Goal: Task Accomplishment & Management: Use online tool/utility

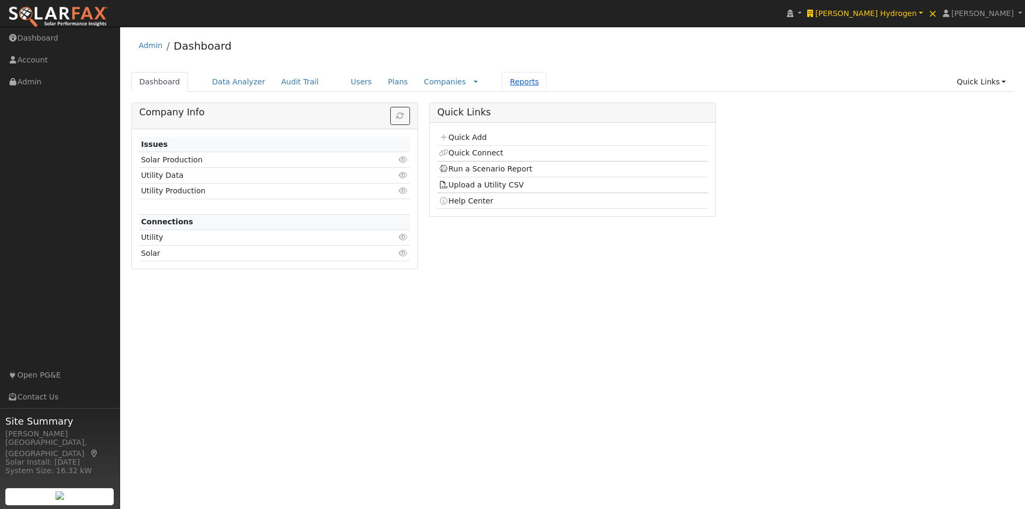
click at [502, 83] on link "Reports" at bounding box center [524, 82] width 45 height 20
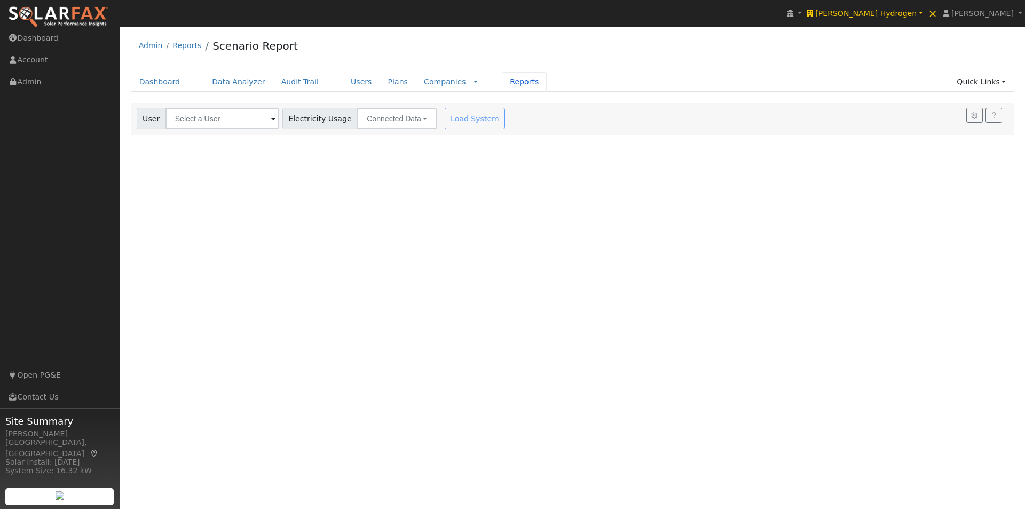
click at [502, 86] on link "Reports" at bounding box center [524, 82] width 45 height 20
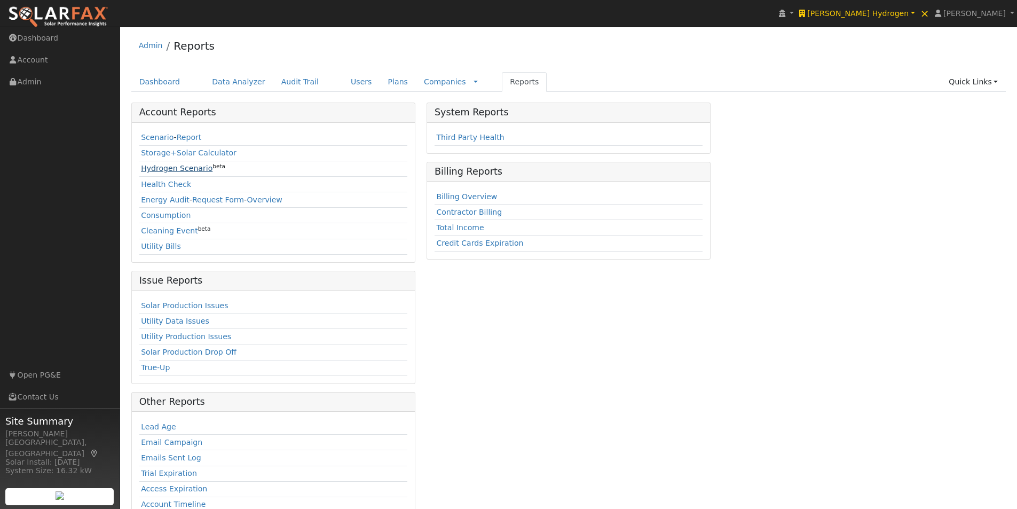
click at [159, 166] on link "Hydrogen Scenario" at bounding box center [177, 168] width 72 height 9
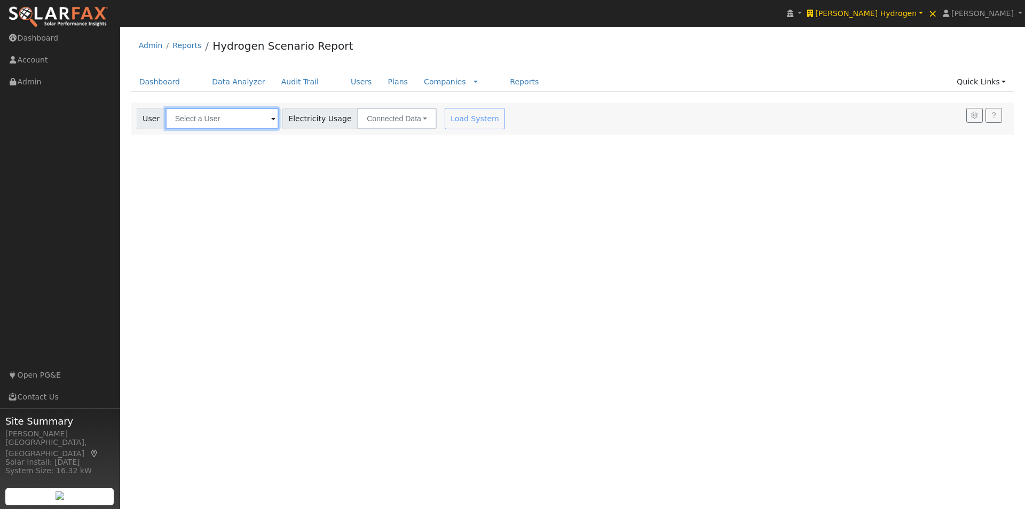
click at [227, 120] on input "text" at bounding box center [222, 118] width 113 height 21
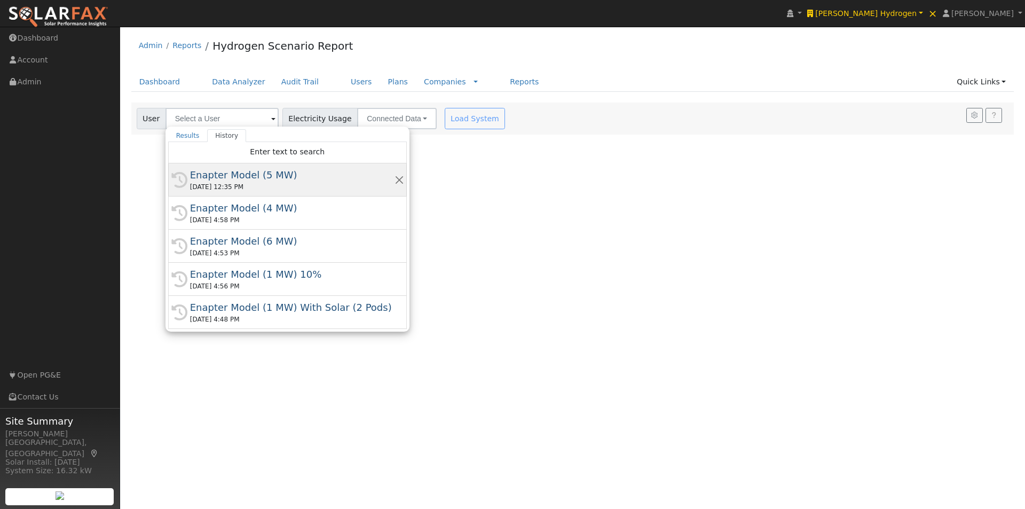
click at [221, 170] on div "Enapter Model (5 MW)" at bounding box center [292, 175] width 204 height 14
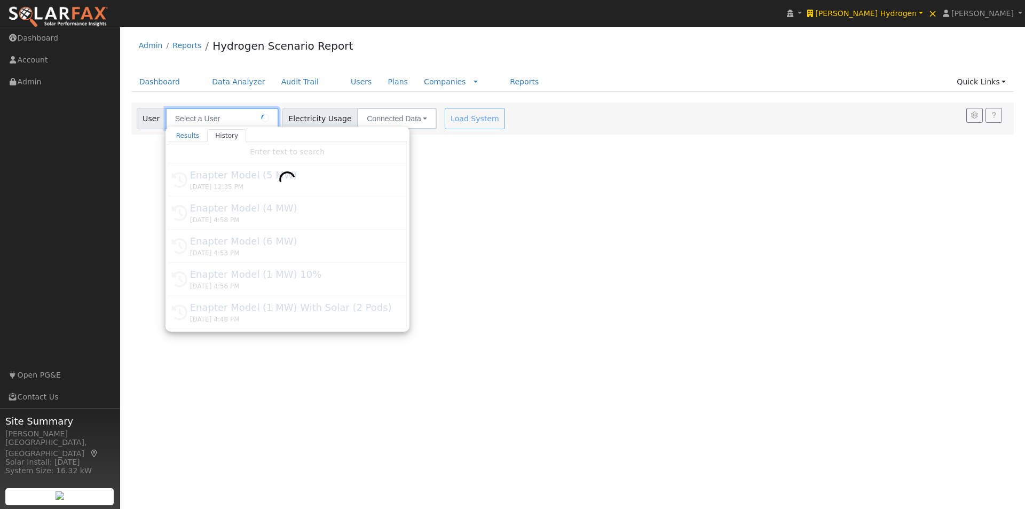
type input "Enapter Model (5 MW)"
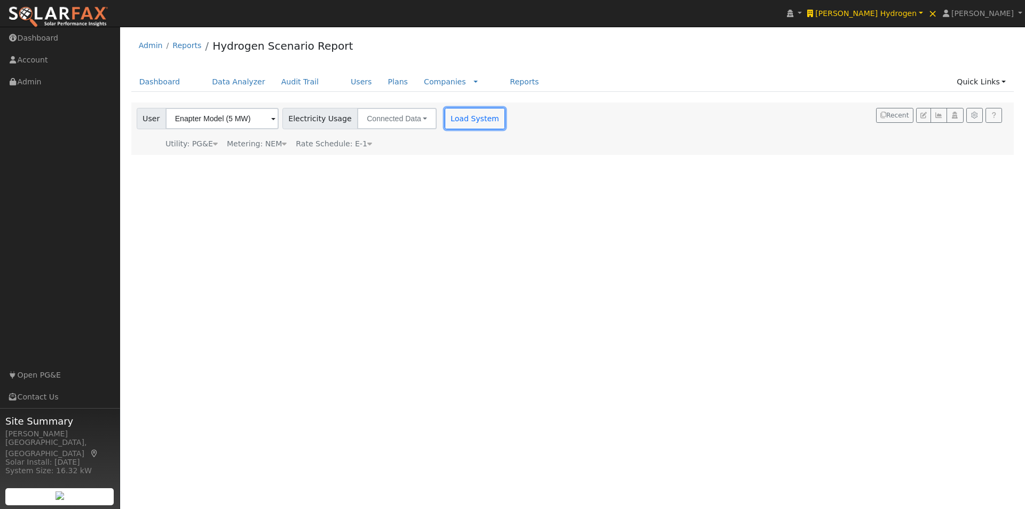
click at [461, 114] on button "Load System" at bounding box center [475, 118] width 61 height 21
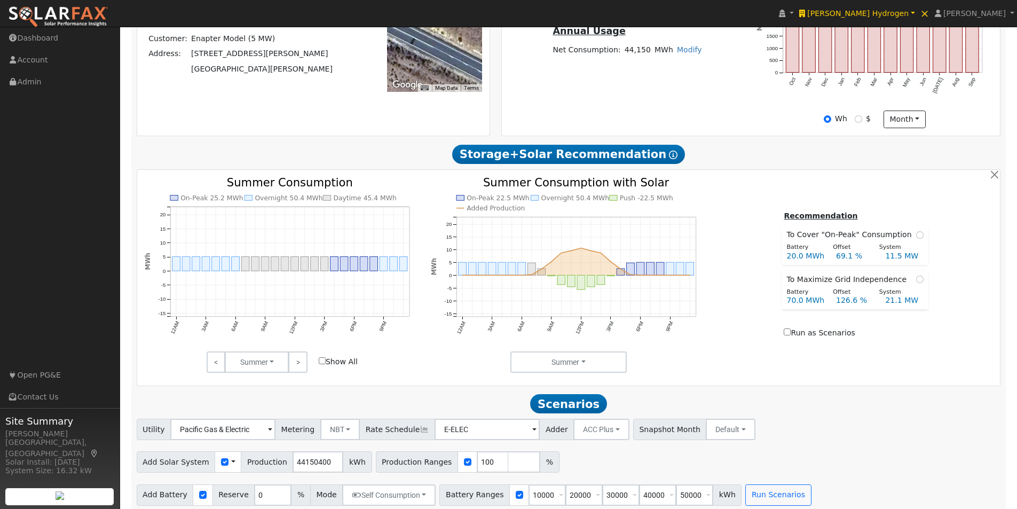
scroll to position [354, 0]
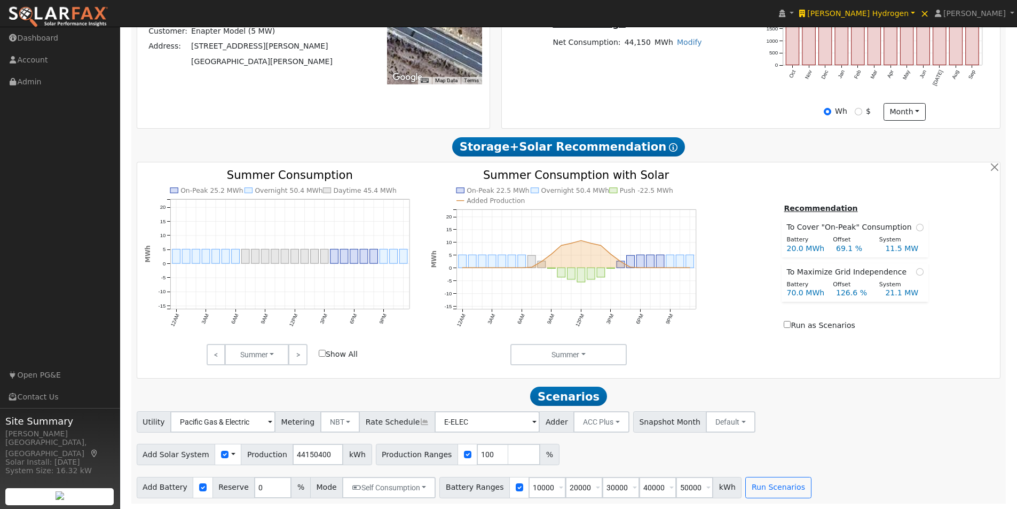
click at [231, 452] on span at bounding box center [233, 454] width 4 height 11
drag, startPoint x: 249, startPoint y: 470, endPoint x: 322, endPoint y: 280, distance: 203.6
click at [249, 469] on link "Use CSV Data" at bounding box center [260, 473] width 74 height 15
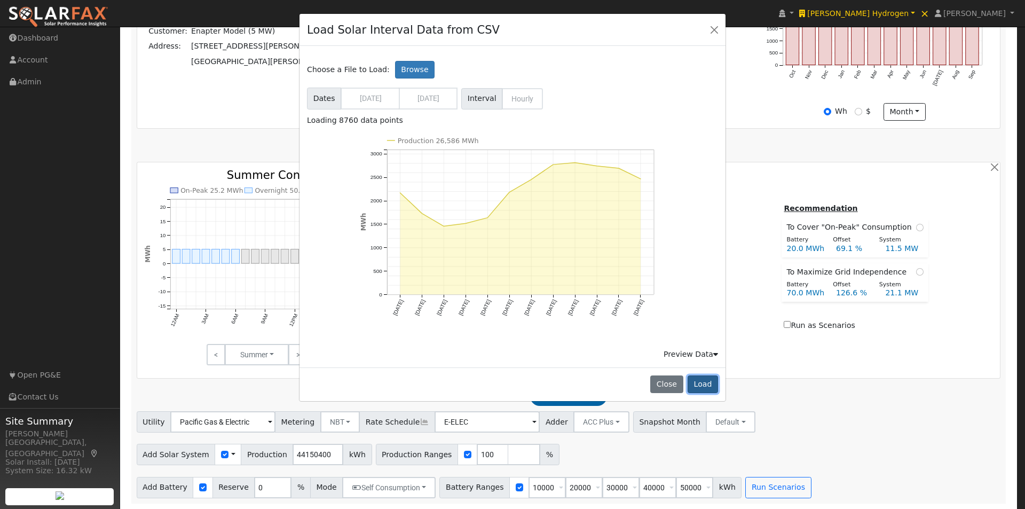
click at [704, 383] on button "Load" at bounding box center [703, 384] width 30 height 18
type input "26586466"
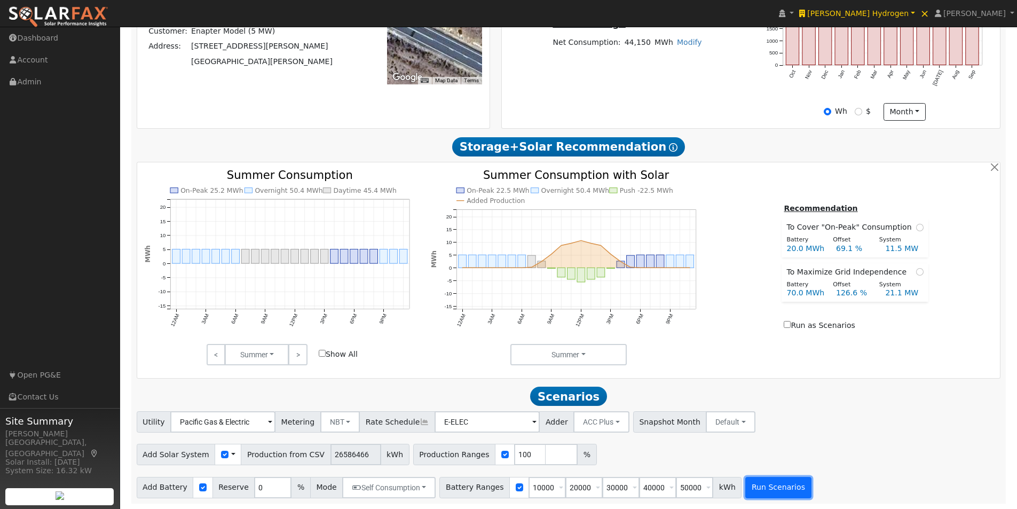
click at [754, 484] on button "Run Scenarios" at bounding box center [778, 487] width 66 height 21
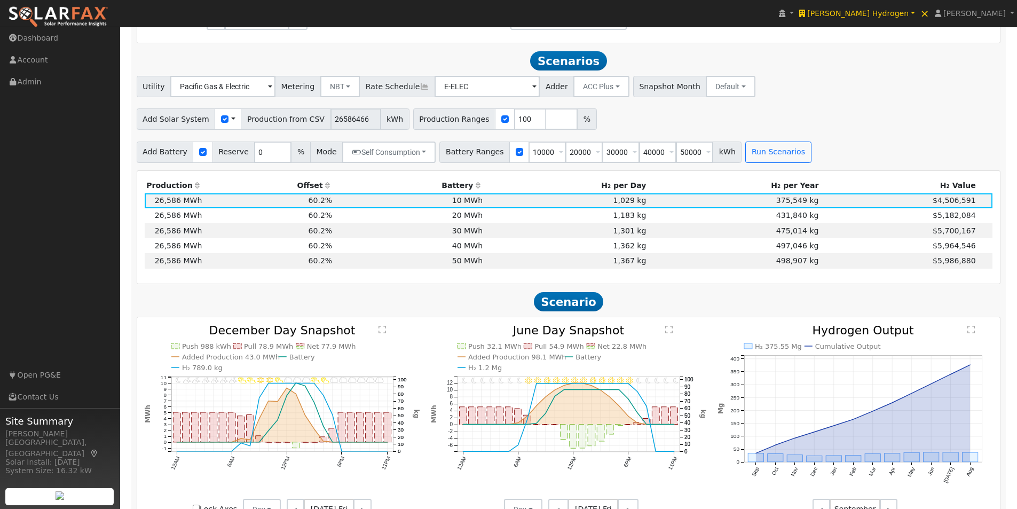
scroll to position [708, 0]
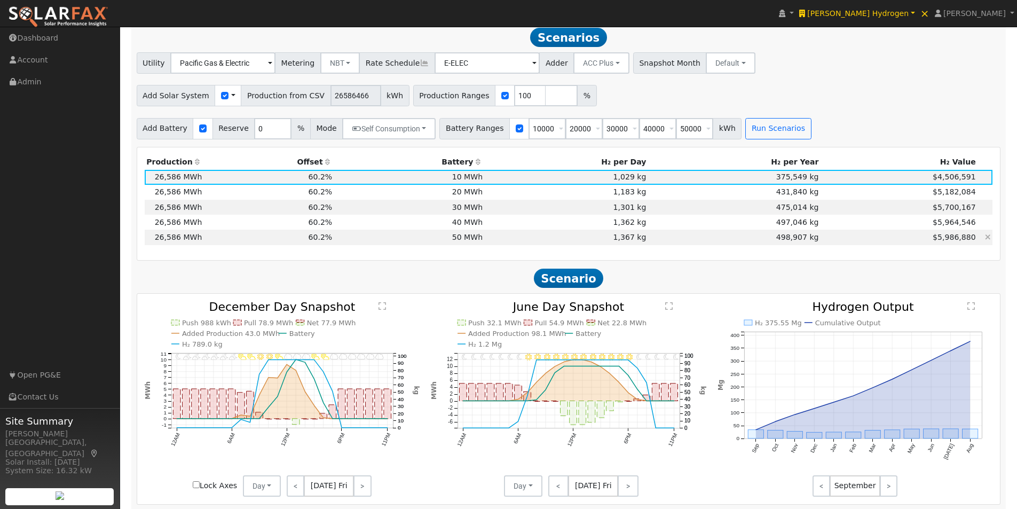
click at [471, 242] on td "50 MWh" at bounding box center [409, 237] width 151 height 15
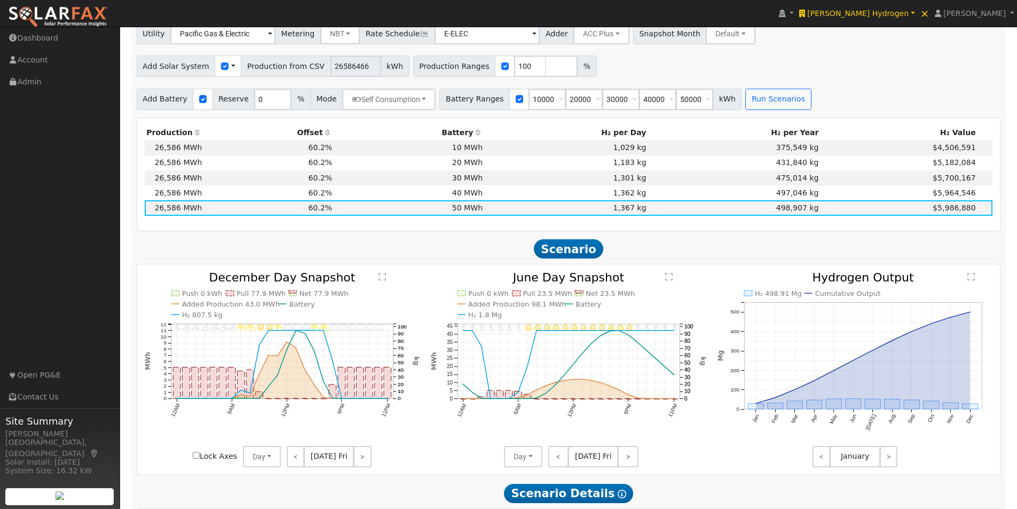
scroll to position [762, 0]
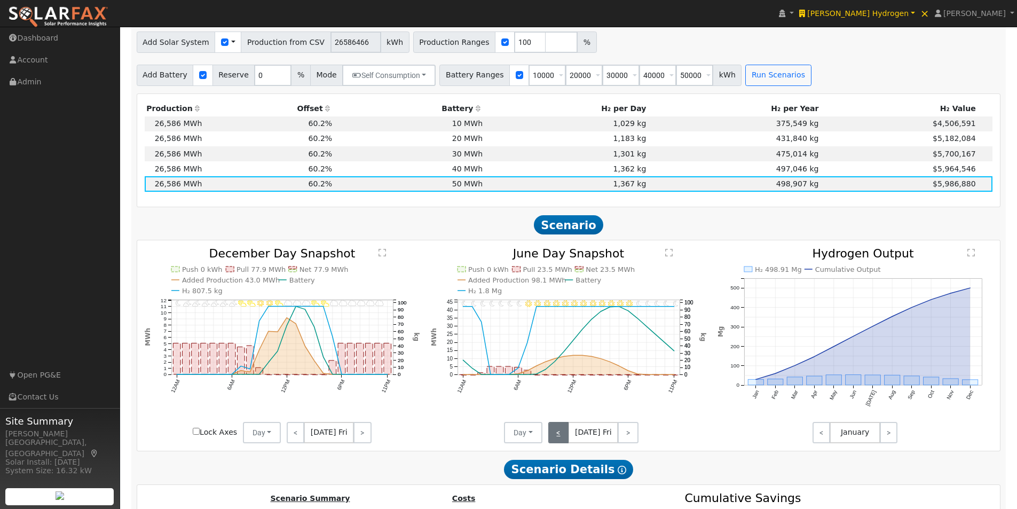
click at [557, 436] on link "<" at bounding box center [558, 432] width 21 height 21
click at [558, 435] on link "<" at bounding box center [557, 432] width 18 height 21
click at [476, 125] on td "10 MWh" at bounding box center [409, 123] width 151 height 15
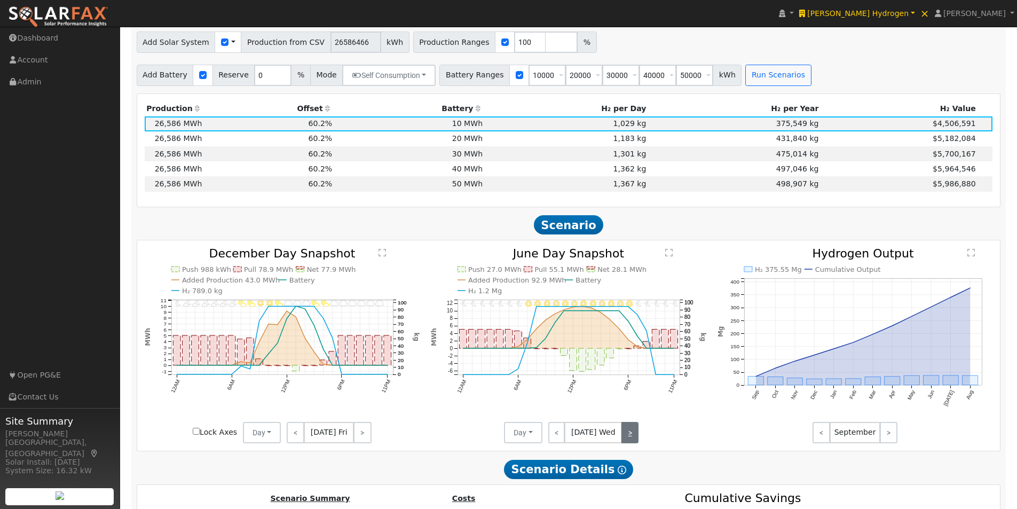
click at [630, 438] on link ">" at bounding box center [629, 432] width 17 height 21
click at [630, 438] on link ">" at bounding box center [629, 432] width 18 height 21
click at [630, 438] on link ">" at bounding box center [628, 432] width 21 height 21
click at [531, 433] on button "Day" at bounding box center [523, 432] width 38 height 21
click at [525, 476] on link "Month Average" at bounding box center [542, 470] width 74 height 15
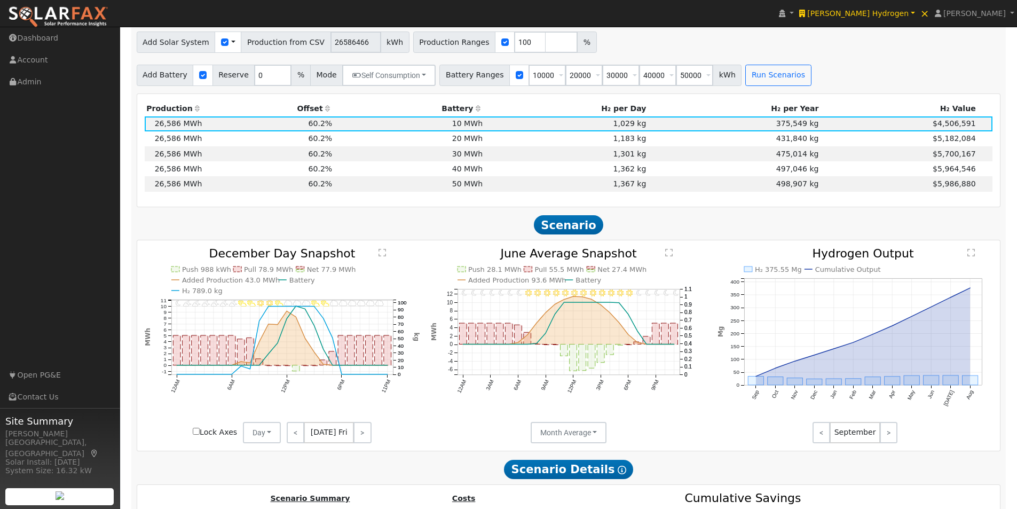
click at [669, 257] on text "" at bounding box center [668, 252] width 7 height 9
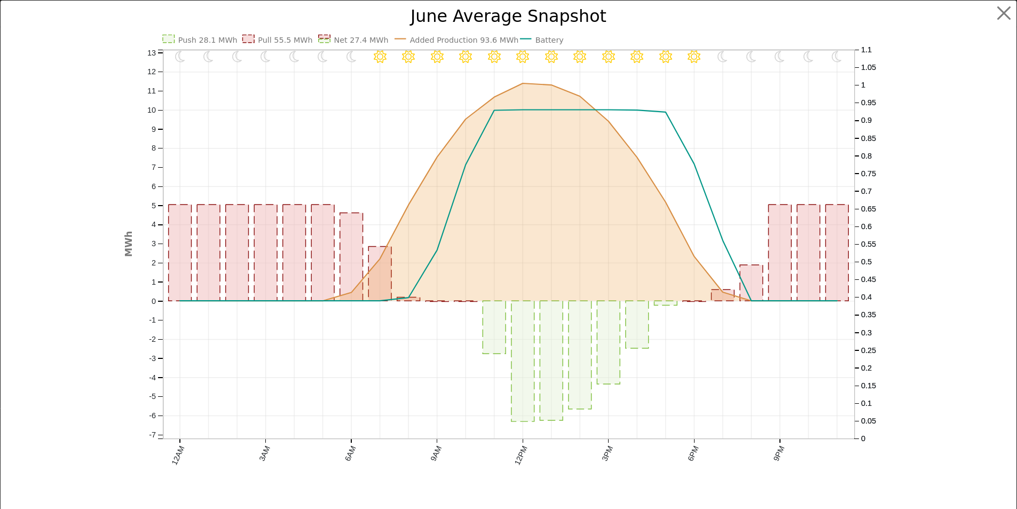
scroll to position [765, 0]
click at [1003, 11] on button "button" at bounding box center [1012, 13] width 20 height 20
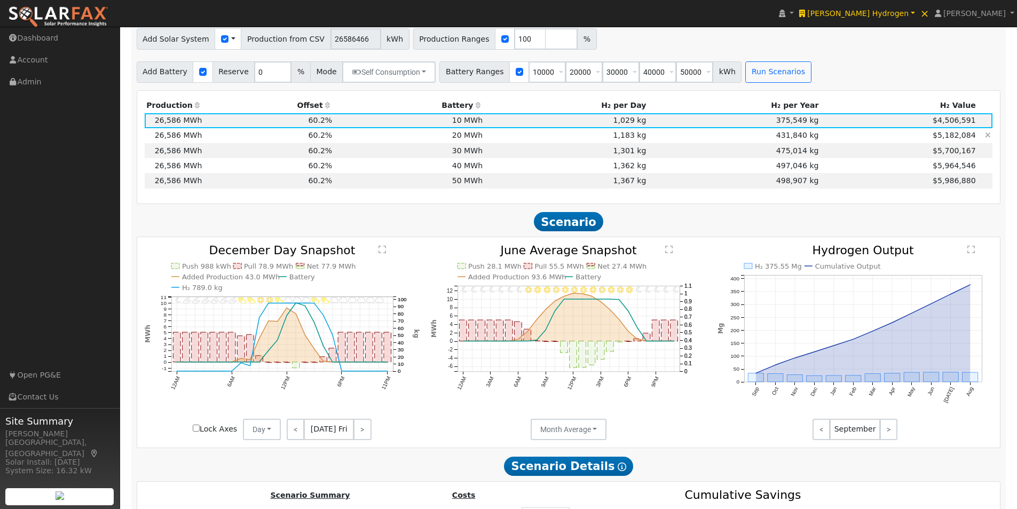
click at [460, 138] on td "20 MWh" at bounding box center [409, 135] width 151 height 15
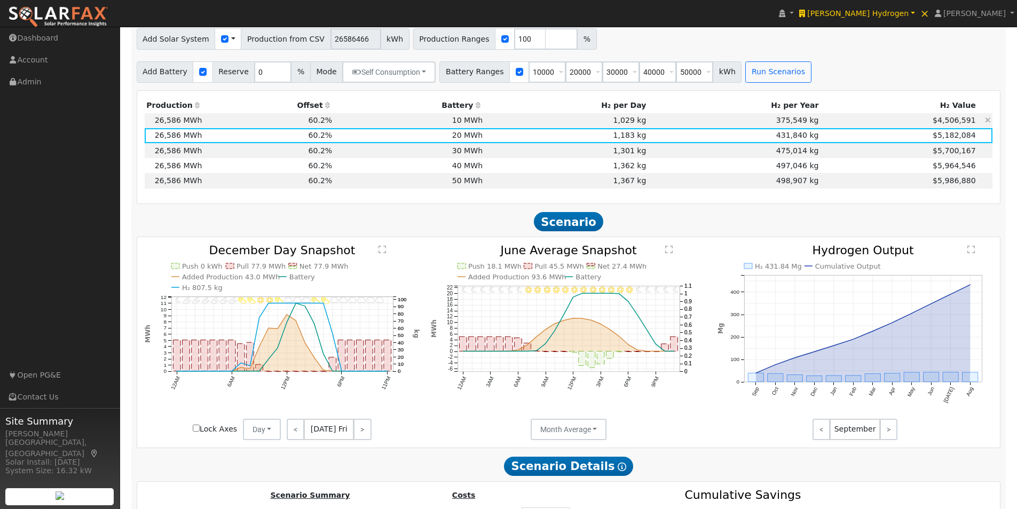
click at [462, 120] on td "10 MWh" at bounding box center [409, 120] width 151 height 15
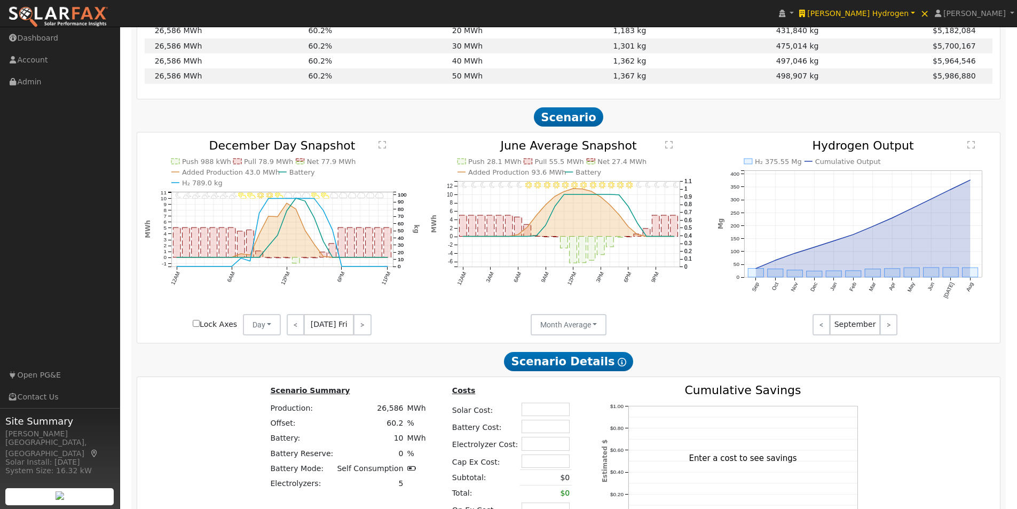
scroll to position [872, 0]
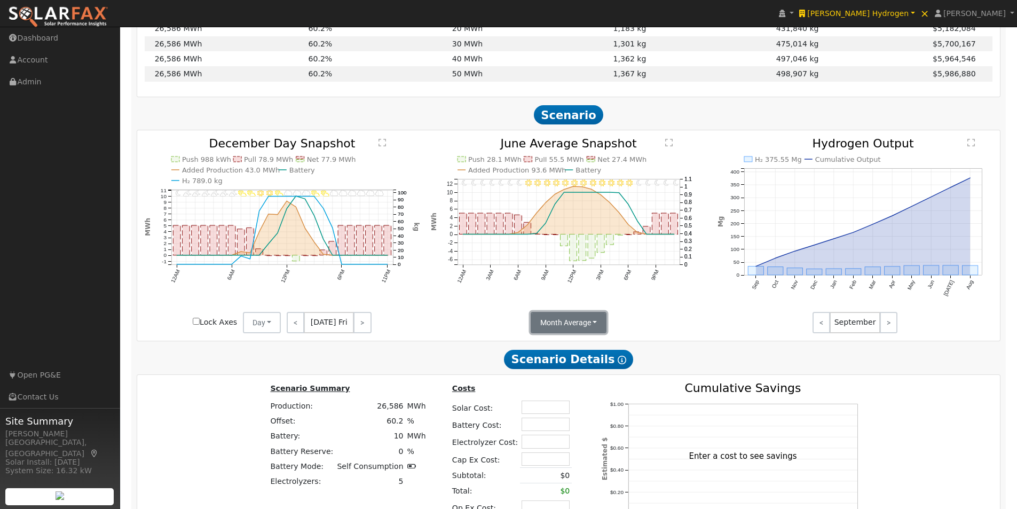
click at [578, 329] on button "Month Average" at bounding box center [569, 322] width 76 height 21
click at [545, 353] on link "Day" at bounding box center [568, 345] width 74 height 15
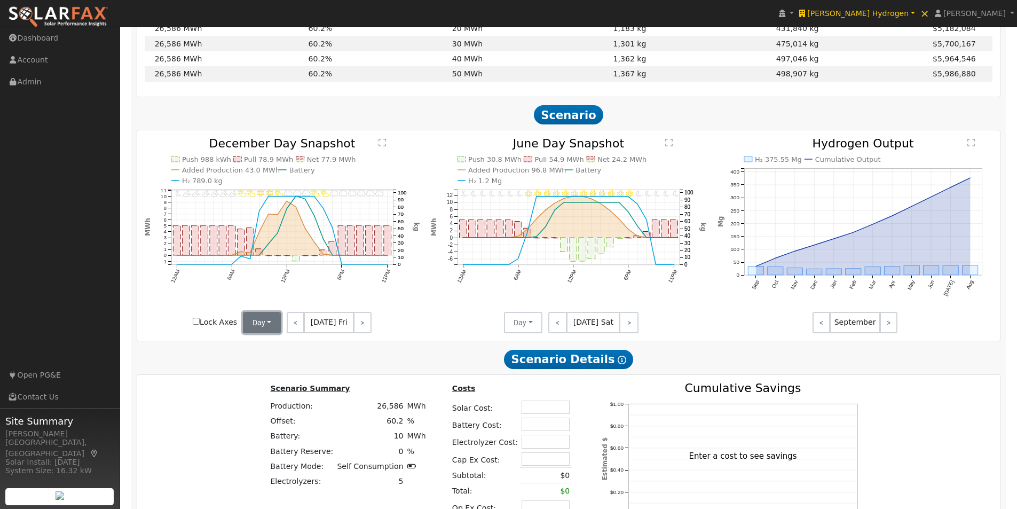
click at [263, 322] on button "Day" at bounding box center [262, 322] width 38 height 21
click at [259, 365] on link "Month Average" at bounding box center [280, 360] width 74 height 15
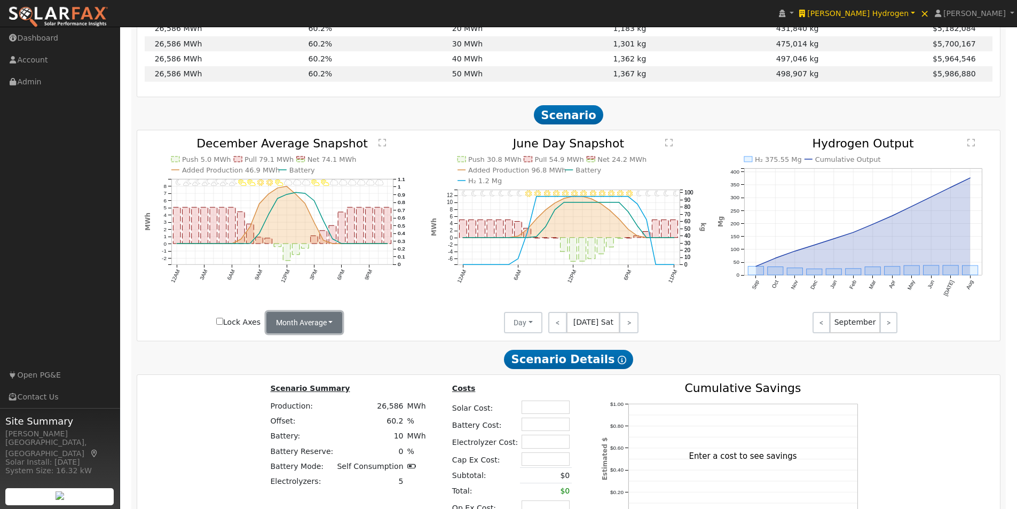
drag, startPoint x: 315, startPoint y: 331, endPoint x: 288, endPoint y: 346, distance: 31.1
click at [314, 331] on button "Month Average" at bounding box center [304, 322] width 76 height 21
click at [282, 348] on link "Day" at bounding box center [304, 345] width 74 height 15
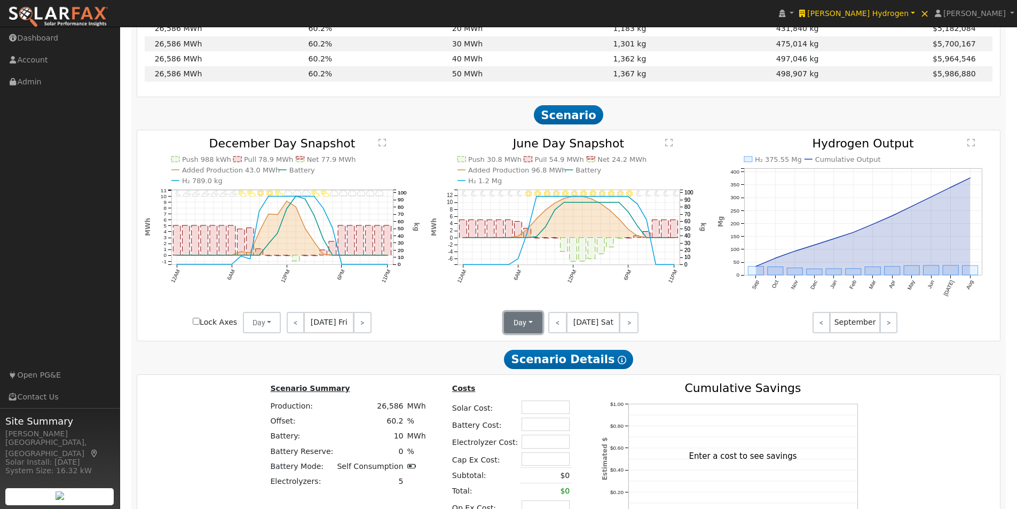
click at [520, 327] on button "Day" at bounding box center [523, 322] width 38 height 21
click at [667, 300] on icon "11PM - Clear 10PM - Clear 9PM - Clear 8PM - Clear 7PM - Clear 6PM - Clear 5PM -…" at bounding box center [568, 230] width 275 height 185
click at [669, 147] on text "" at bounding box center [668, 142] width 7 height 9
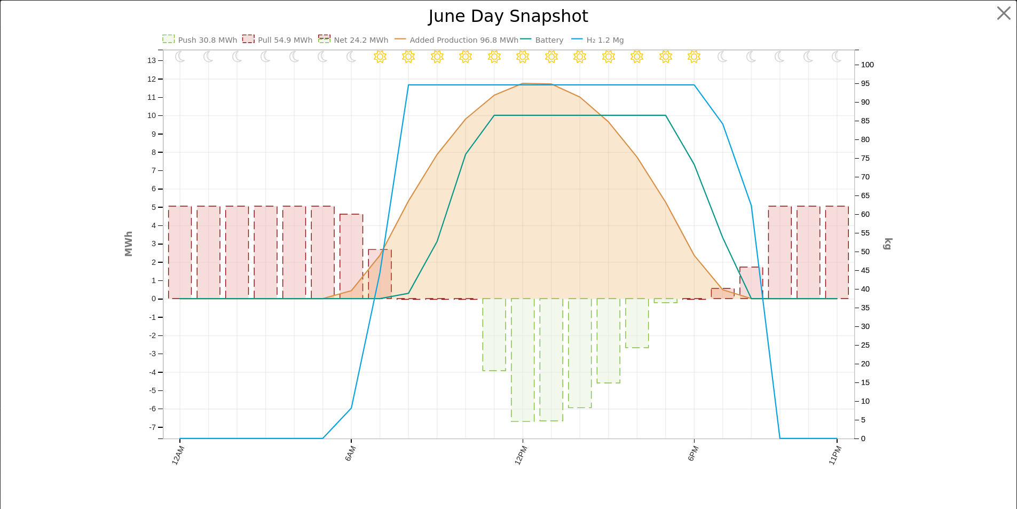
scroll to position [875, 0]
click at [1003, 12] on button "button" at bounding box center [1012, 13] width 20 height 20
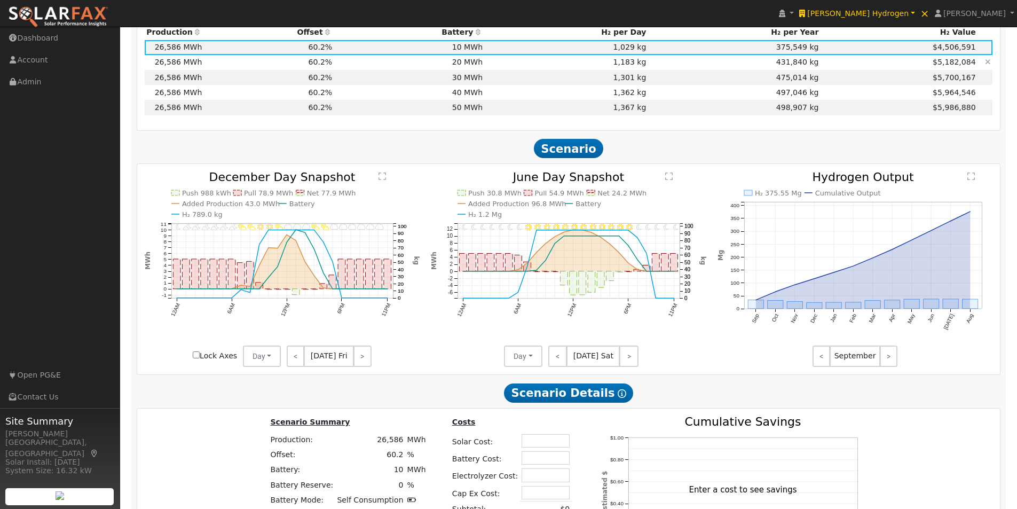
scroll to position [822, 0]
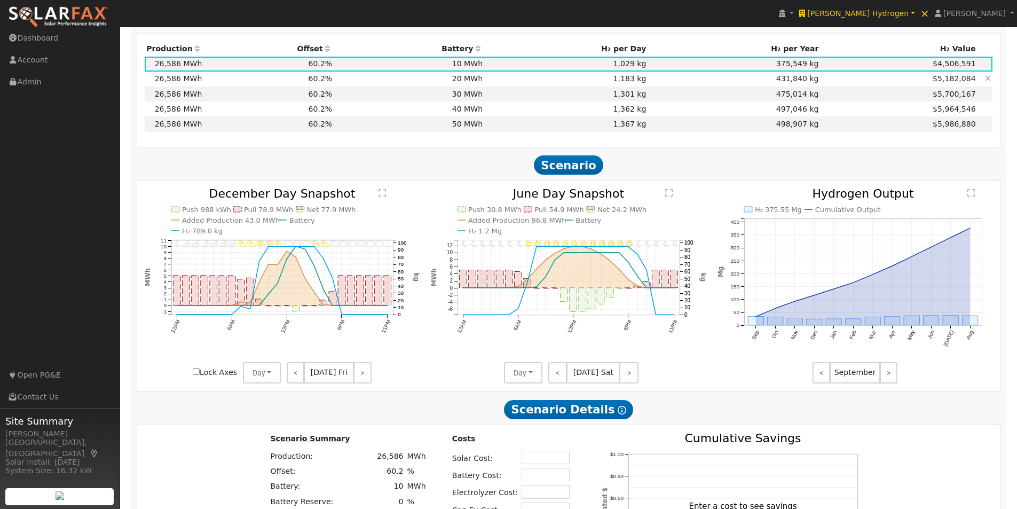
click at [475, 83] on td "20 MWh" at bounding box center [409, 79] width 151 height 15
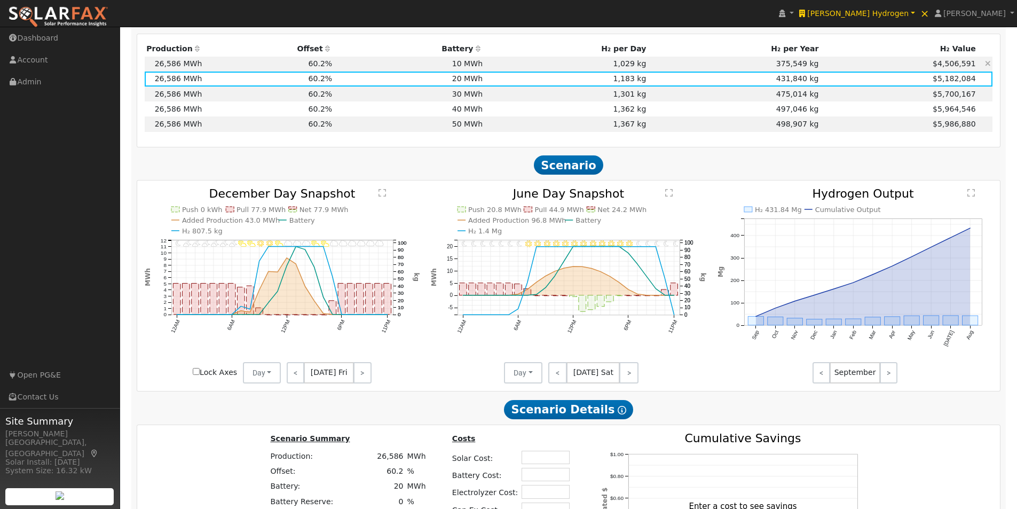
click at [472, 66] on td "10 MWh" at bounding box center [409, 64] width 151 height 15
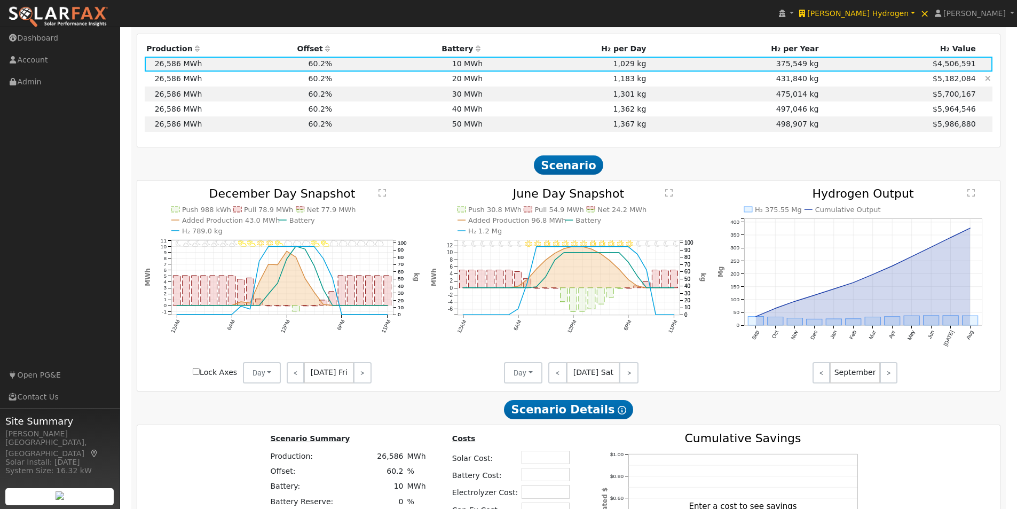
click at [472, 77] on td "20 MWh" at bounding box center [409, 79] width 151 height 15
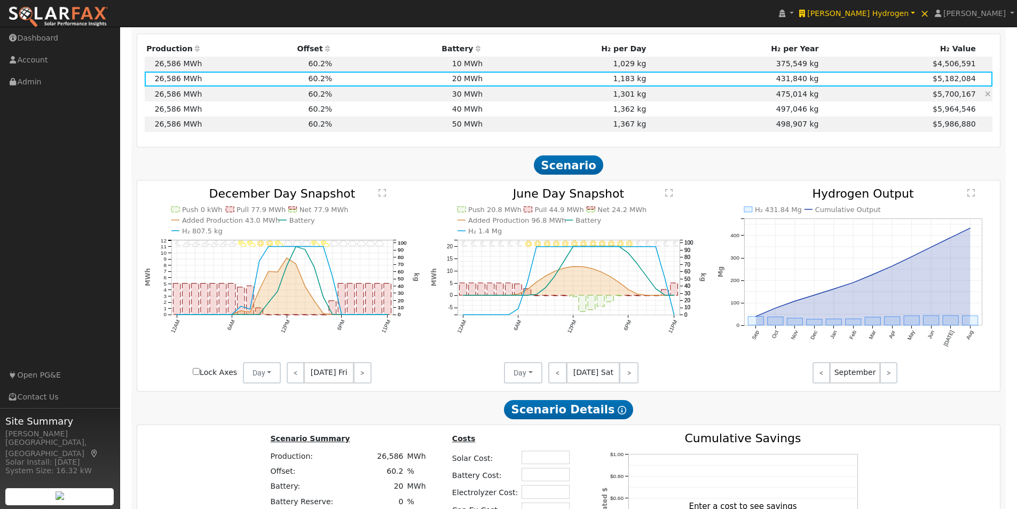
click at [476, 99] on td "30 MWh" at bounding box center [409, 93] width 151 height 15
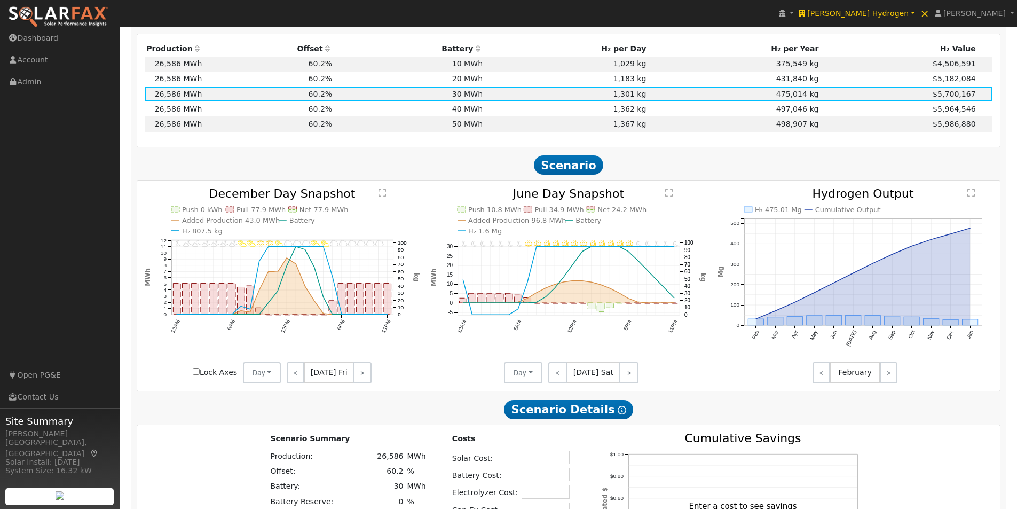
click at [670, 196] on text "" at bounding box center [668, 192] width 7 height 9
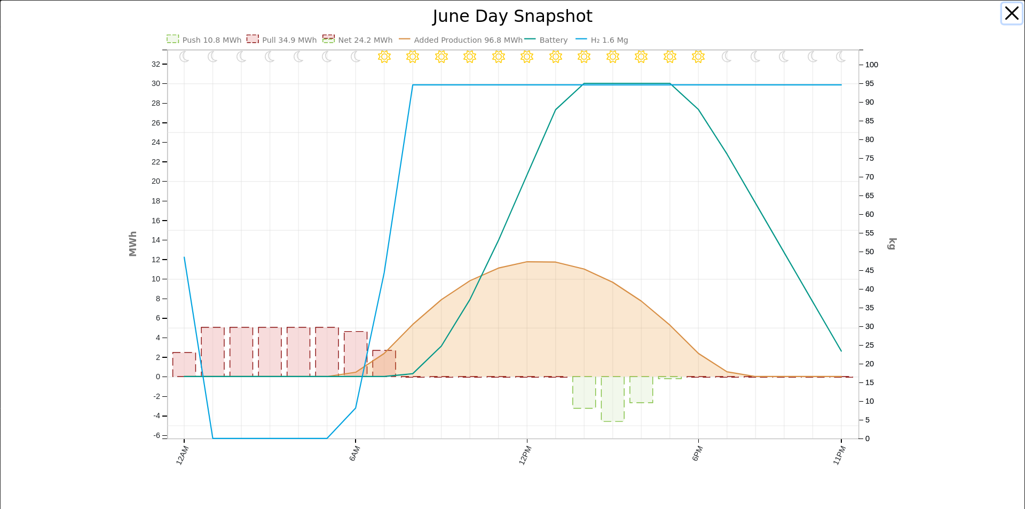
click at [1002, 12] on button "button" at bounding box center [1012, 13] width 20 height 20
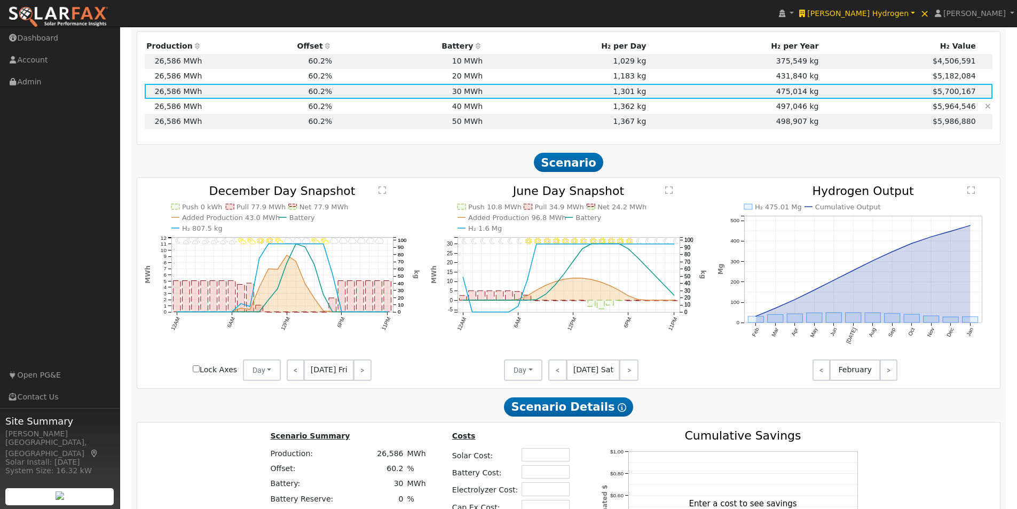
click at [475, 110] on td "40 MWh" at bounding box center [409, 106] width 151 height 15
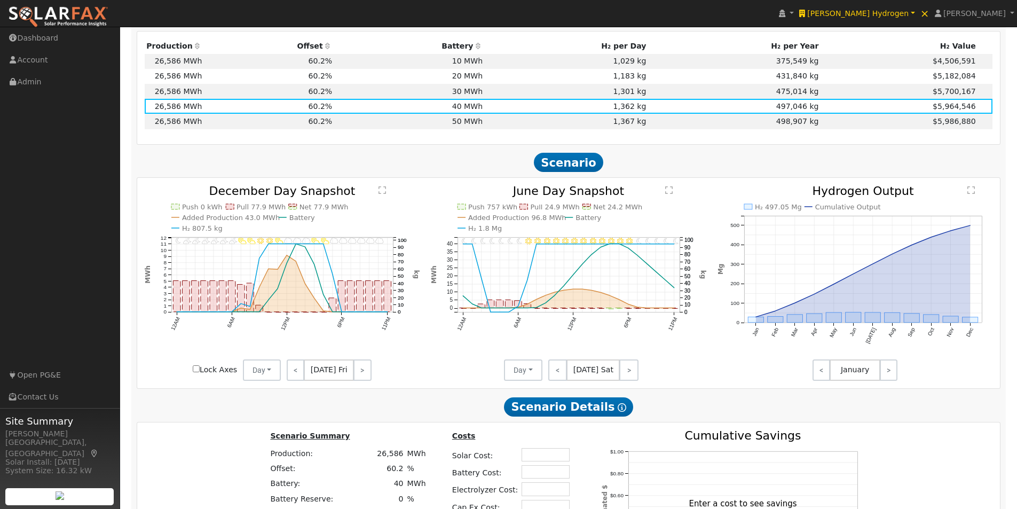
click at [673, 196] on icon "11PM - Clear 10PM - Clear 9PM - Clear 8PM - Clear 7PM - Clear 6PM - Clear 5PM -…" at bounding box center [568, 277] width 275 height 185
click at [670, 194] on text "" at bounding box center [668, 190] width 7 height 9
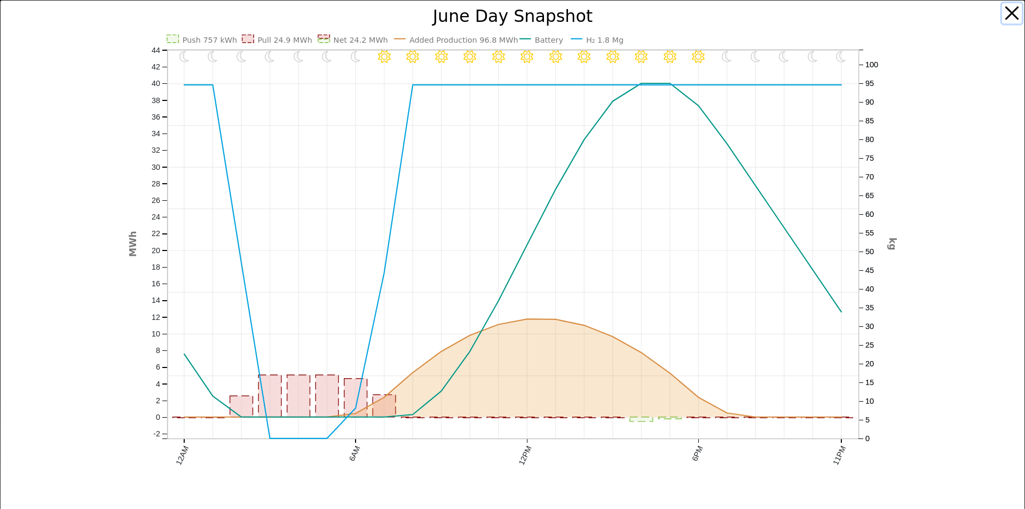
click at [1002, 7] on button "button" at bounding box center [1012, 13] width 20 height 20
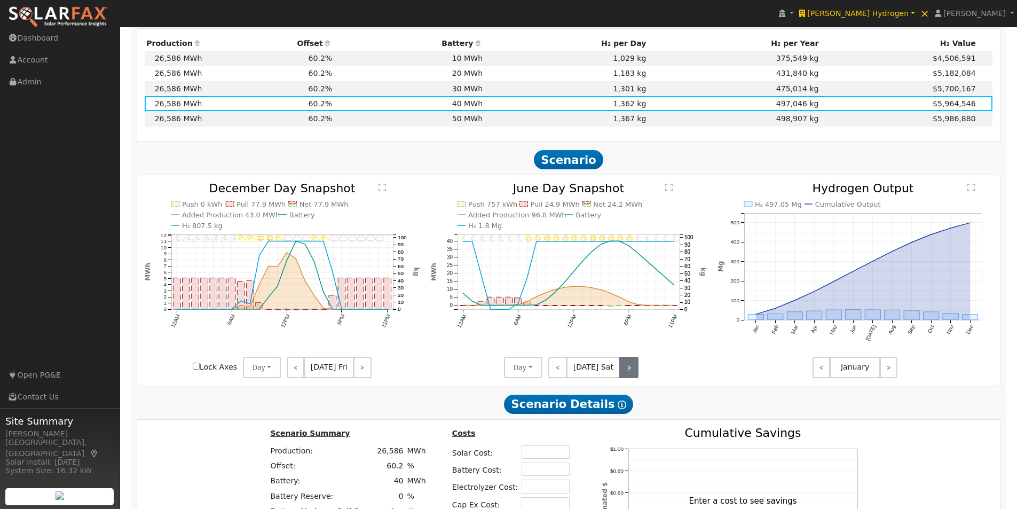
click at [626, 367] on link ">" at bounding box center [628, 367] width 19 height 21
click at [626, 367] on link ">" at bounding box center [629, 367] width 18 height 21
click at [626, 367] on link ">" at bounding box center [629, 367] width 17 height 21
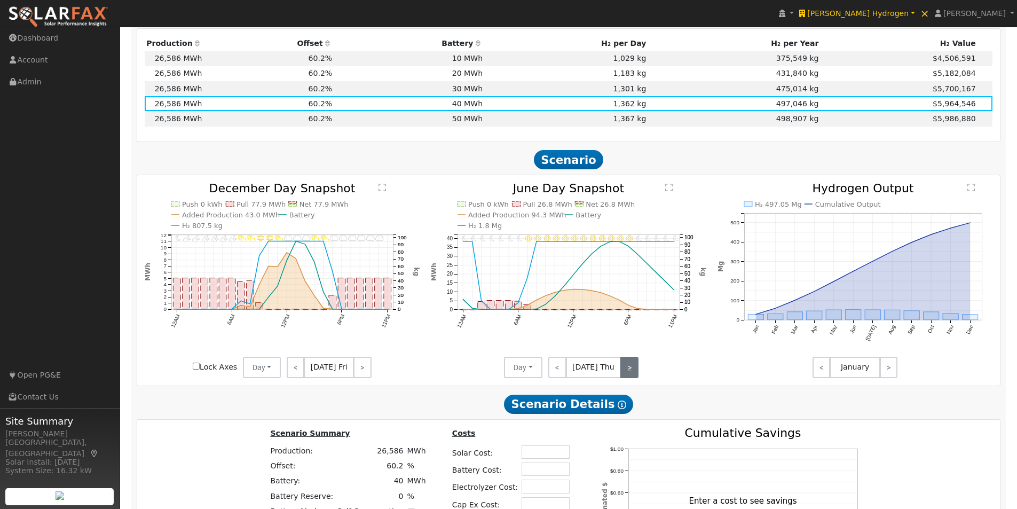
click at [626, 367] on link ">" at bounding box center [629, 367] width 18 height 21
click at [667, 192] on text "" at bounding box center [668, 187] width 7 height 9
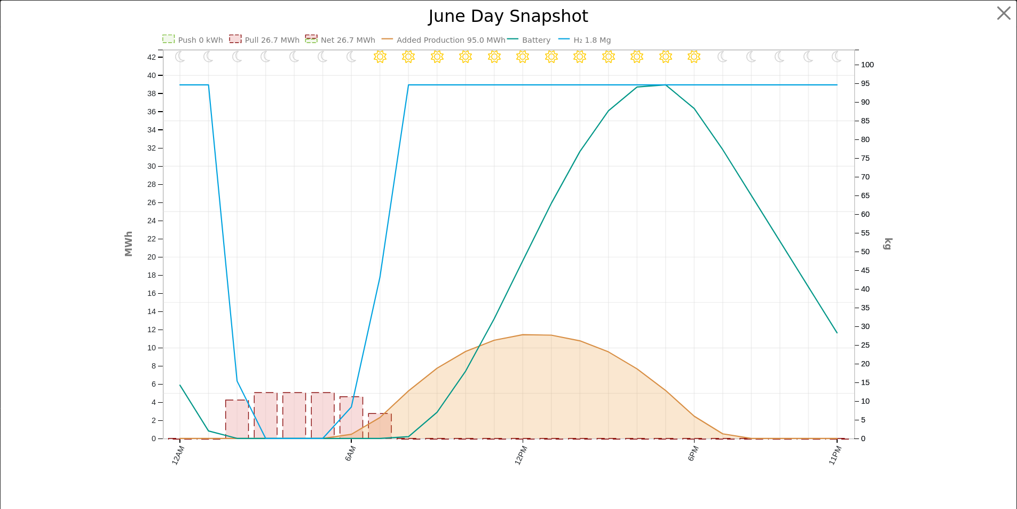
scroll to position [830, 0]
click at [1005, 11] on button "button" at bounding box center [1012, 13] width 20 height 20
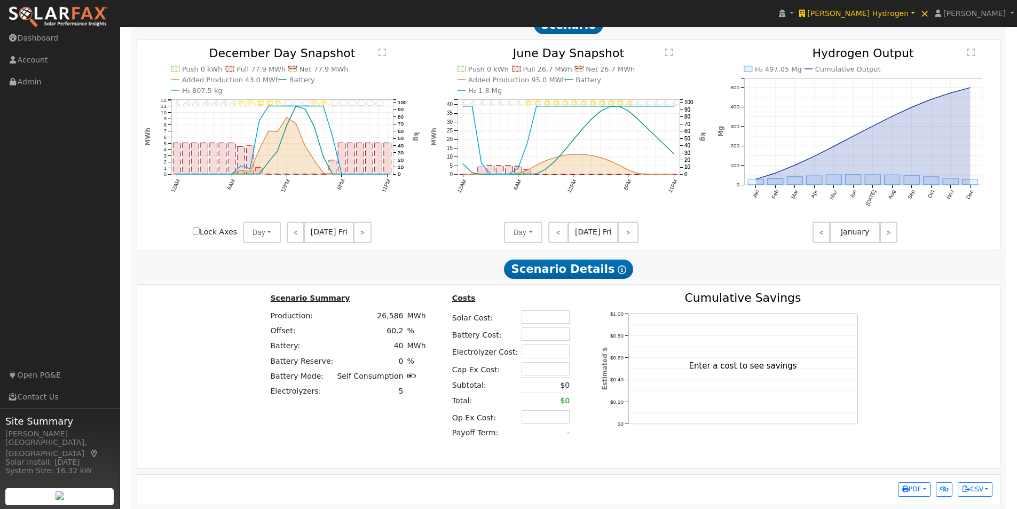
scroll to position [974, 0]
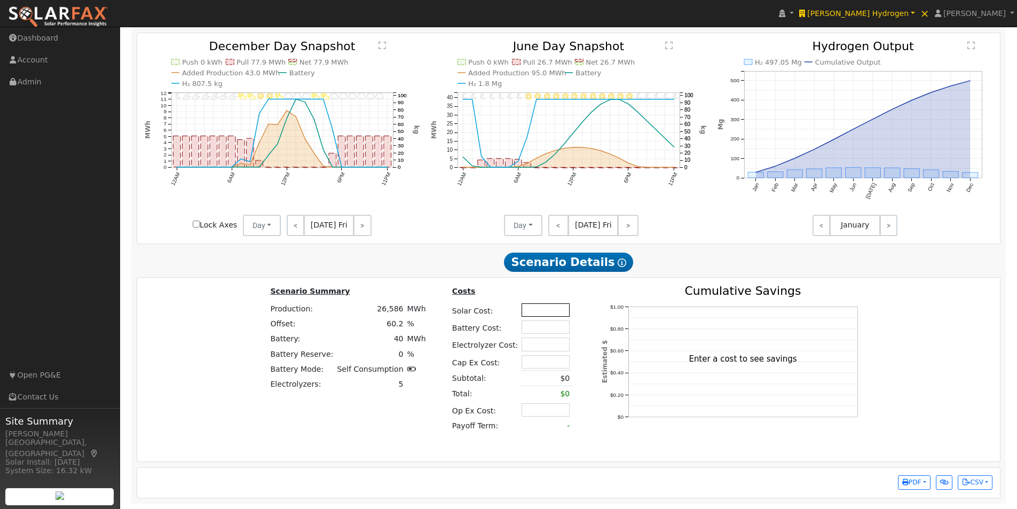
click at [537, 305] on input "text" at bounding box center [546, 309] width 48 height 13
click at [526, 326] on input "text" at bounding box center [546, 326] width 48 height 13
click at [526, 341] on input "text" at bounding box center [546, 343] width 48 height 13
click at [522, 363] on input "text" at bounding box center [546, 361] width 48 height 13
click at [602, 425] on icon "$0 $0.20 $0.40 $0.60 $0.80 $1.00 Cumulative Savings Estimated $ Enter a cost to…" at bounding box center [735, 372] width 267 height 175
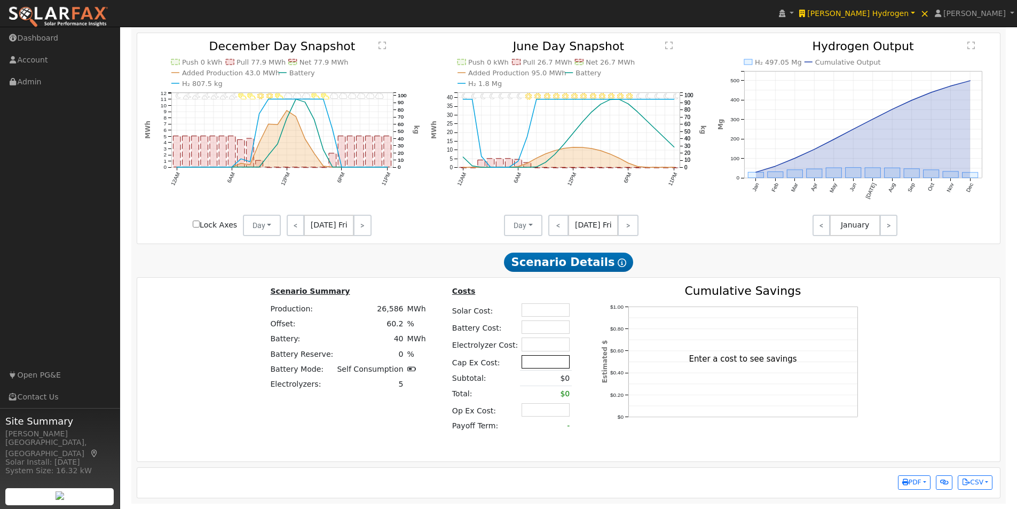
click at [534, 362] on input "text" at bounding box center [546, 361] width 48 height 13
click at [590, 428] on div "$0 $0.20 $0.40 $0.60 $0.80 $1.00 Cumulative Savings Estimated $ Enter a cost to…" at bounding box center [734, 369] width 289 height 169
click at [536, 407] on input "text" at bounding box center [546, 409] width 48 height 13
click at [569, 438] on div "Costs Solar Cost: Battery Cost: Electrolyzer Cost: Cap Ex Cost: Subtotal: $0 To…" at bounding box center [515, 369] width 152 height 169
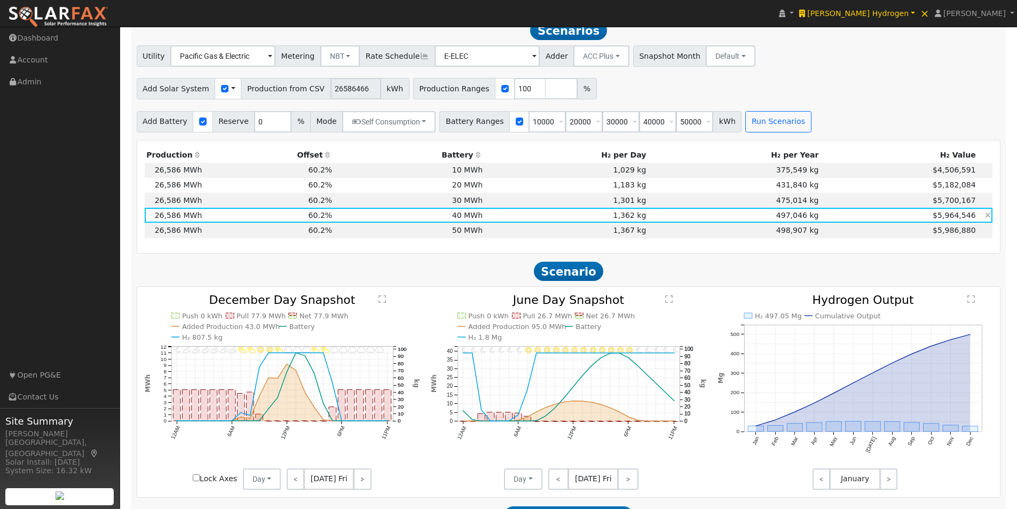
scroll to position [707, 0]
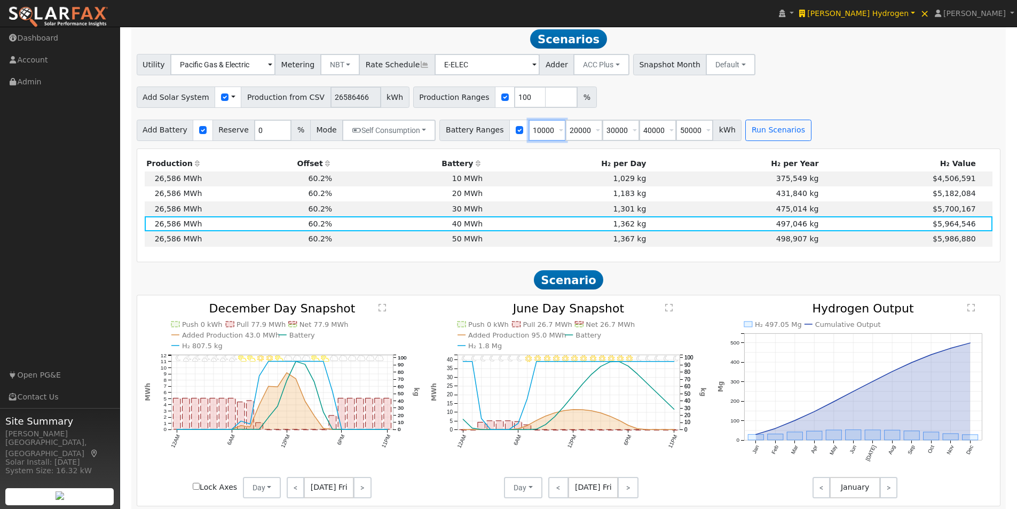
drag, startPoint x: 538, startPoint y: 136, endPoint x: 502, endPoint y: 124, distance: 37.1
click at [501, 127] on div "Battery Ranges 10000 Overrides Reserve % Mode None None Self Consumption Peak S…" at bounding box center [590, 130] width 302 height 21
type input "20000"
type input "30000"
type input "40000"
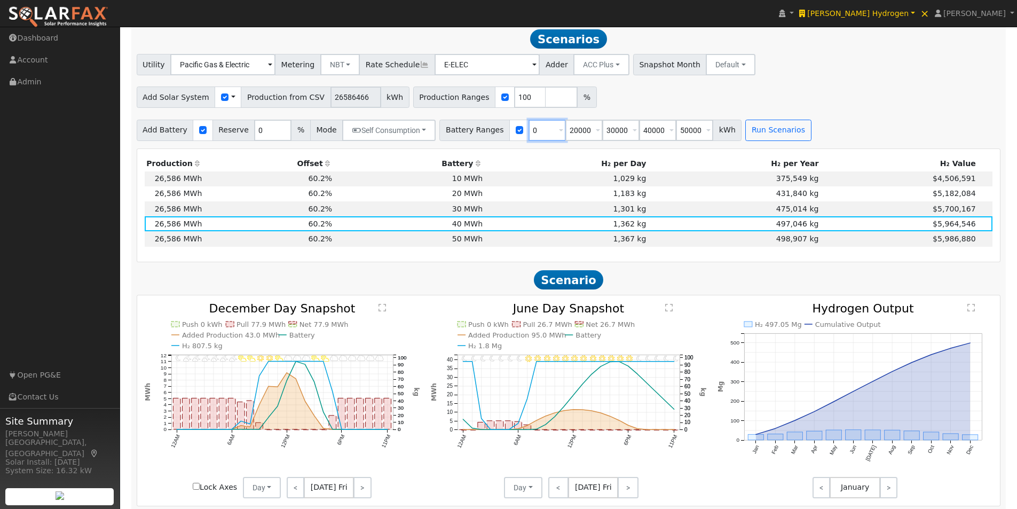
type input "50000"
type input "20000"
click at [679, 133] on input "number" at bounding box center [694, 130] width 37 height 21
type input "10000"
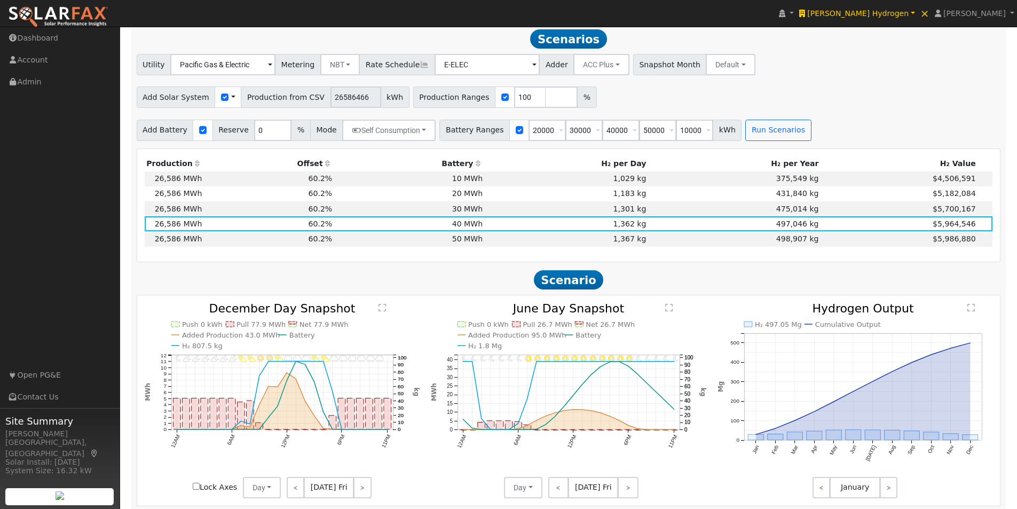
type input "20000"
type input "30000"
type input "40000"
drag, startPoint x: 640, startPoint y: 111, endPoint x: 641, endPoint y: 117, distance: 6.1
click at [640, 114] on div "Utility Pacific Gas & Electric Metering NBT NEM NBT Rate Schedule E-ELEC Adder …" at bounding box center [569, 97] width 876 height 86
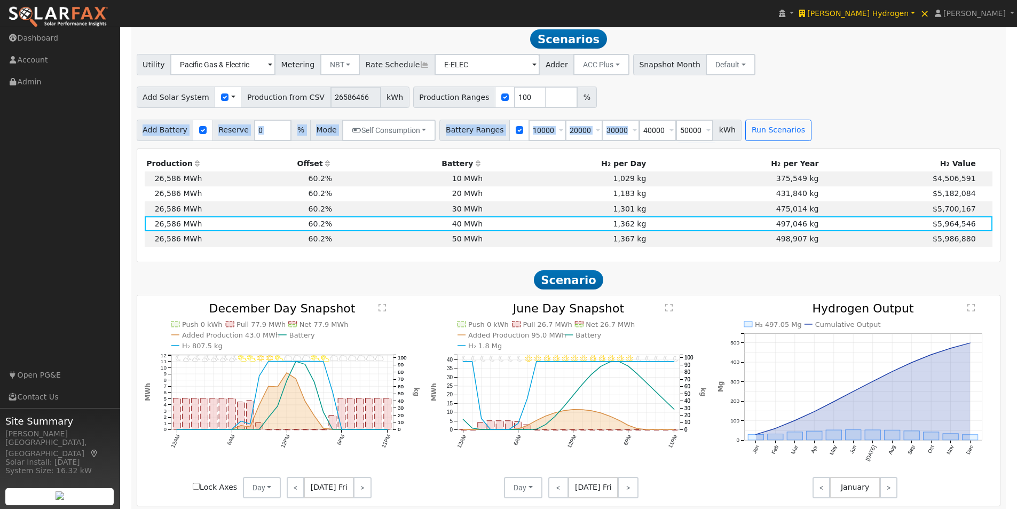
click at [689, 102] on div "Add Solar System Use CSV Data Production from CSV 26586466 kWh Production Range…" at bounding box center [569, 95] width 868 height 25
drag, startPoint x: 686, startPoint y: 133, endPoint x: 648, endPoint y: 132, distance: 38.5
click at [650, 139] on div "Battery Ranges 10000 Overrides Reserve % Mode None None Self Consumption Peak S…" at bounding box center [590, 130] width 302 height 21
type input "0"
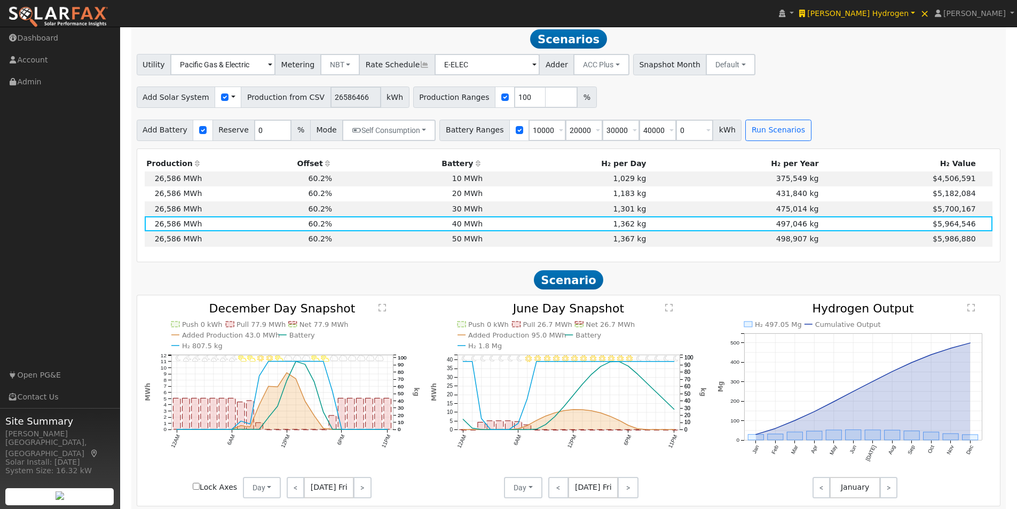
type input "10000"
type input "20000"
type input "30000"
type input "40000"
click at [745, 108] on div "Add Solar System Use CSV Data Production from CSV 26586466 kWh Production Range…" at bounding box center [569, 95] width 868 height 25
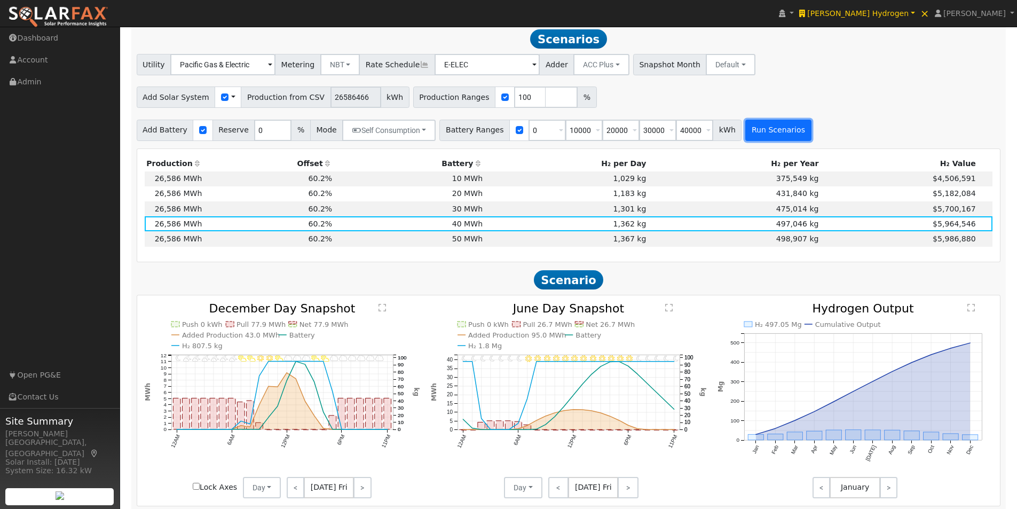
click at [746, 133] on button "Run Scenarios" at bounding box center [778, 130] width 66 height 21
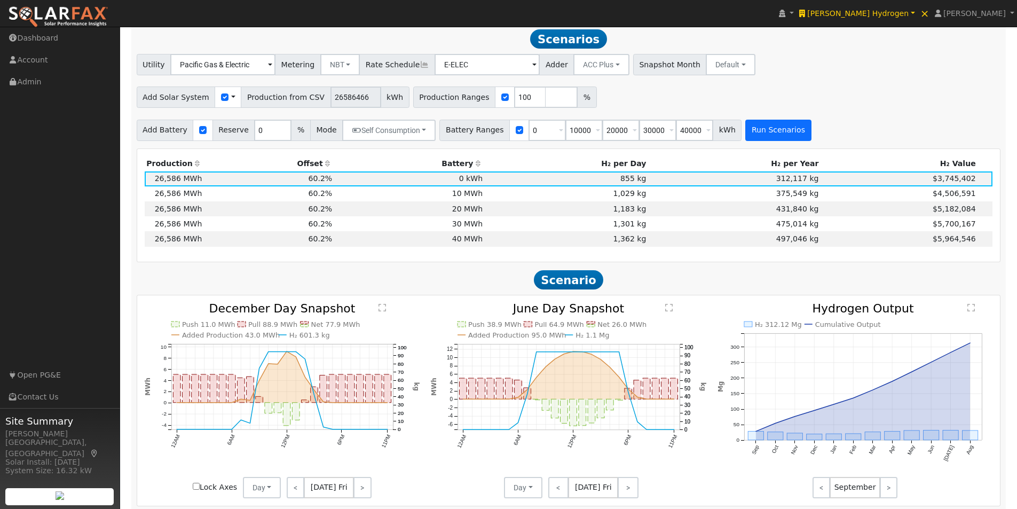
scroll to position [708, 0]
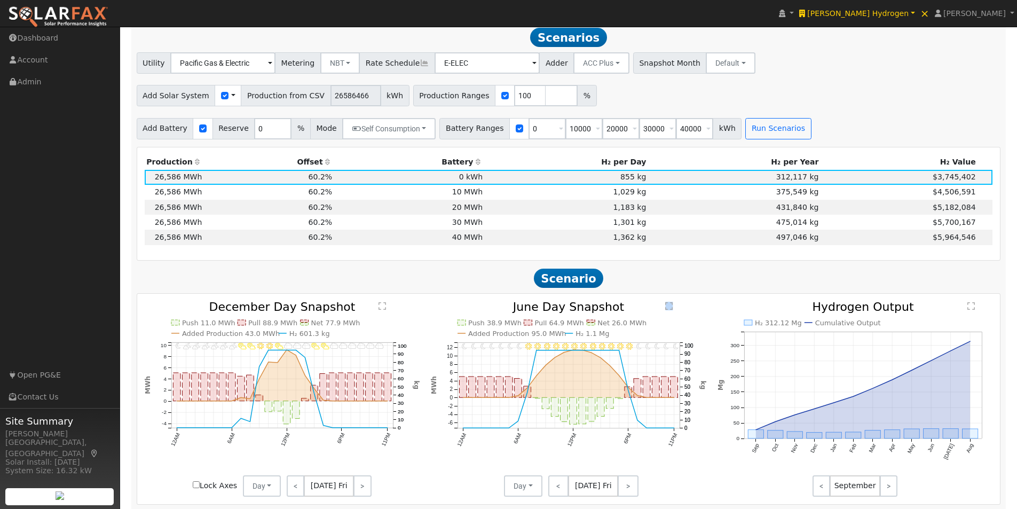
click at [669, 310] on text "" at bounding box center [668, 306] width 7 height 9
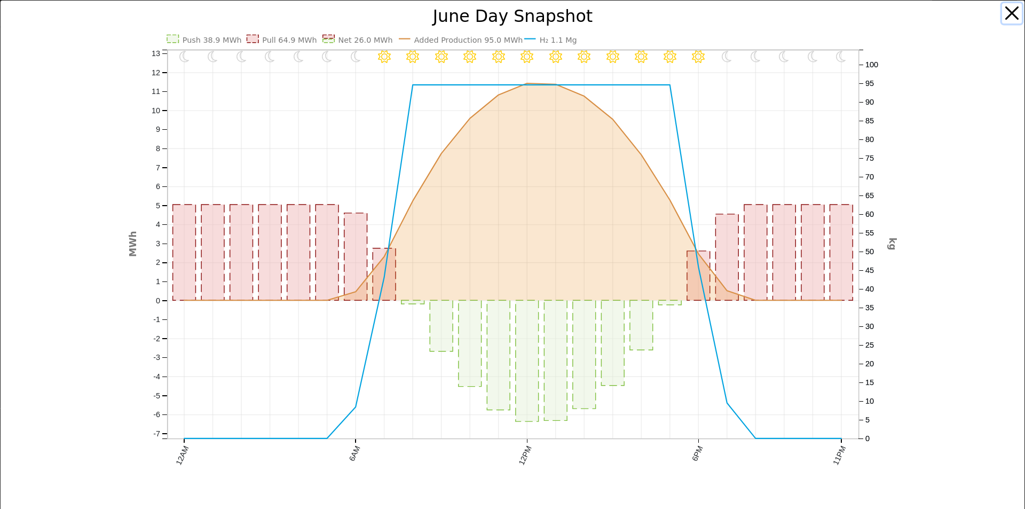
click at [1004, 10] on button "button" at bounding box center [1012, 13] width 20 height 20
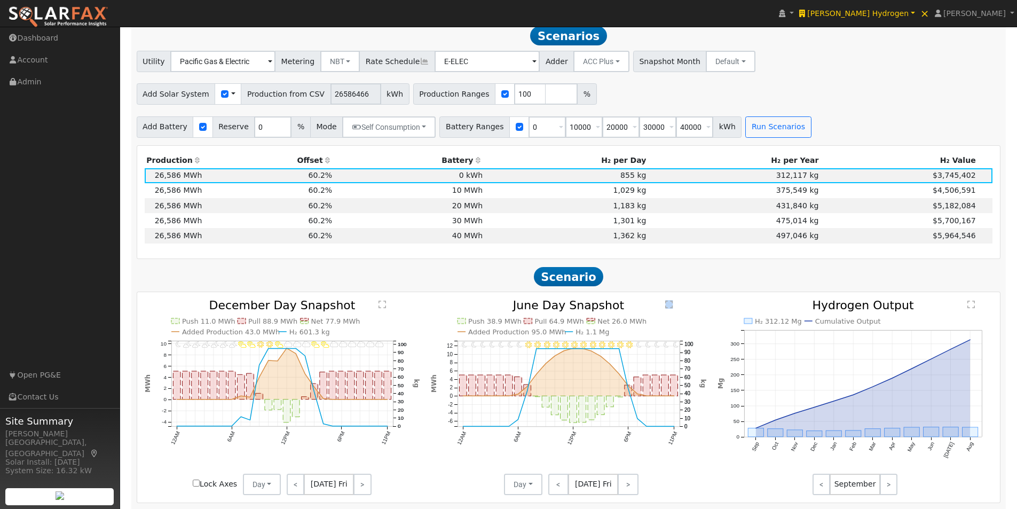
click at [676, 313] on icon "11PM - Clear 10PM - Clear 9PM - Clear 8PM - Clear 7PM - Clear 6PM - Clear 5PM -…" at bounding box center [568, 389] width 275 height 179
click at [669, 309] on text "" at bounding box center [668, 304] width 7 height 9
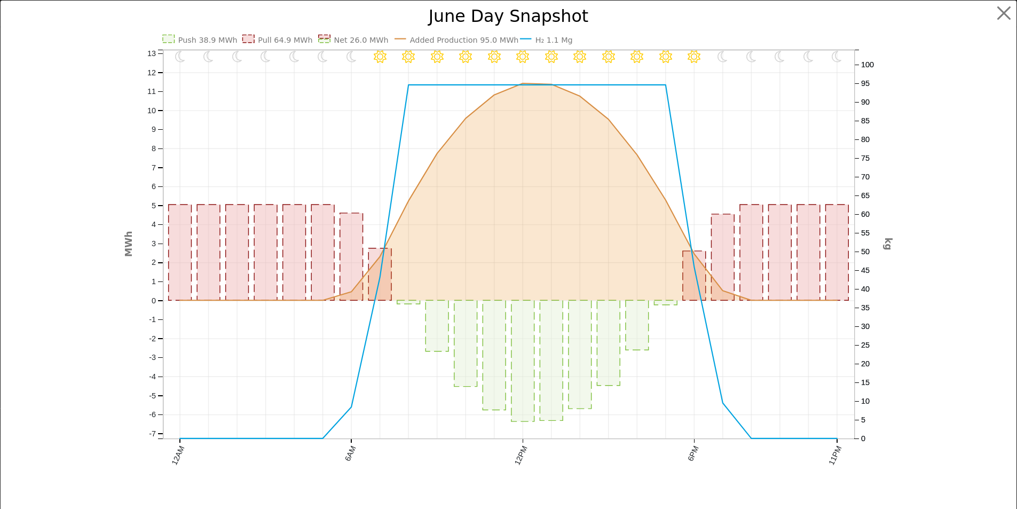
scroll to position [713, 0]
click at [1003, 13] on button "button" at bounding box center [1012, 13] width 20 height 20
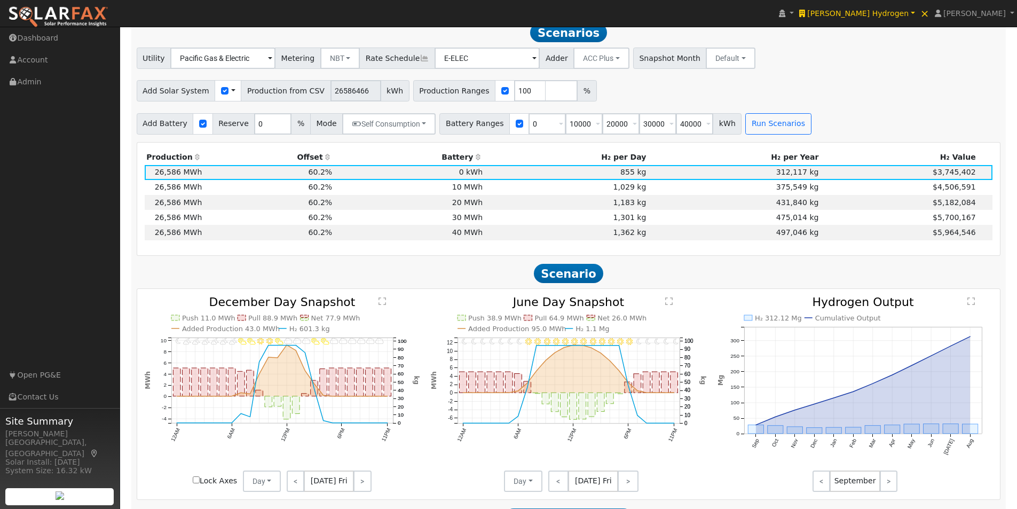
click at [671, 303] on text "" at bounding box center [668, 301] width 7 height 9
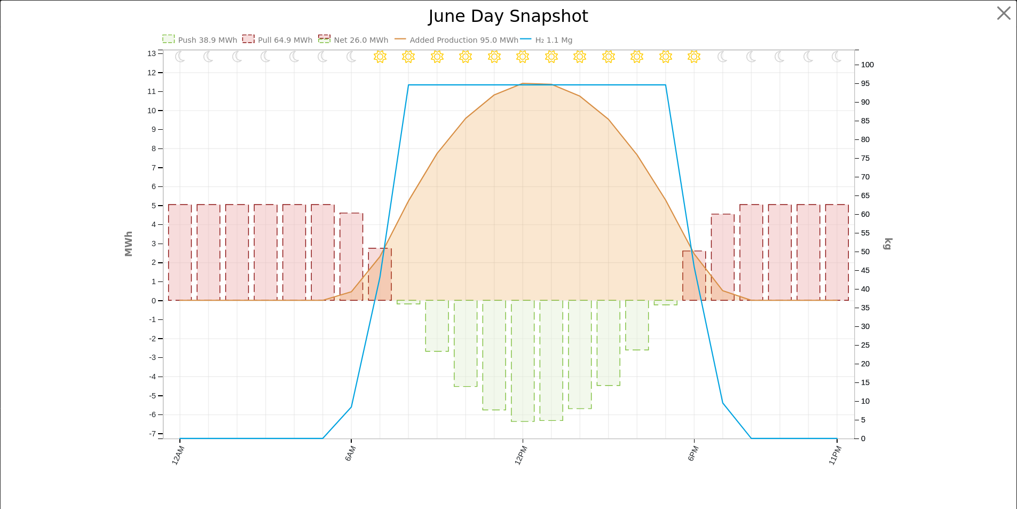
scroll to position [716, 0]
click at [1005, 10] on button "button" at bounding box center [1012, 13] width 20 height 20
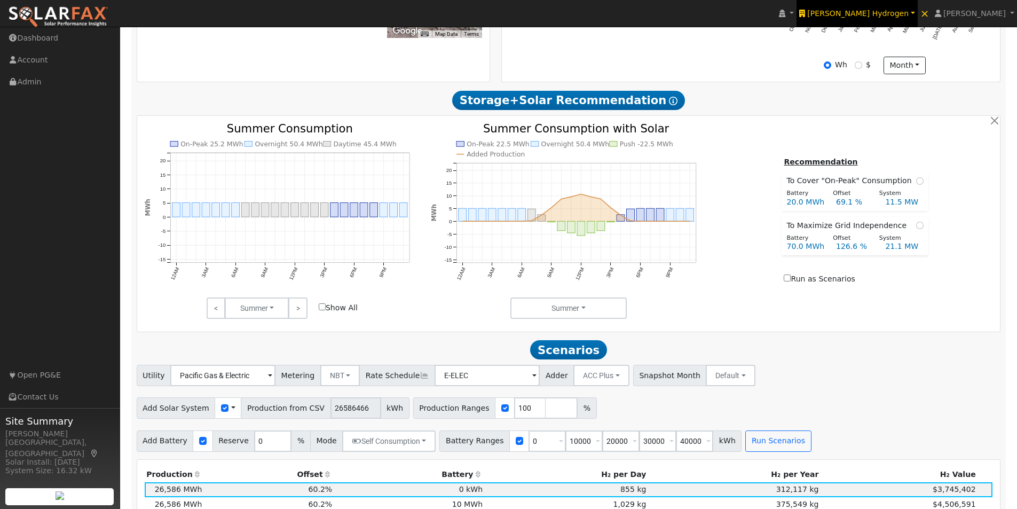
scroll to position [0, 0]
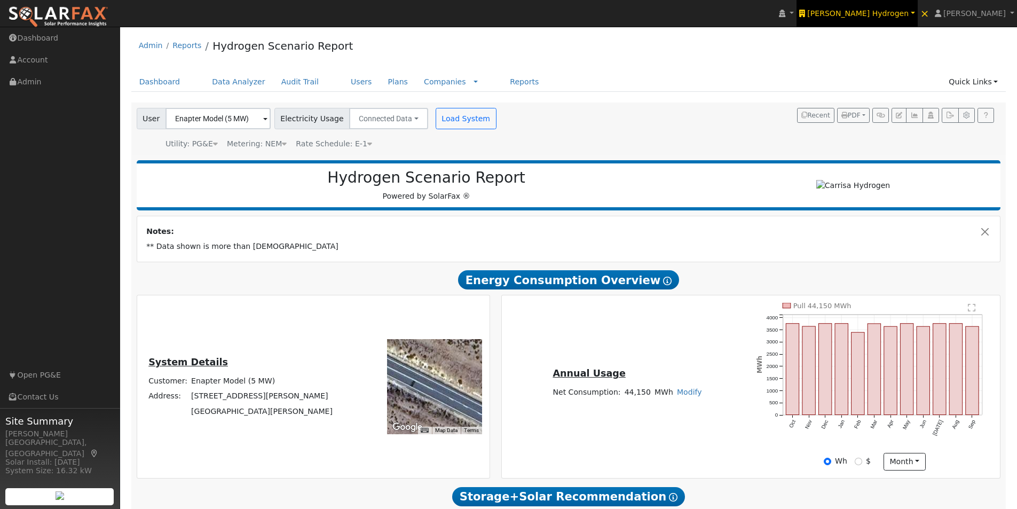
click at [887, 14] on span "Carrisa Hydrogen" at bounding box center [857, 13] width 101 height 9
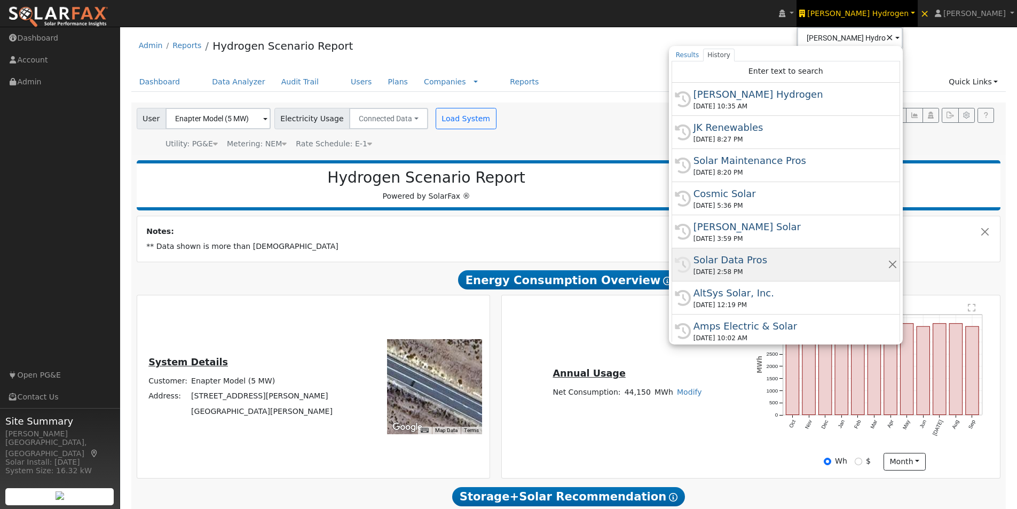
click at [770, 259] on div "Solar Data Pros" at bounding box center [791, 260] width 194 height 14
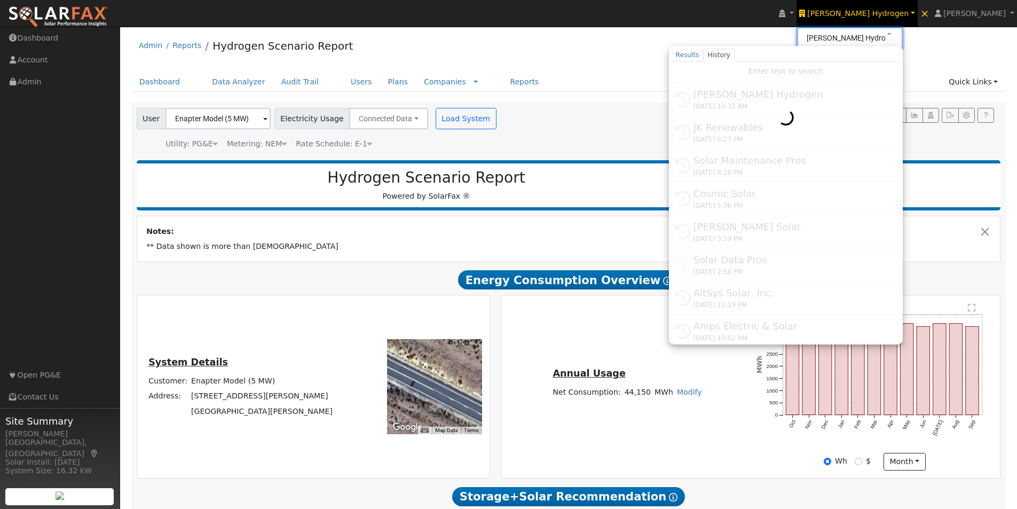
type input "Solar Data Pros"
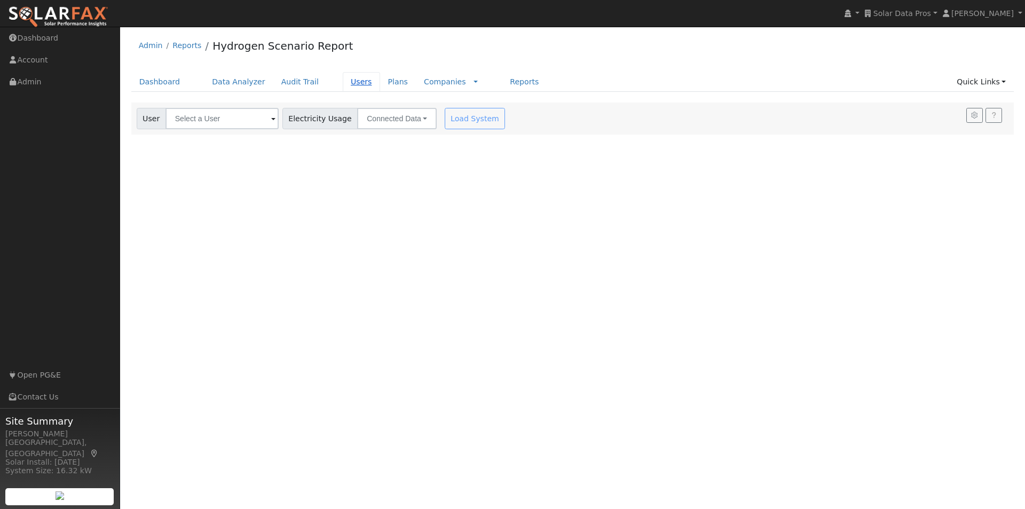
click at [343, 79] on link "Users" at bounding box center [361, 82] width 37 height 20
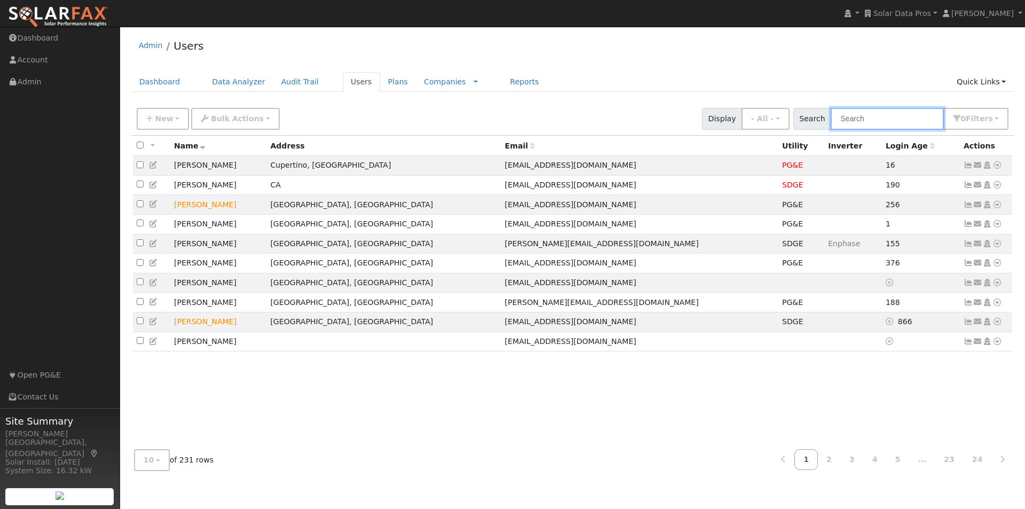
click at [902, 112] on input "text" at bounding box center [887, 119] width 113 height 22
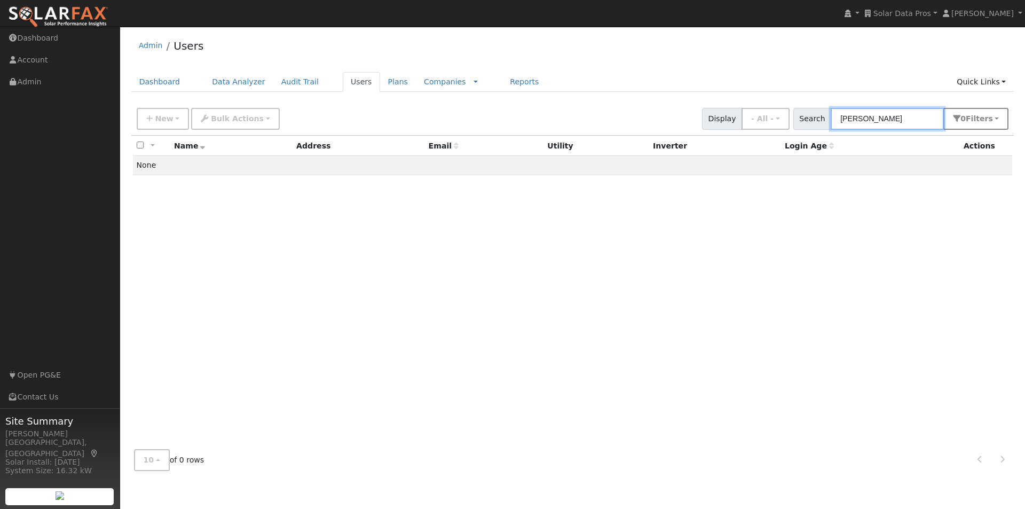
type input "enrique meza"
drag, startPoint x: 990, startPoint y: 123, endPoint x: 955, endPoint y: 136, distance: 38.0
click at [985, 123] on span "Filter s" at bounding box center [979, 118] width 27 height 9
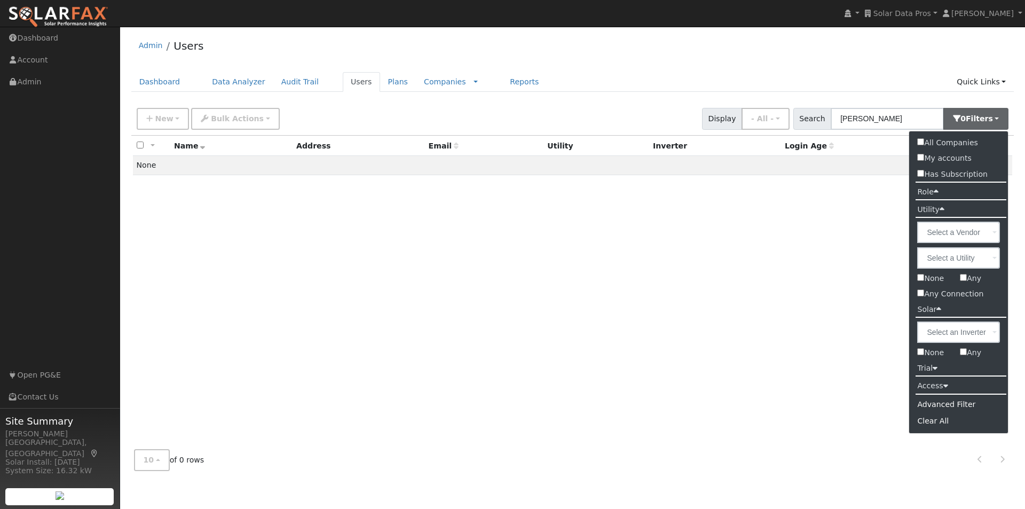
click at [922, 140] on input "All Companies" at bounding box center [920, 141] width 7 height 7
checkbox input "true"
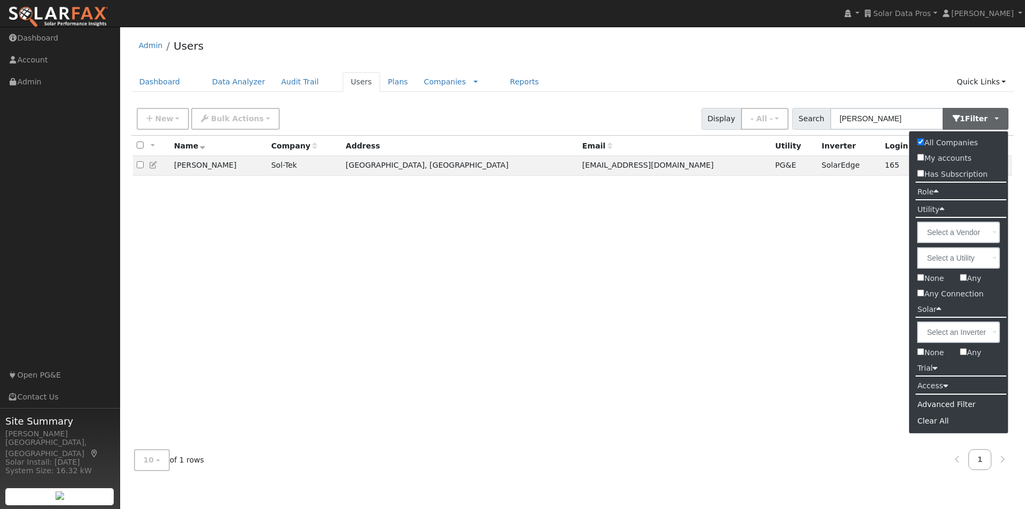
click at [596, 200] on div "All None All on page None on page Name Company Address Email Utility Inverter L…" at bounding box center [572, 288] width 883 height 305
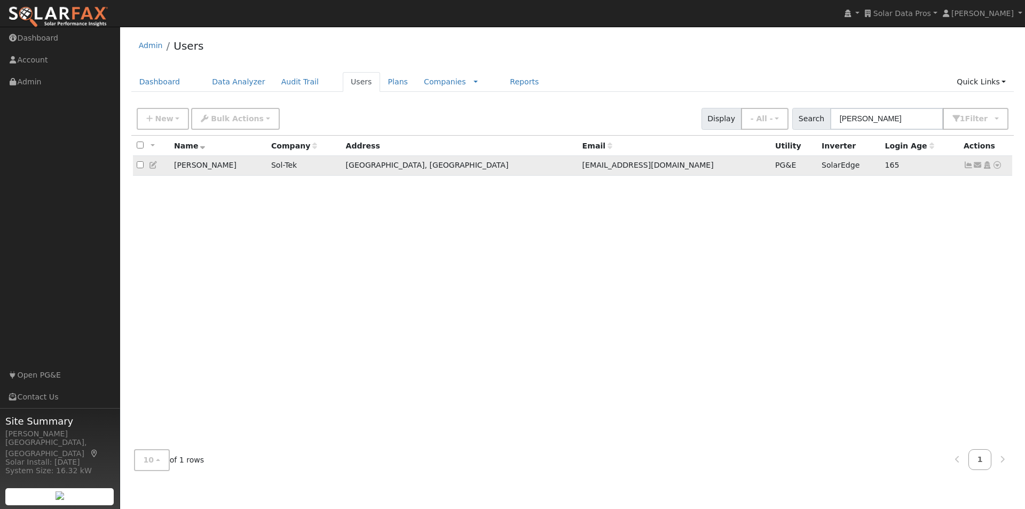
click at [969, 165] on icon at bounding box center [969, 164] width 10 height 7
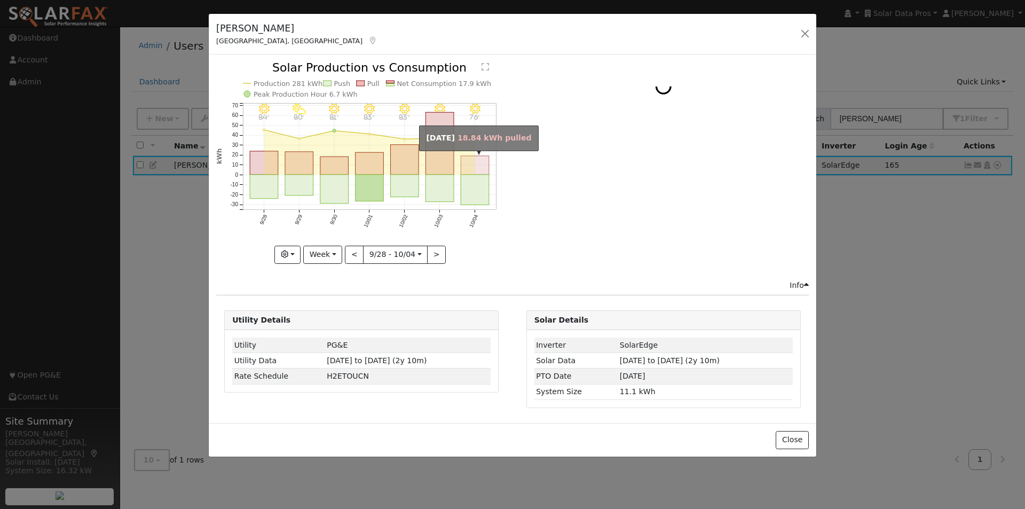
click at [475, 169] on rect "onclick=""" at bounding box center [475, 165] width 28 height 19
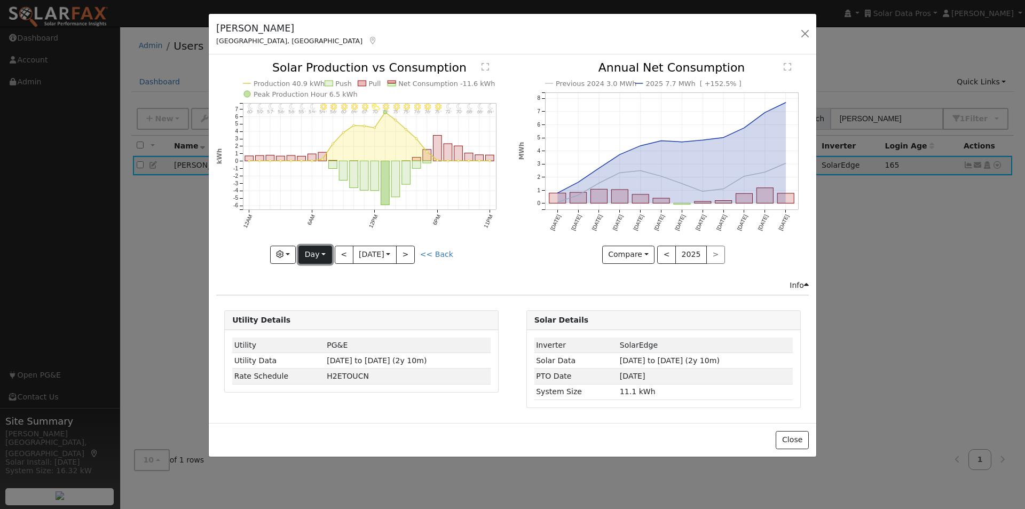
click at [320, 251] on button "Day" at bounding box center [314, 255] width 33 height 18
click at [327, 313] on link "Month" at bounding box center [336, 306] width 74 height 15
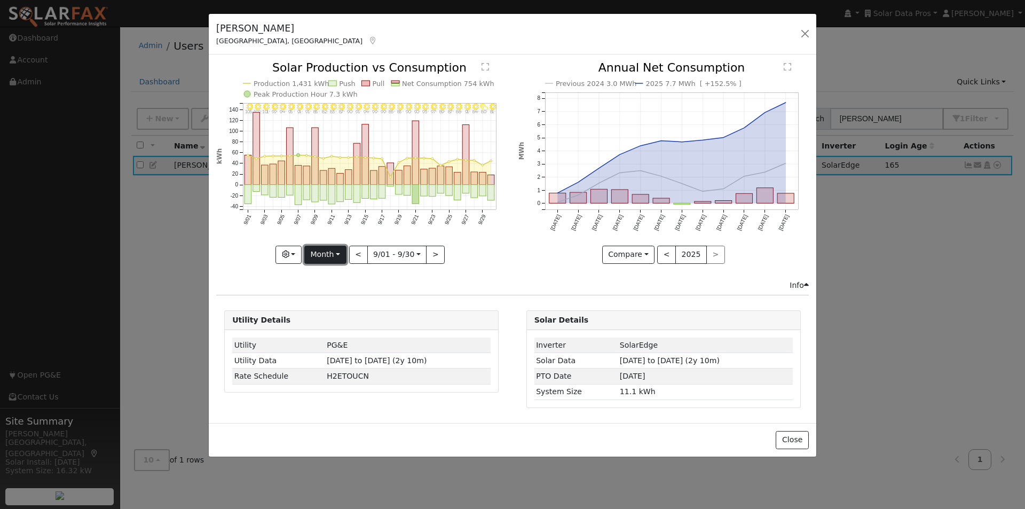
click at [335, 251] on button "Month" at bounding box center [325, 255] width 42 height 18
drag, startPoint x: 329, startPoint y: 321, endPoint x: 377, endPoint y: 291, distance: 56.9
click at [329, 320] on link "Year" at bounding box center [342, 321] width 74 height 15
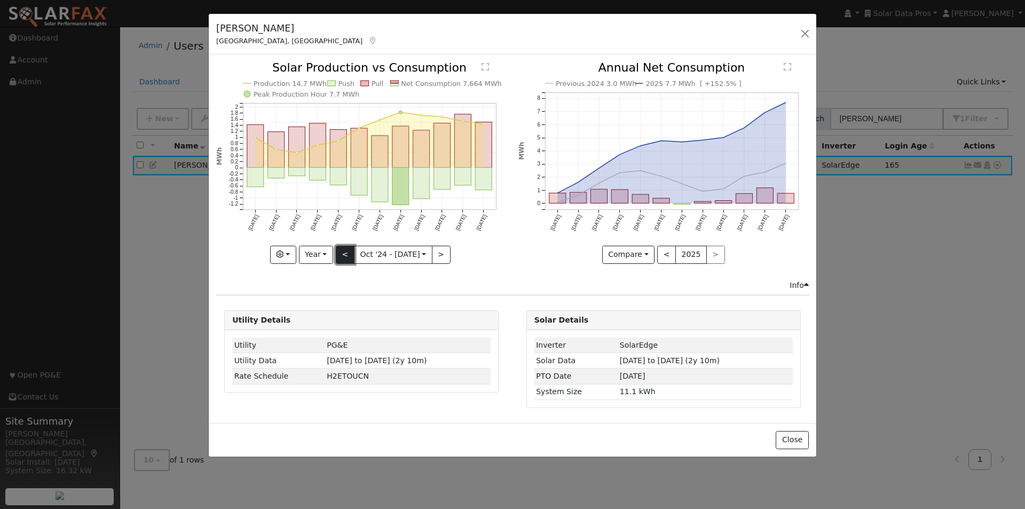
click at [349, 253] on button "<" at bounding box center [345, 255] width 19 height 18
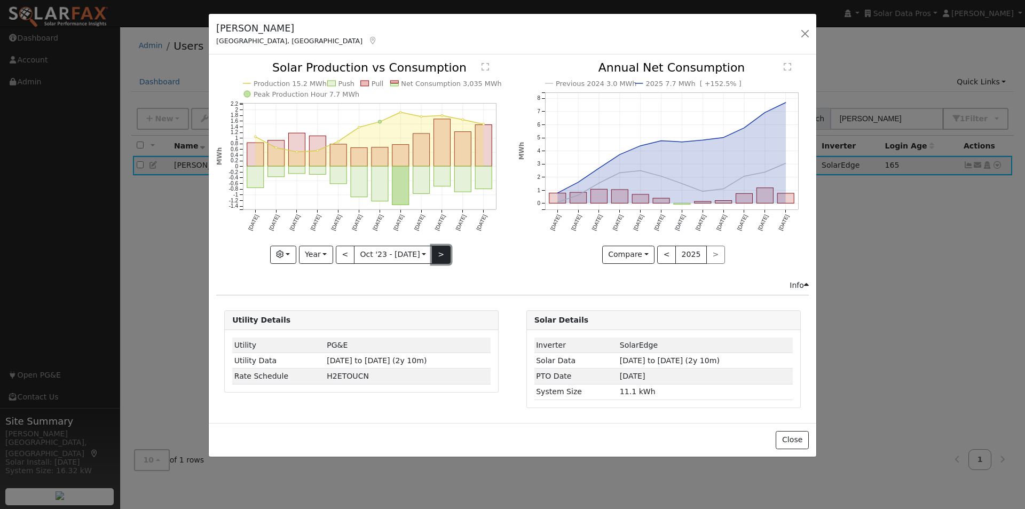
click at [434, 257] on button ">" at bounding box center [441, 255] width 19 height 18
type input "2024-10-01"
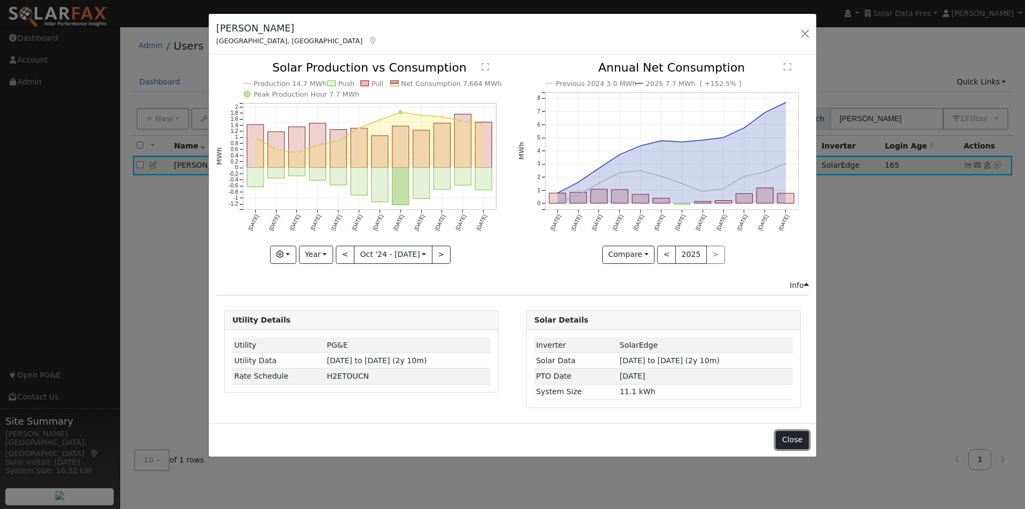
click at [802, 436] on button "Close" at bounding box center [792, 440] width 33 height 18
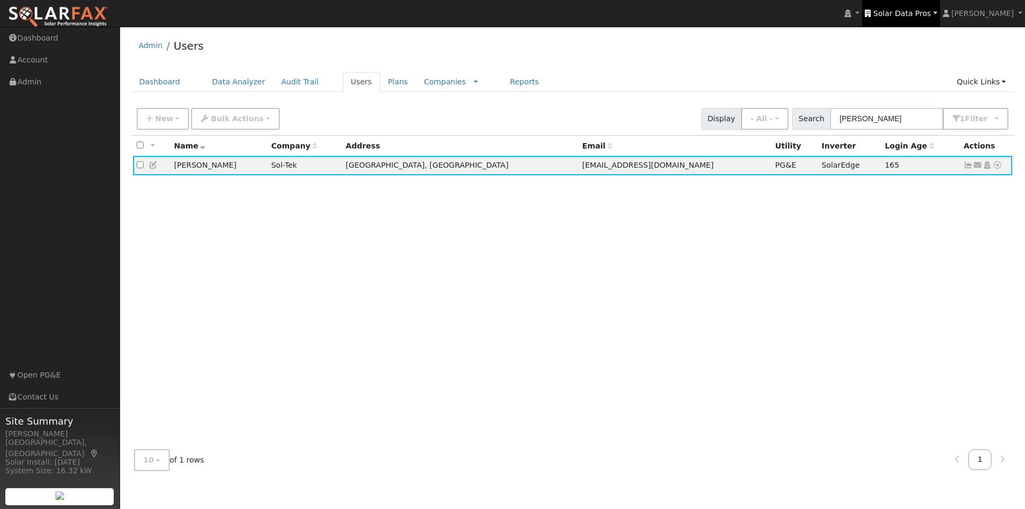
click at [918, 14] on span "Solar Data Pros" at bounding box center [902, 13] width 58 height 9
type input "j"
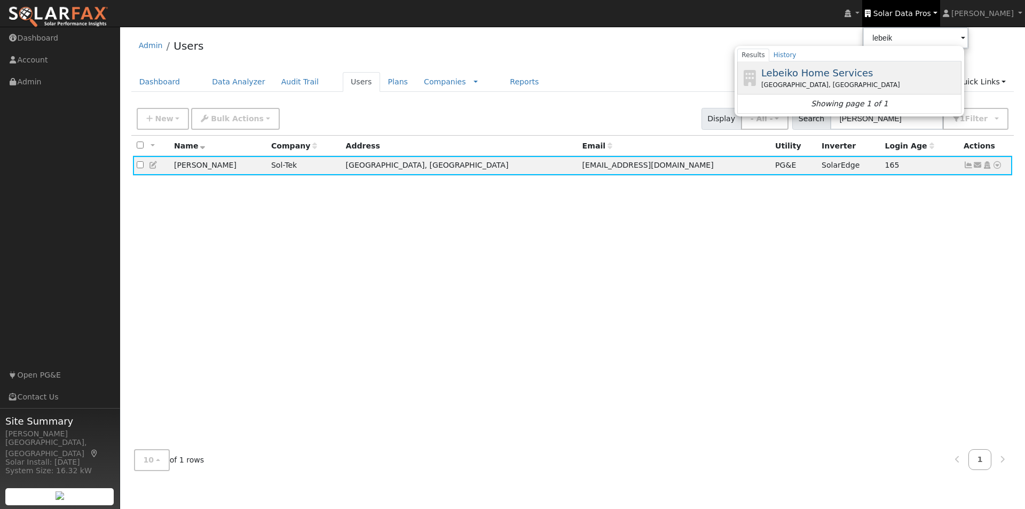
click at [824, 70] on span "Lebeiko Home Services" at bounding box center [817, 72] width 112 height 11
type input "Lebeiko Home Services"
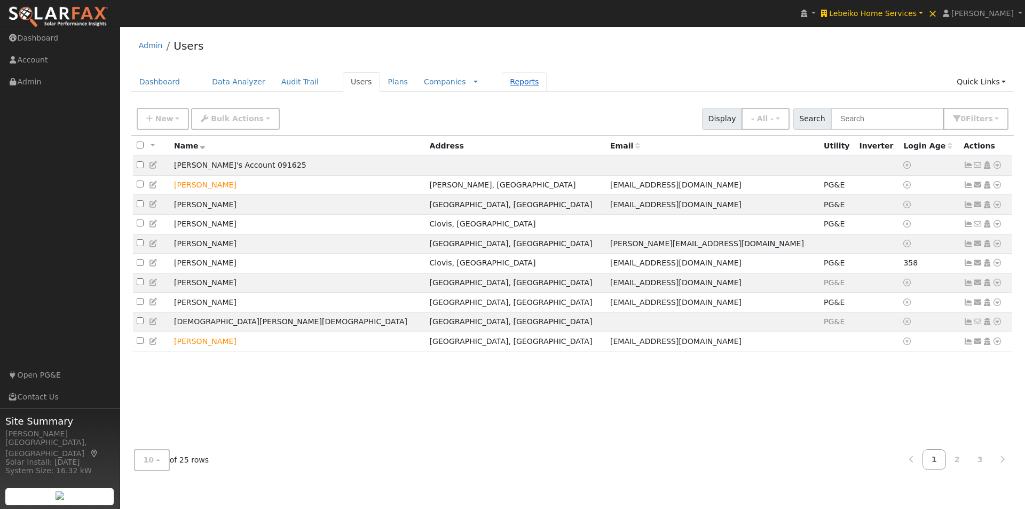
click at [505, 78] on link "Reports" at bounding box center [524, 82] width 45 height 20
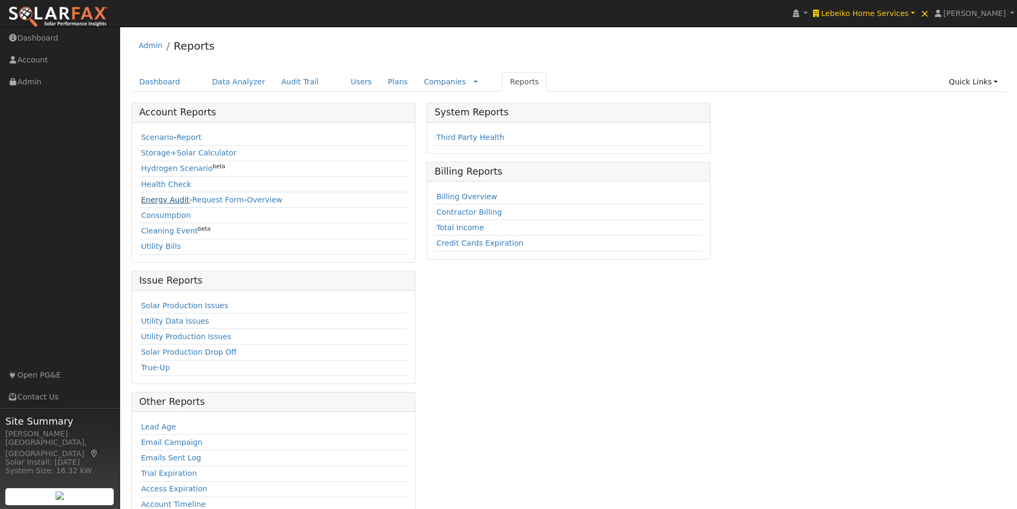
click at [156, 200] on link "Energy Audit" at bounding box center [165, 199] width 49 height 9
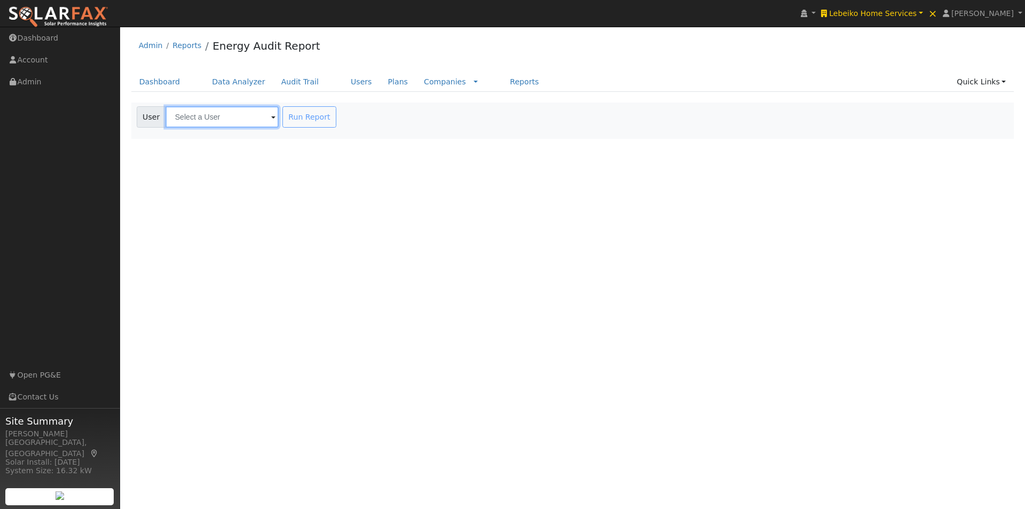
drag, startPoint x: 241, startPoint y: 117, endPoint x: 227, endPoint y: 90, distance: 30.3
click at [242, 117] on input "text" at bounding box center [222, 116] width 113 height 21
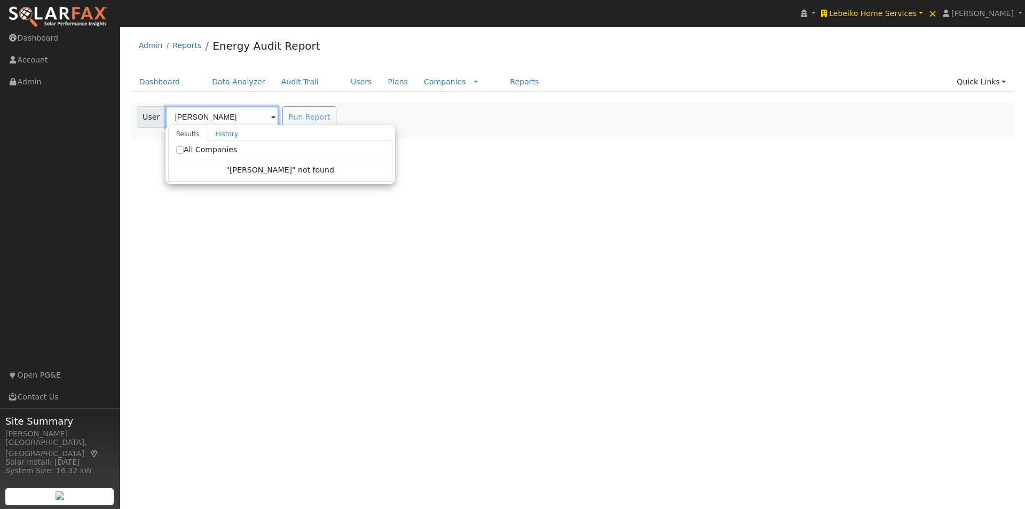
type input "[PERSON_NAME]"
click at [179, 150] on input "All Companies" at bounding box center [179, 149] width 7 height 7
checkbox input "true"
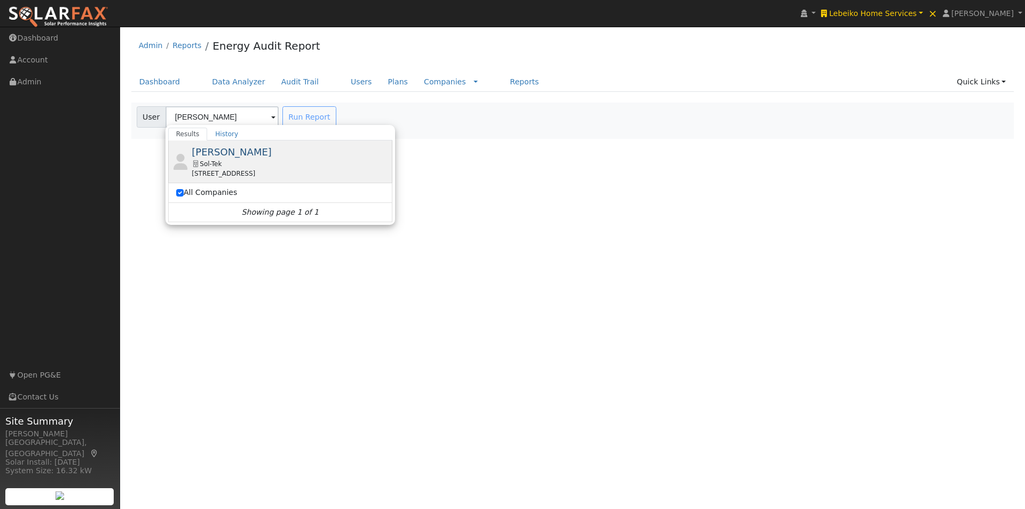
click at [227, 151] on span "Enrique Meza" at bounding box center [232, 151] width 80 height 11
type input "Enrique Meza"
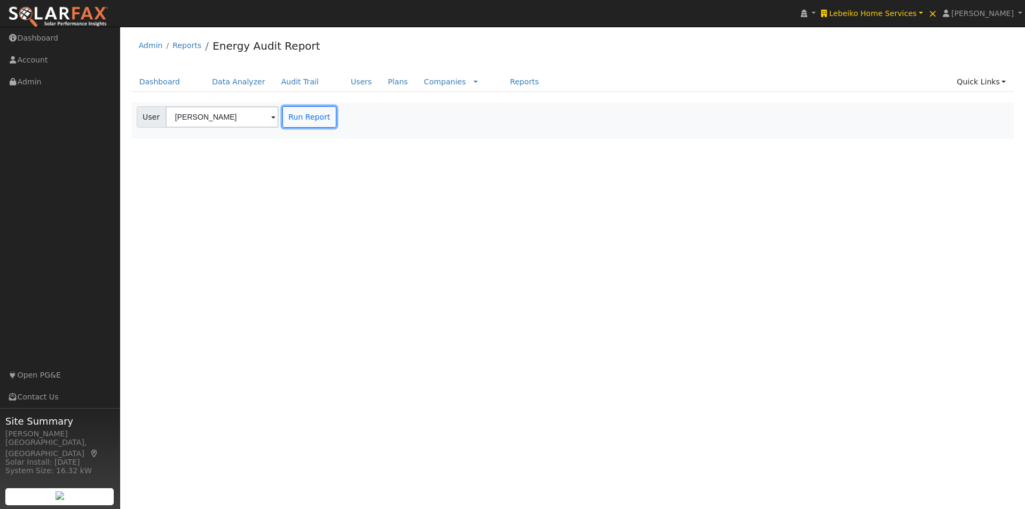
click at [295, 112] on button "Run Report" at bounding box center [309, 116] width 54 height 21
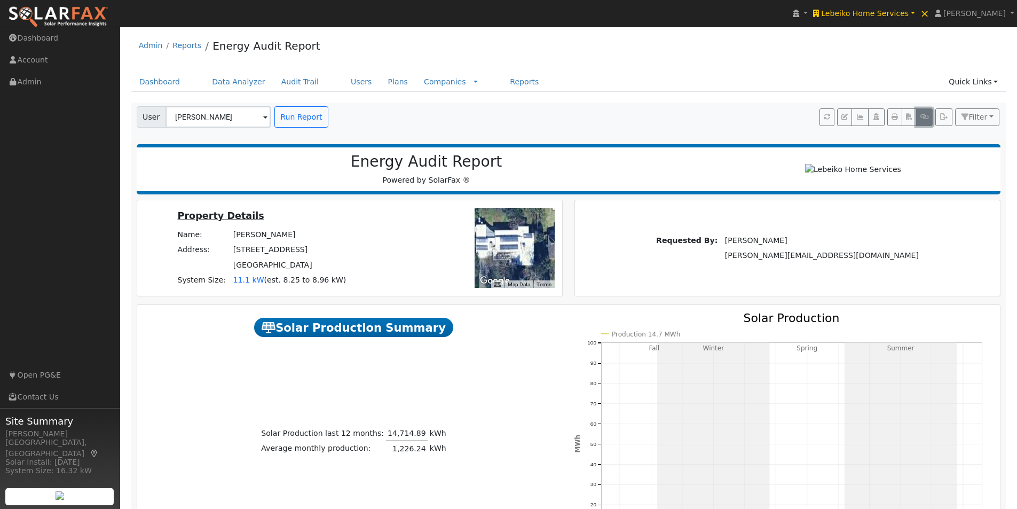
click at [926, 116] on icon "button" at bounding box center [924, 117] width 8 height 6
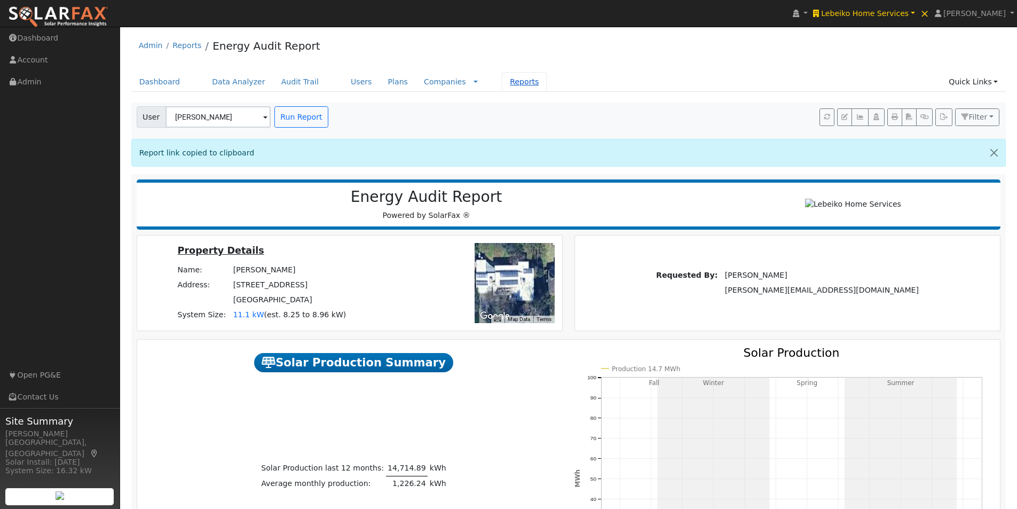
click at [502, 81] on link "Reports" at bounding box center [524, 82] width 45 height 20
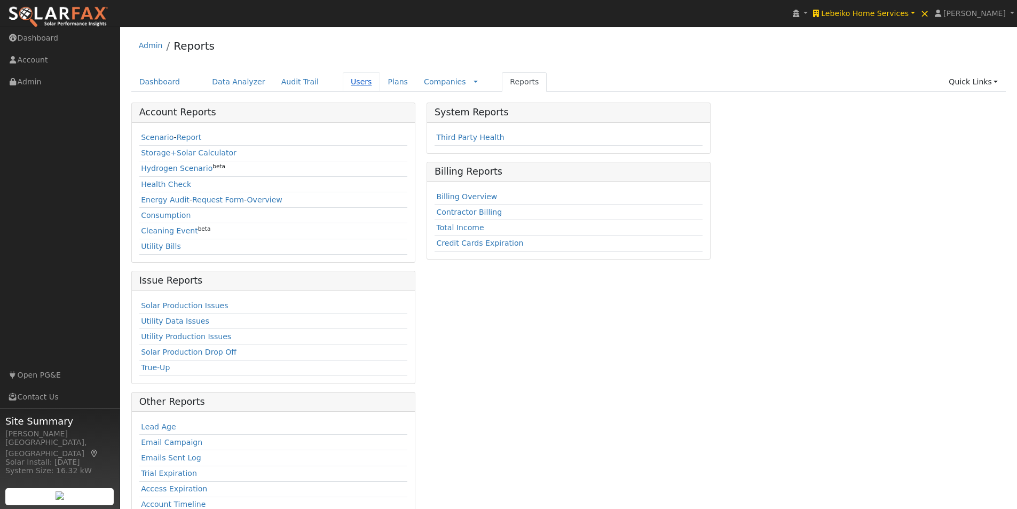
click at [343, 79] on link "Users" at bounding box center [361, 82] width 37 height 20
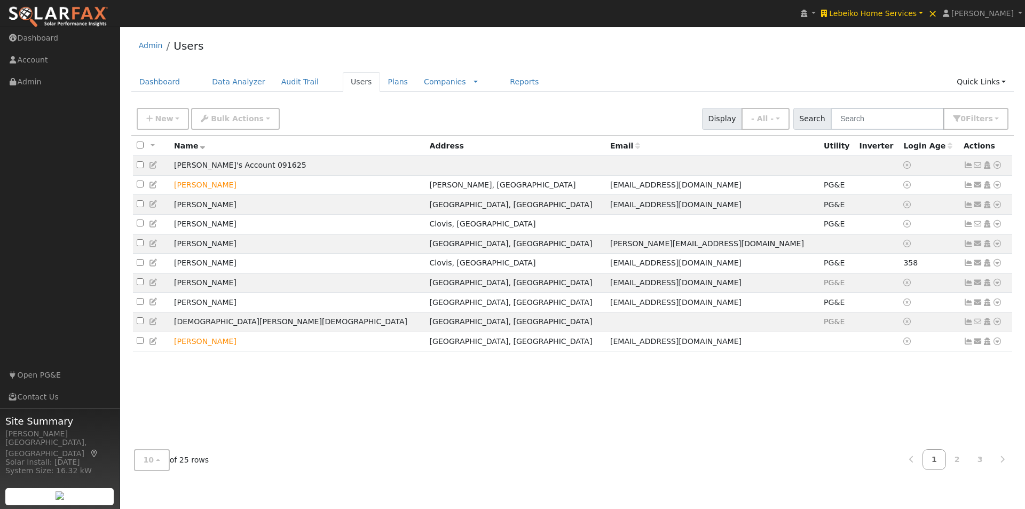
click at [865, 106] on div "New Add User Quick Add Quick Connect Quick Convert Lead Bulk Actions Send Email…" at bounding box center [573, 117] width 876 height 26
drag, startPoint x: 884, startPoint y: 113, endPoint x: 963, endPoint y: 123, distance: 79.1
click at [885, 113] on input "text" at bounding box center [887, 119] width 113 height 22
paste input "Enrique Meza"
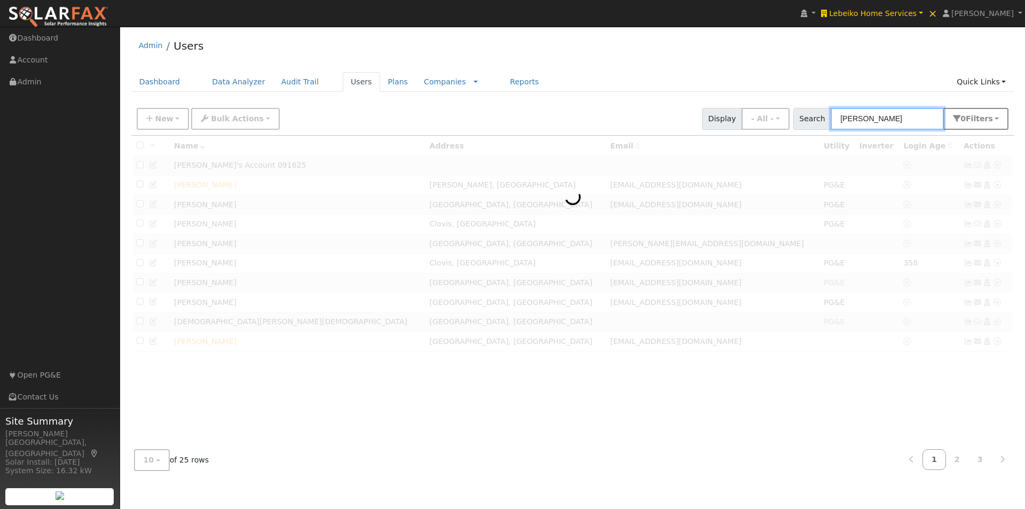
type input "[PERSON_NAME]"
click at [991, 119] on span "s" at bounding box center [990, 118] width 4 height 9
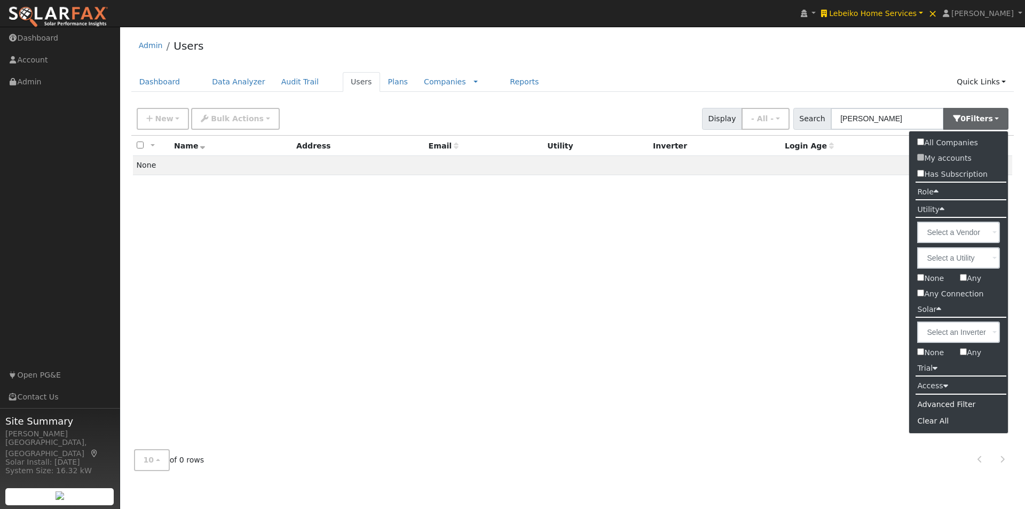
click at [919, 143] on input "All Companies" at bounding box center [920, 141] width 7 height 7
checkbox input "true"
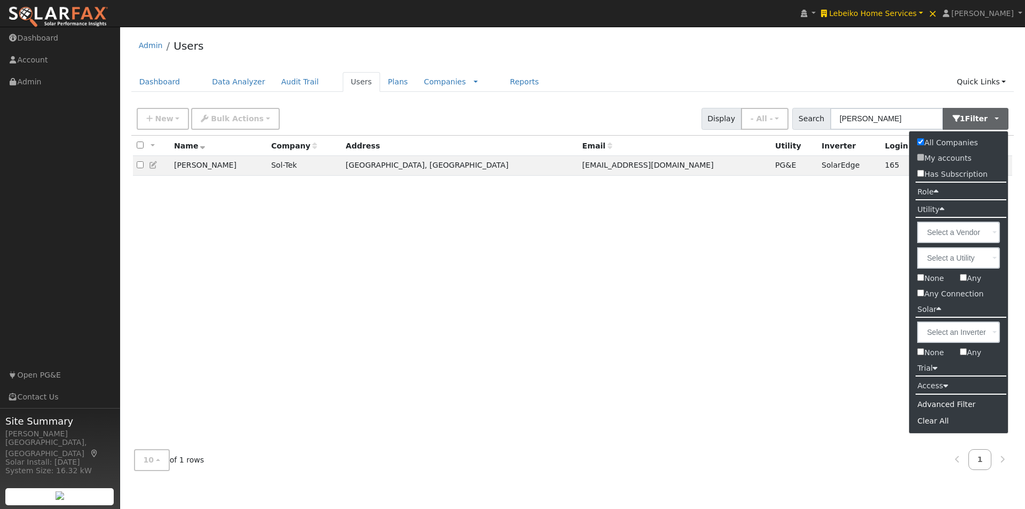
click at [855, 65] on div "Admin Users" at bounding box center [572, 48] width 883 height 33
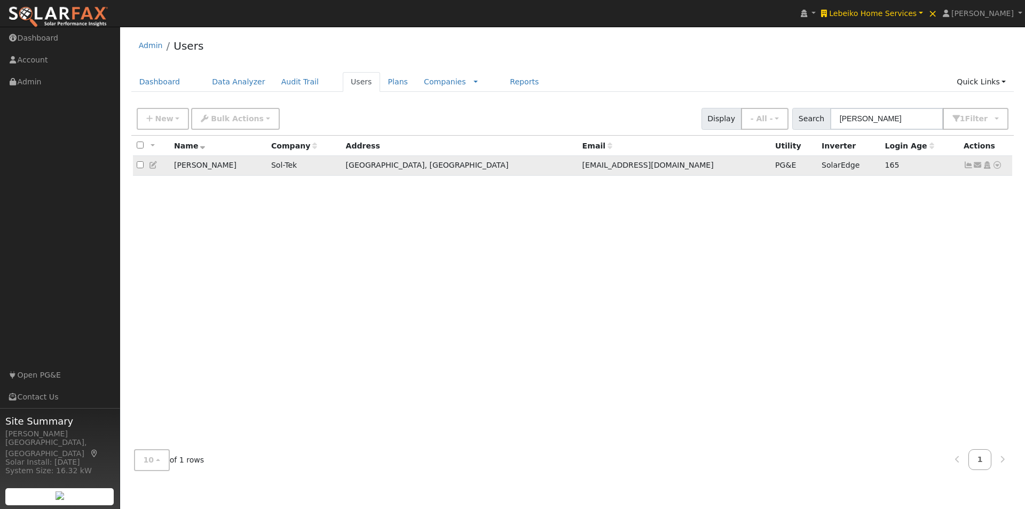
click at [999, 167] on icon at bounding box center [997, 164] width 10 height 7
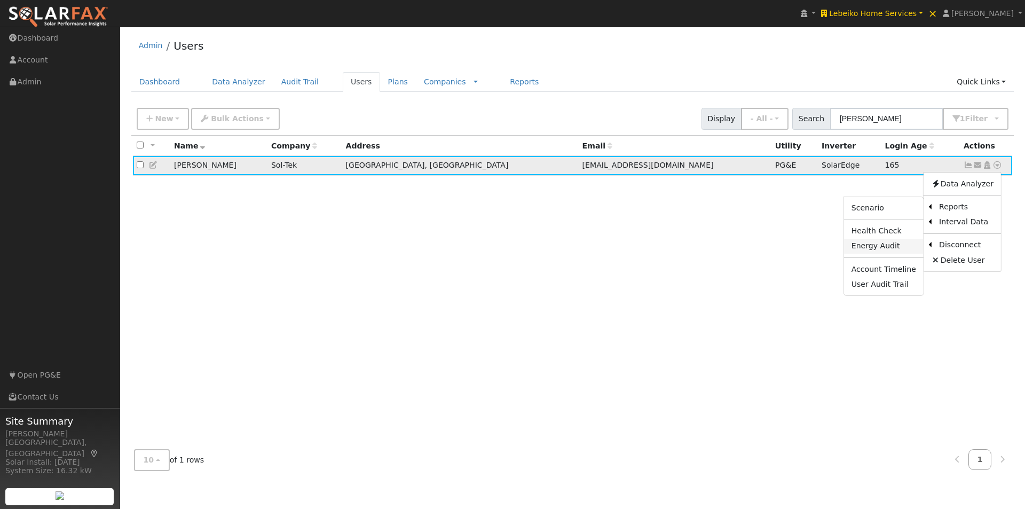
click at [866, 246] on link "Energy Audit" at bounding box center [884, 246] width 80 height 15
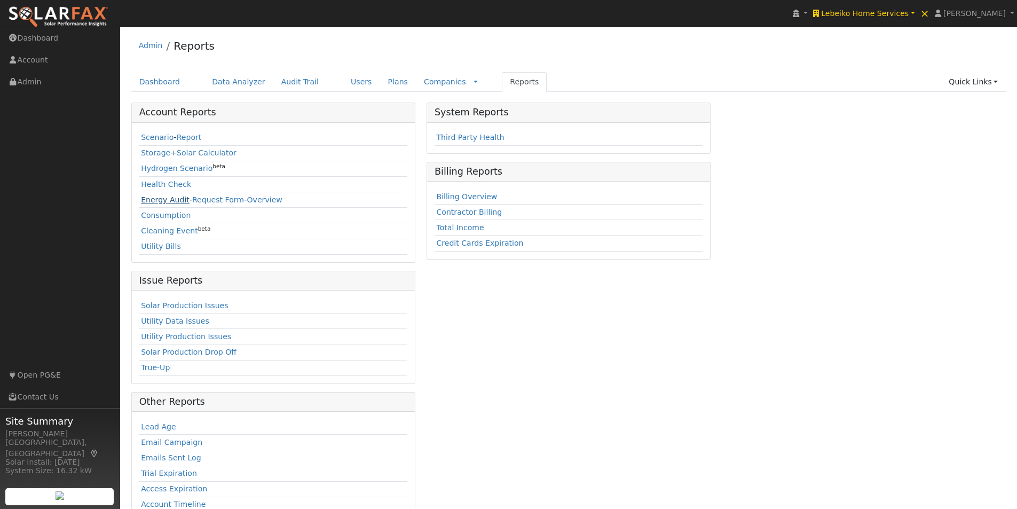
click at [146, 198] on link "Energy Audit" at bounding box center [165, 199] width 49 height 9
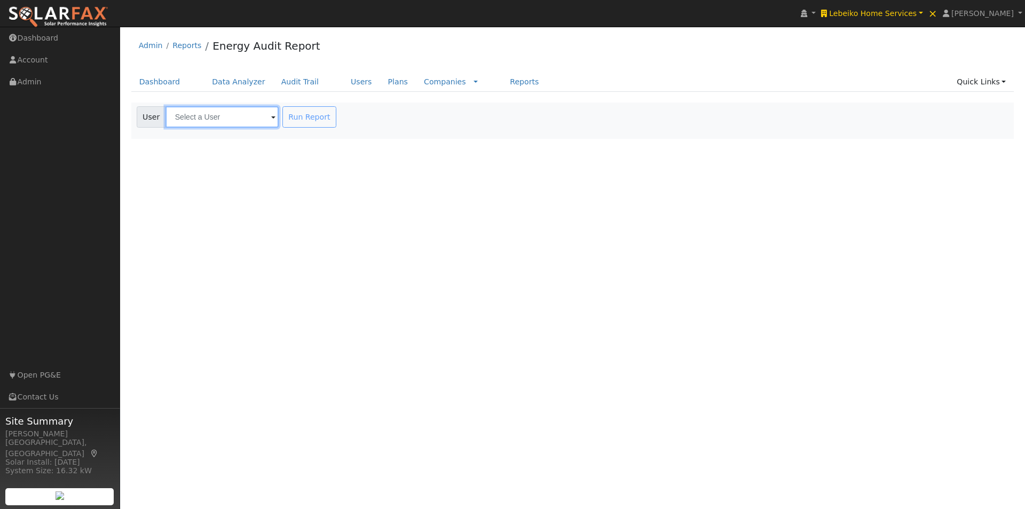
click at [199, 120] on input "text" at bounding box center [222, 116] width 113 height 21
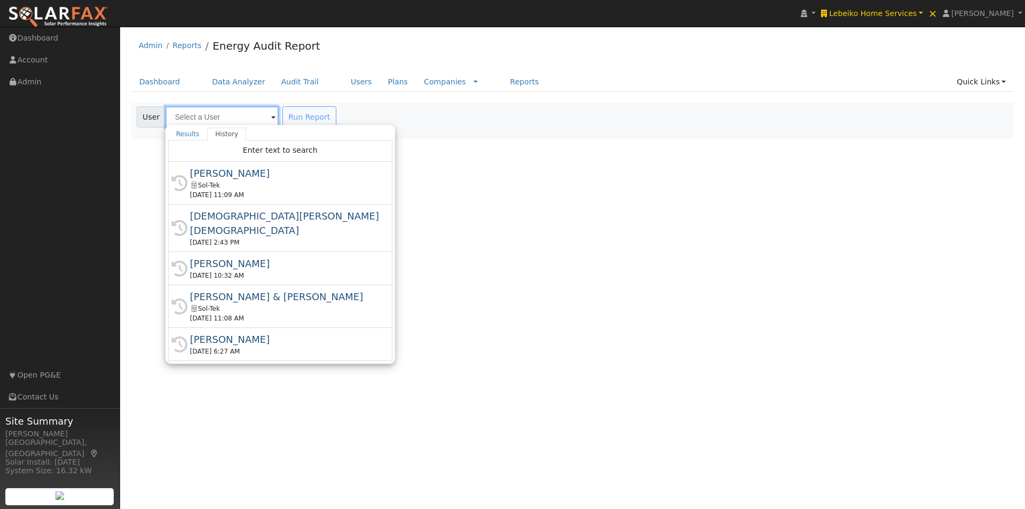
paste input "[PERSON_NAME]"
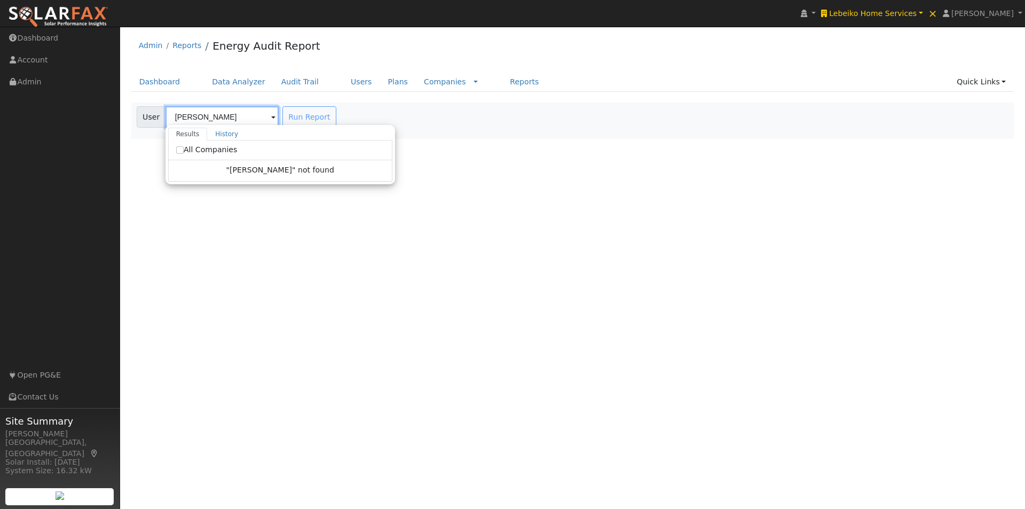
type input "[PERSON_NAME]"
click at [179, 149] on input "All Companies" at bounding box center [179, 149] width 7 height 7
checkbox input "true"
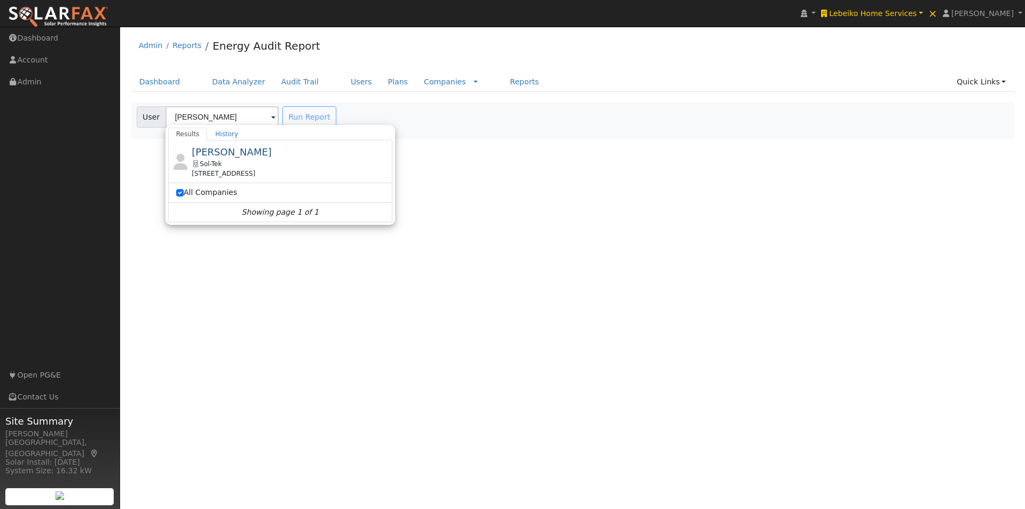
drag, startPoint x: 215, startPoint y: 150, endPoint x: 238, endPoint y: 143, distance: 23.5
click at [216, 151] on span "[PERSON_NAME]" at bounding box center [232, 151] width 80 height 11
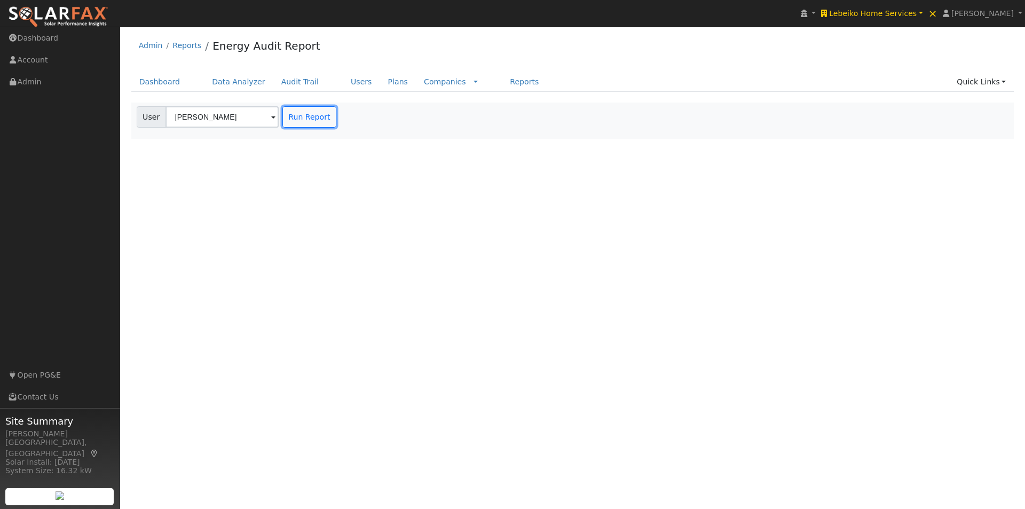
drag, startPoint x: 295, startPoint y: 114, endPoint x: 420, endPoint y: 114, distance: 124.4
click at [297, 114] on button "Run Report" at bounding box center [309, 116] width 54 height 21
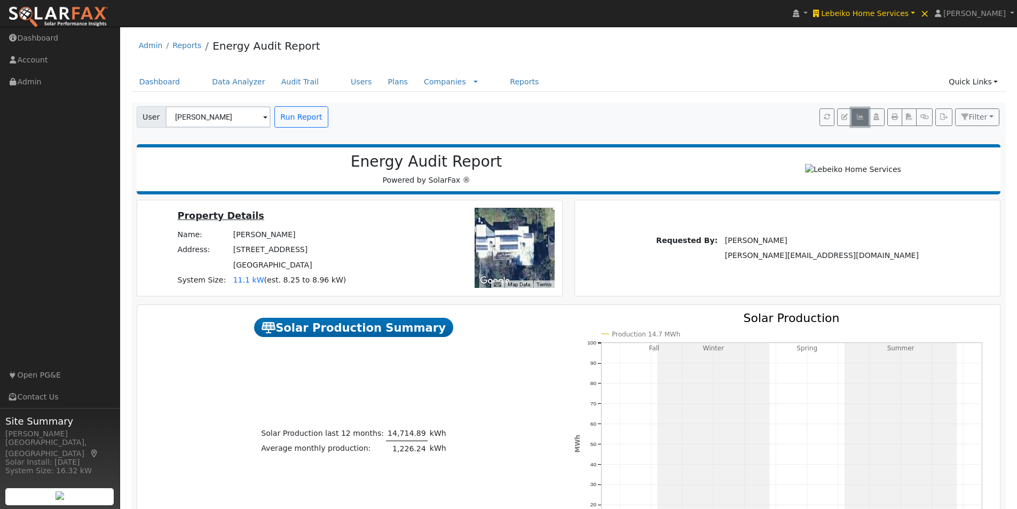
click at [860, 116] on icon "button" at bounding box center [860, 117] width 8 height 6
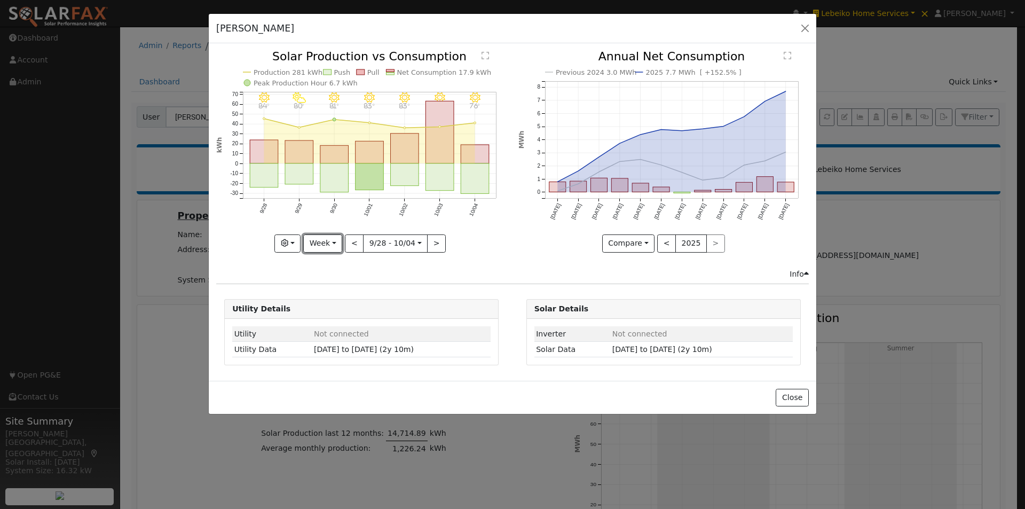
drag, startPoint x: 328, startPoint y: 245, endPoint x: 341, endPoint y: 289, distance: 46.6
click at [329, 248] on button "Week" at bounding box center [322, 243] width 39 height 18
drag, startPoint x: 333, startPoint y: 306, endPoint x: 340, endPoint y: 299, distance: 9.4
click at [334, 305] on link "Year" at bounding box center [341, 310] width 74 height 15
type input "2024-10-01"
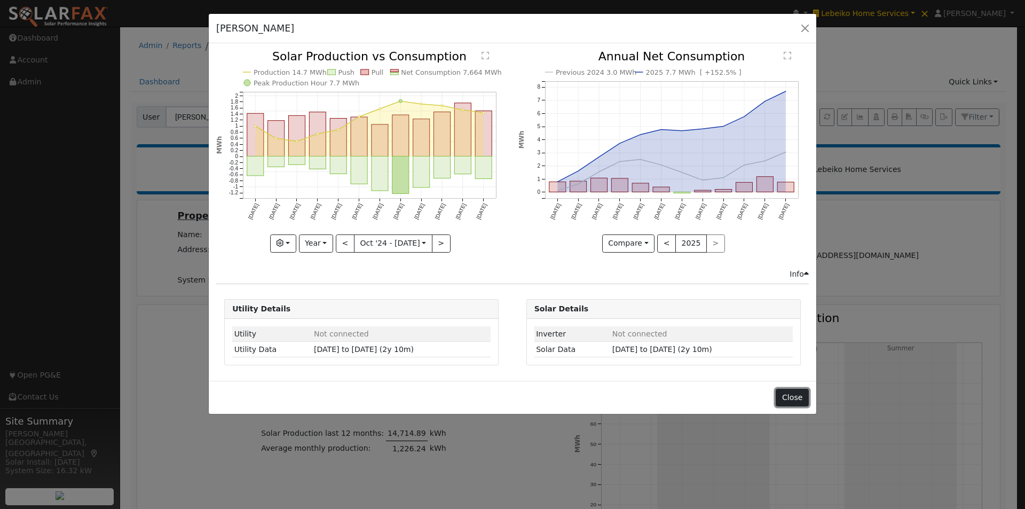
click at [807, 394] on button "Close" at bounding box center [792, 398] width 33 height 18
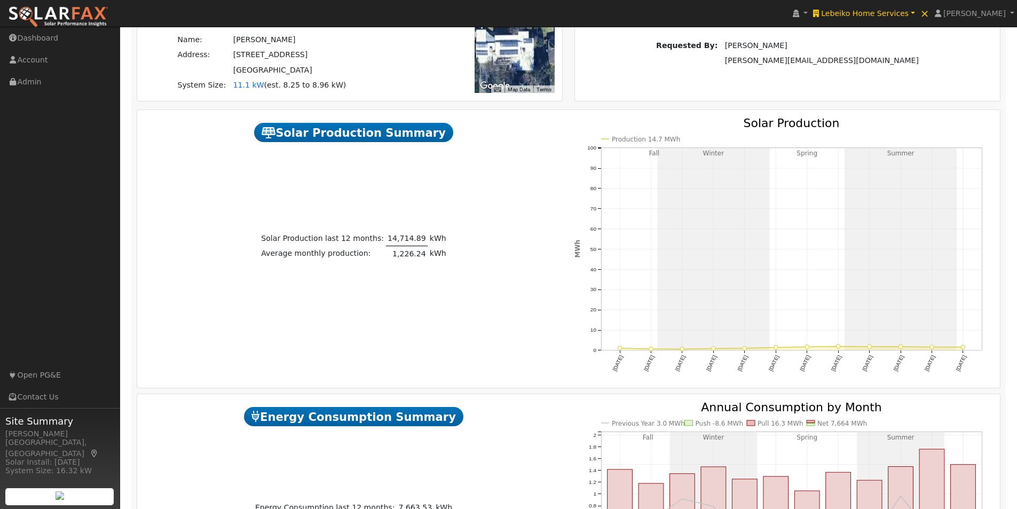
scroll to position [214, 0]
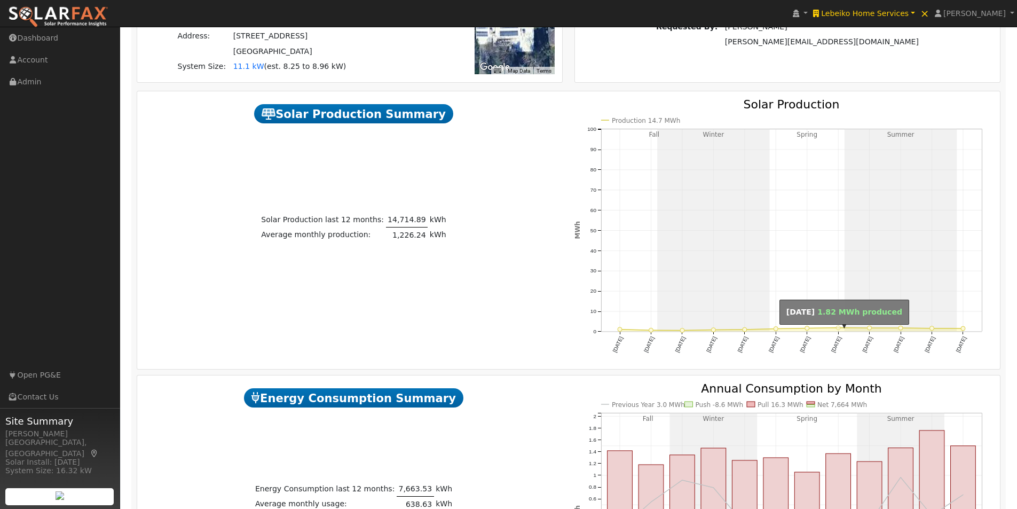
click at [838, 330] on circle "onclick=""" at bounding box center [838, 328] width 4 height 4
click at [808, 330] on circle "onclick=""" at bounding box center [807, 328] width 4 height 4
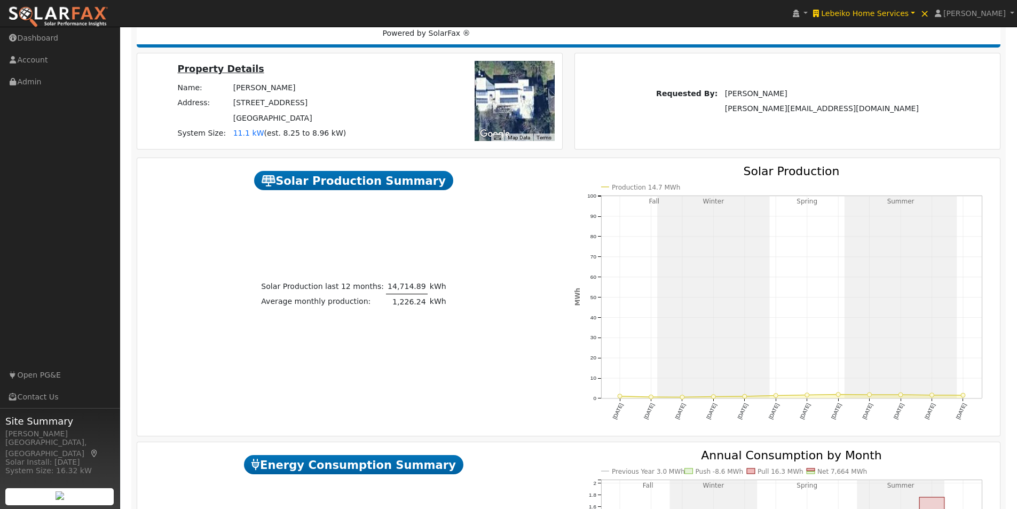
scroll to position [0, 0]
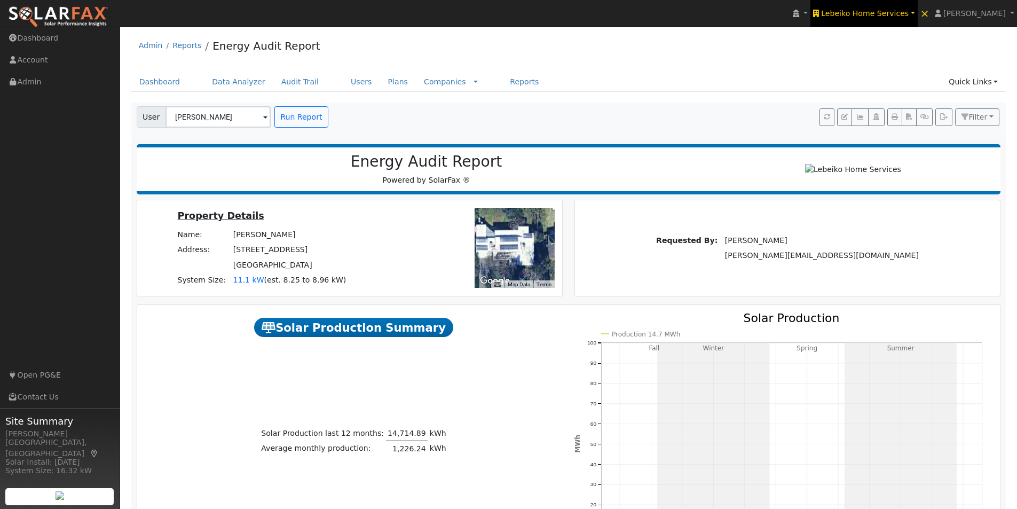
drag, startPoint x: 873, startPoint y: 12, endPoint x: 849, endPoint y: 9, distance: 24.2
click at [871, 13] on span "Lebeiko Home Services" at bounding box center [865, 13] width 88 height 9
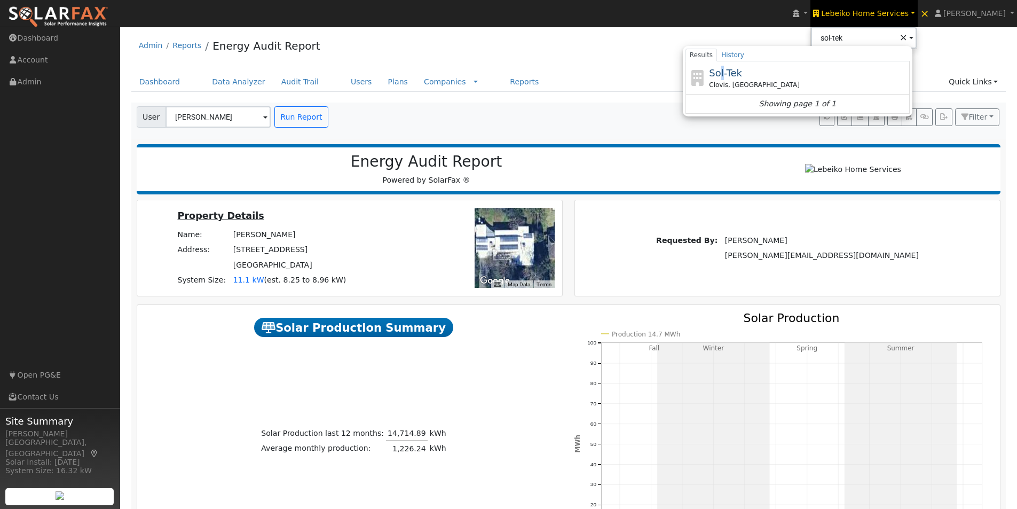
click at [742, 72] on span "Sol-Tek" at bounding box center [725, 72] width 33 height 11
type input "Sol-Tek"
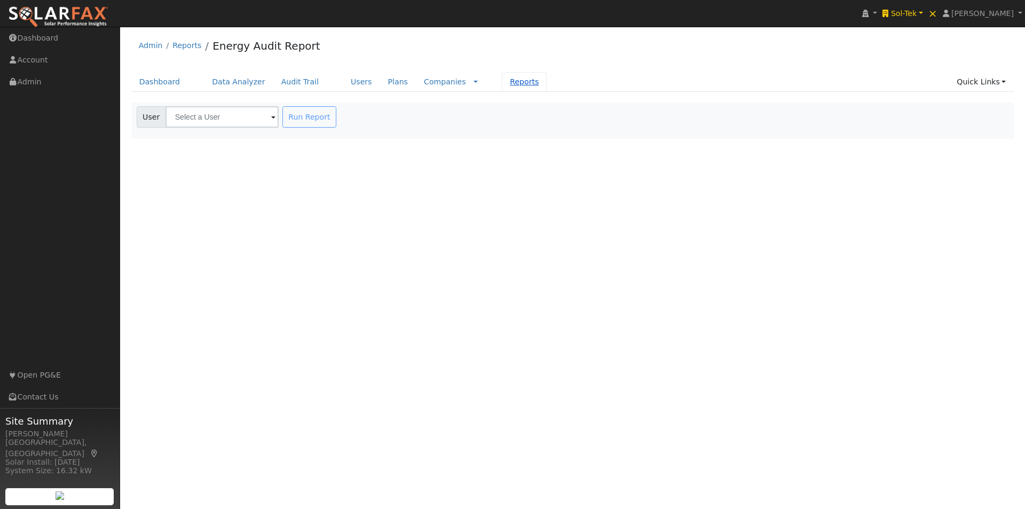
click at [502, 80] on link "Reports" at bounding box center [524, 82] width 45 height 20
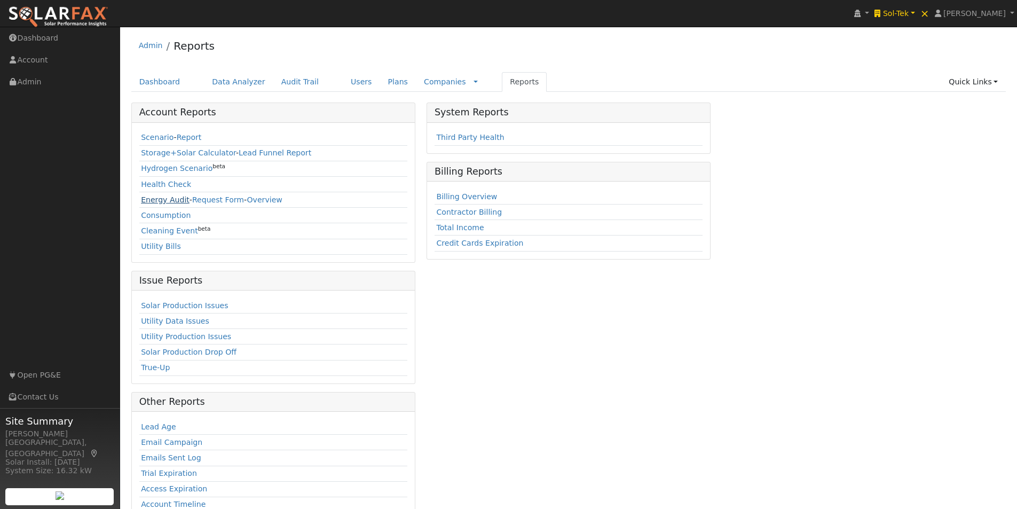
click at [153, 200] on link "Energy Audit" at bounding box center [165, 199] width 49 height 9
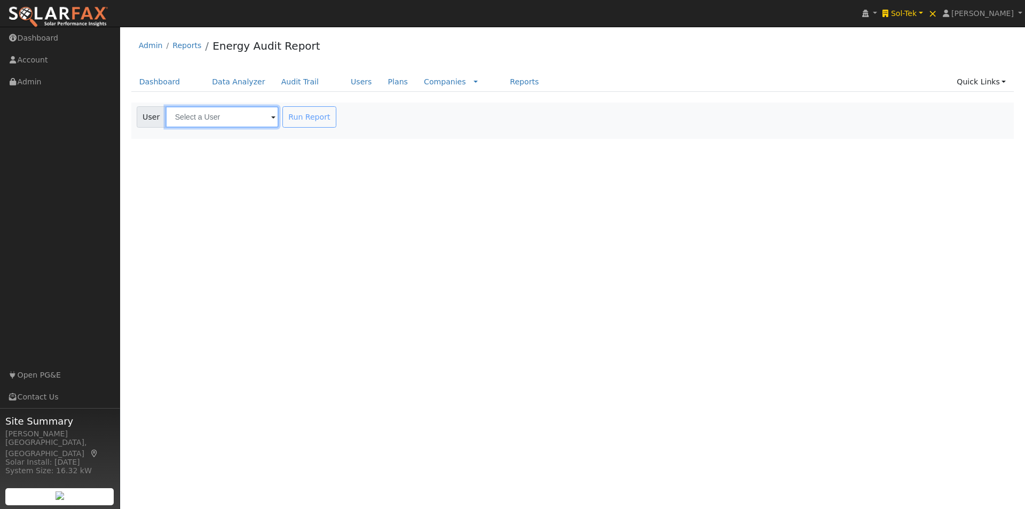
click at [234, 120] on input "text" at bounding box center [222, 116] width 113 height 21
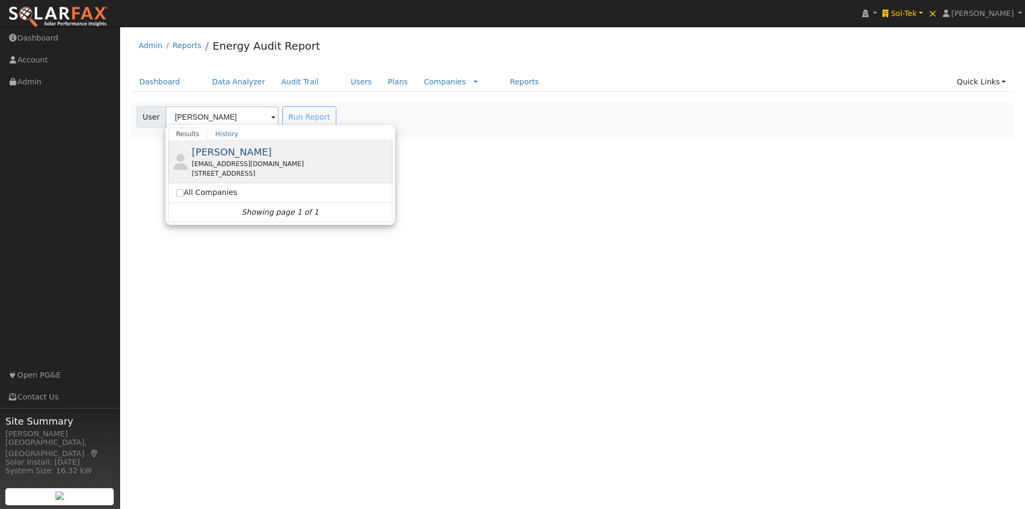
click at [220, 152] on span "[PERSON_NAME]" at bounding box center [232, 151] width 80 height 11
type input "[PERSON_NAME]"
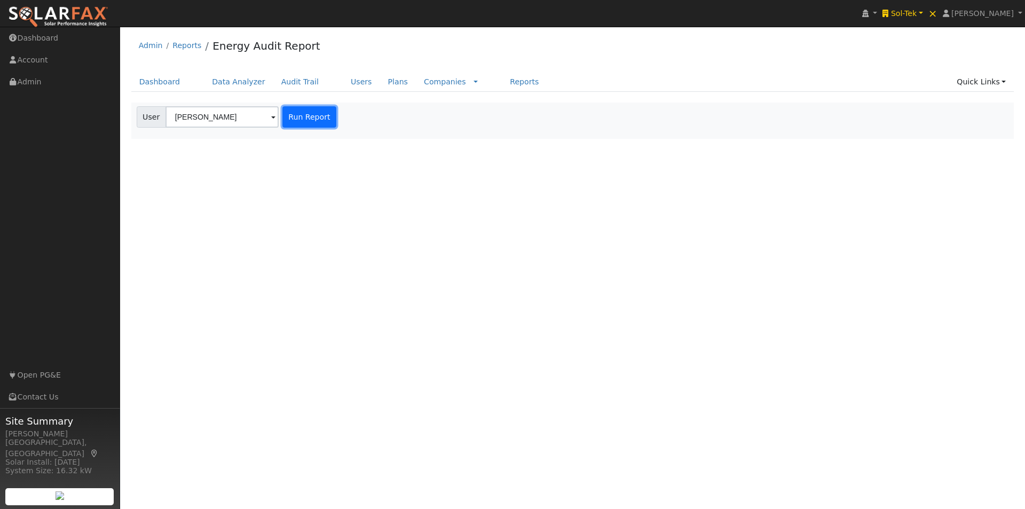
click at [310, 112] on button "Run Report" at bounding box center [309, 116] width 54 height 21
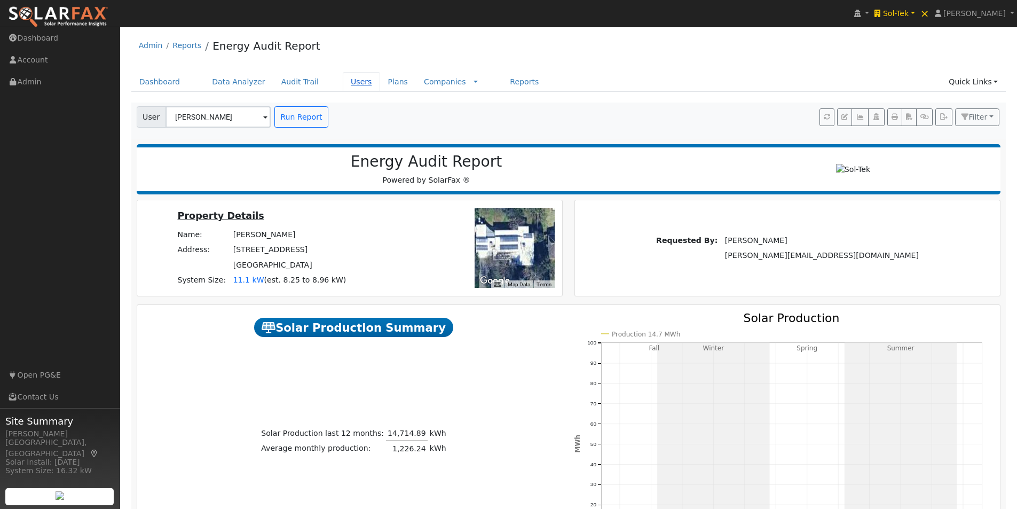
click at [343, 82] on link "Users" at bounding box center [361, 82] width 37 height 20
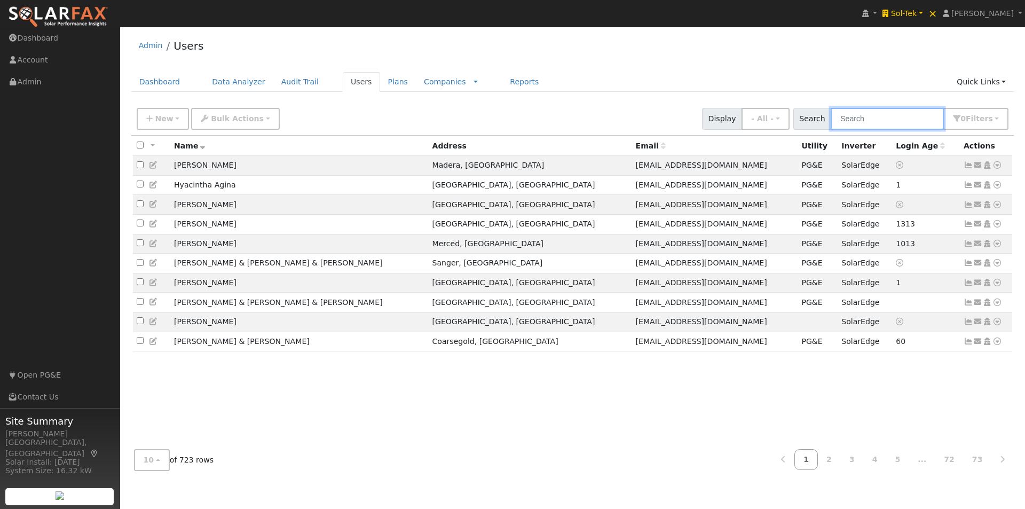
click at [872, 117] on input "text" at bounding box center [887, 119] width 113 height 22
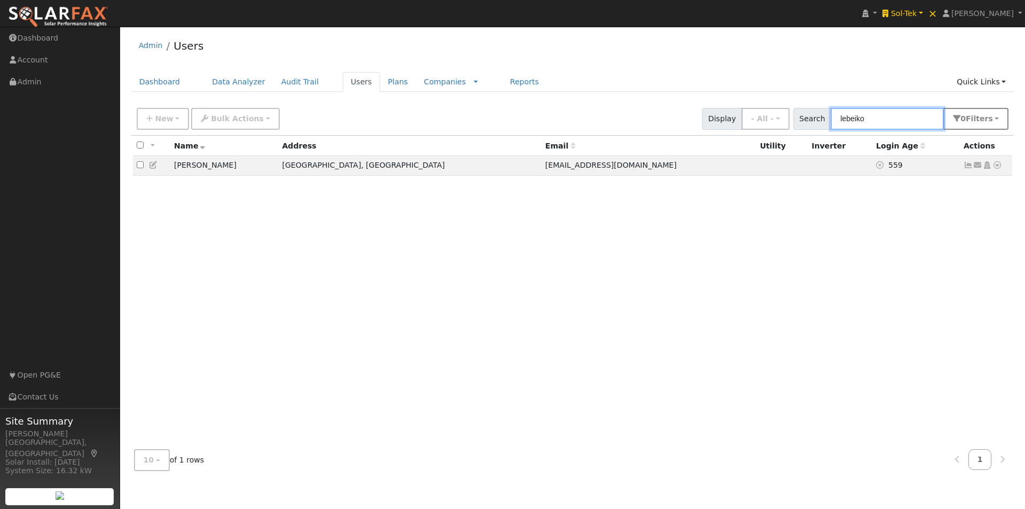
type input "lebeiko"
click at [989, 121] on span "s" at bounding box center [990, 118] width 4 height 9
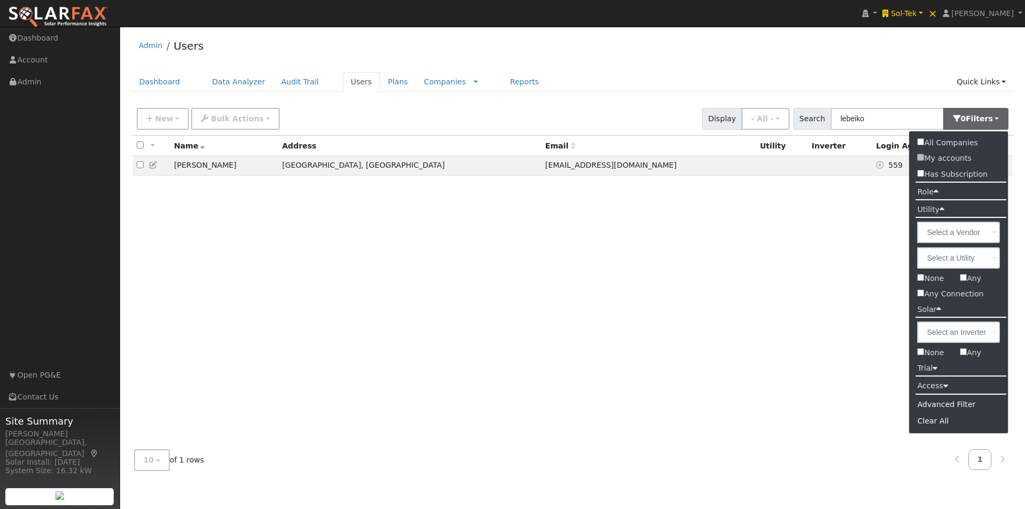
click at [921, 141] on input "All Companies" at bounding box center [920, 141] width 7 height 7
checkbox input "true"
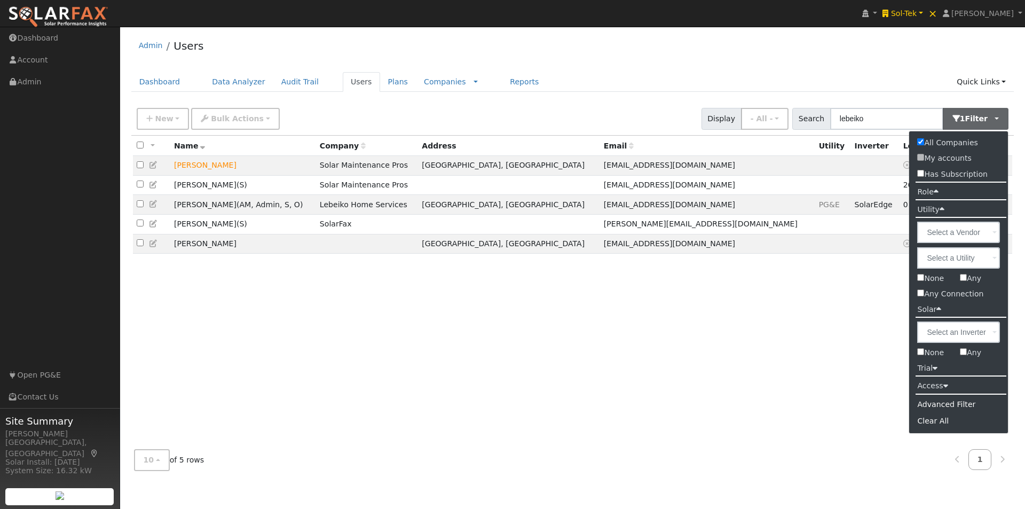
click at [657, 68] on div "Admin Users Dashboard Data Analyzer Audit Trail Users Plans Companies Rate Sche…" at bounding box center [572, 255] width 894 height 447
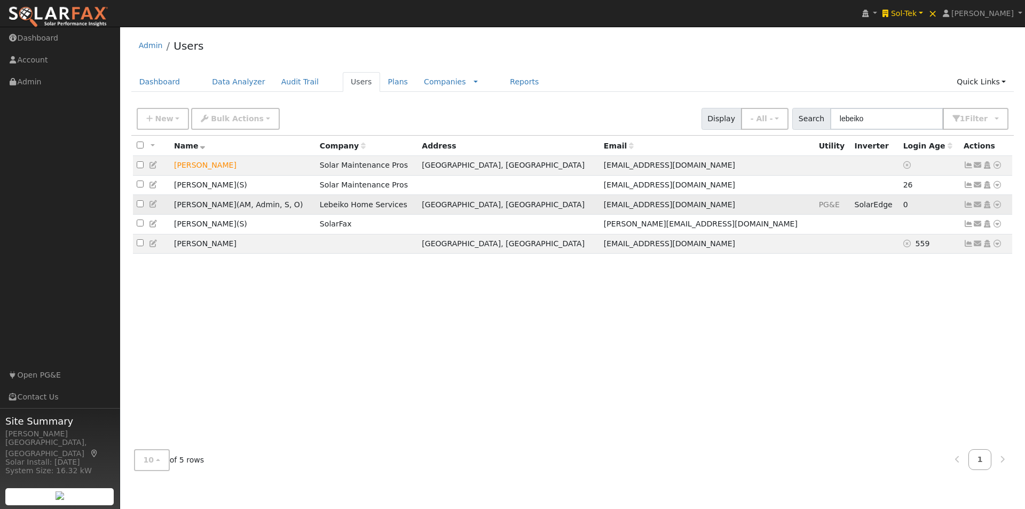
click at [309, 202] on td "John Lebeiko ( AM , Admin , S , O )" at bounding box center [243, 205] width 146 height 20
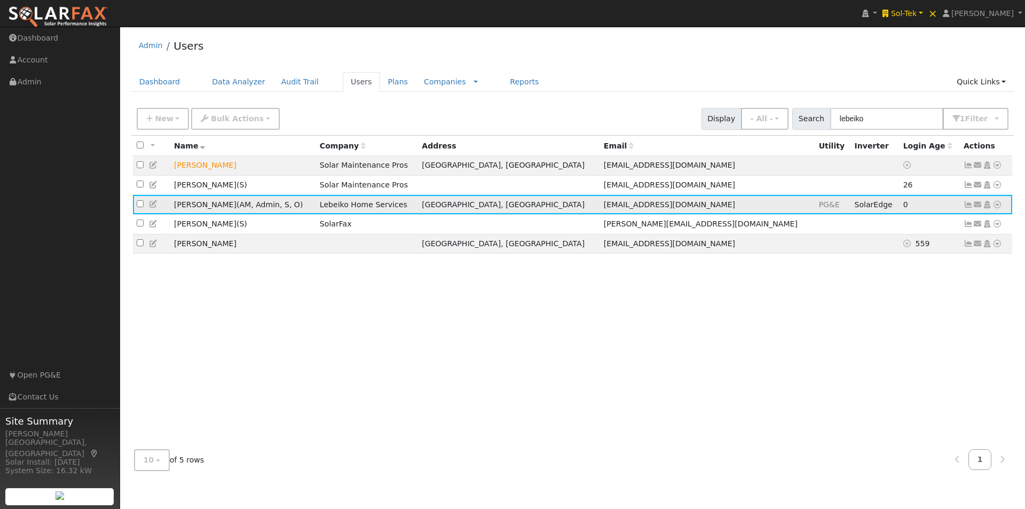
click at [970, 206] on icon at bounding box center [969, 204] width 10 height 7
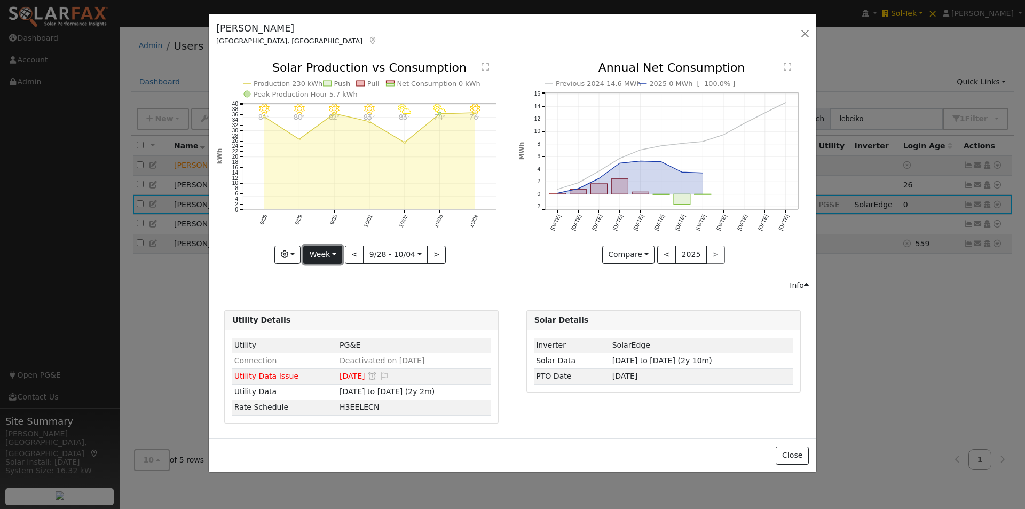
click at [329, 251] on button "Week" at bounding box center [322, 255] width 39 height 18
click at [324, 320] on link "Year" at bounding box center [341, 321] width 74 height 15
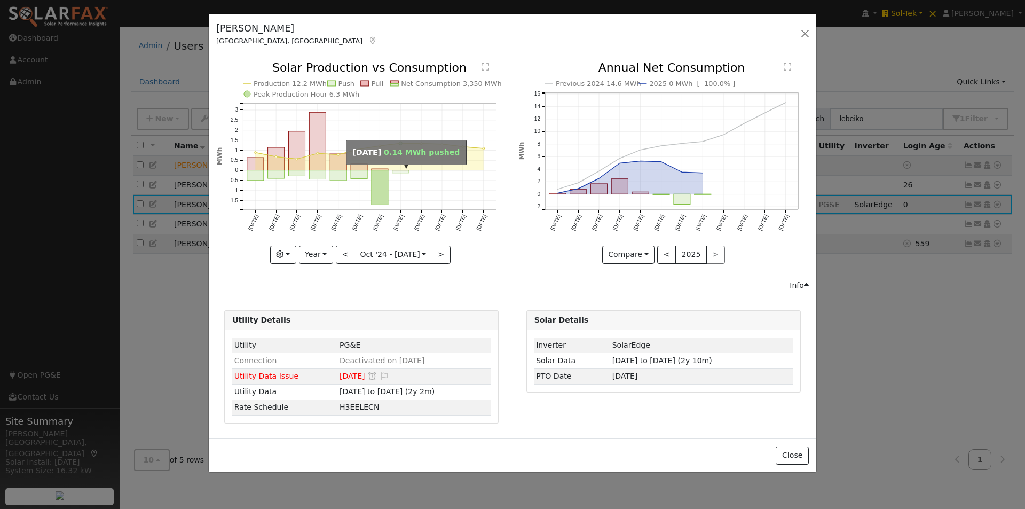
click at [399, 171] on rect "onclick=""" at bounding box center [400, 171] width 17 height 3
type input "2025-05-01"
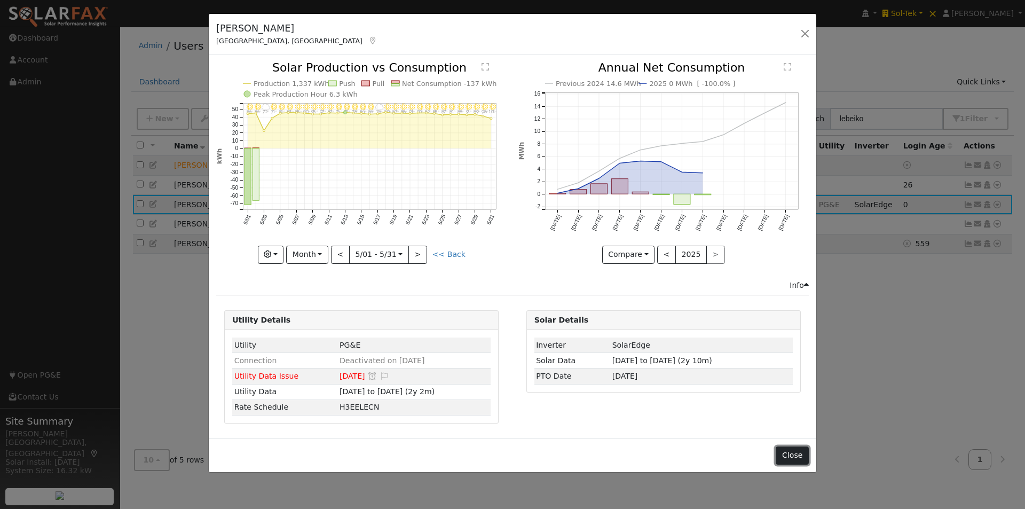
click at [795, 450] on button "Close" at bounding box center [792, 455] width 33 height 18
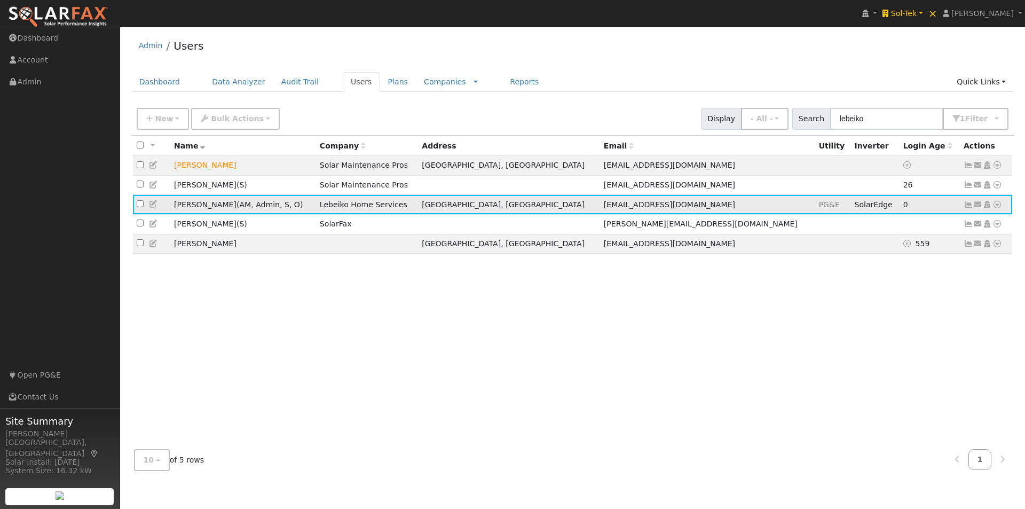
click at [998, 207] on icon at bounding box center [997, 204] width 10 height 7
click at [879, 289] on link "Utility" at bounding box center [886, 285] width 74 height 15
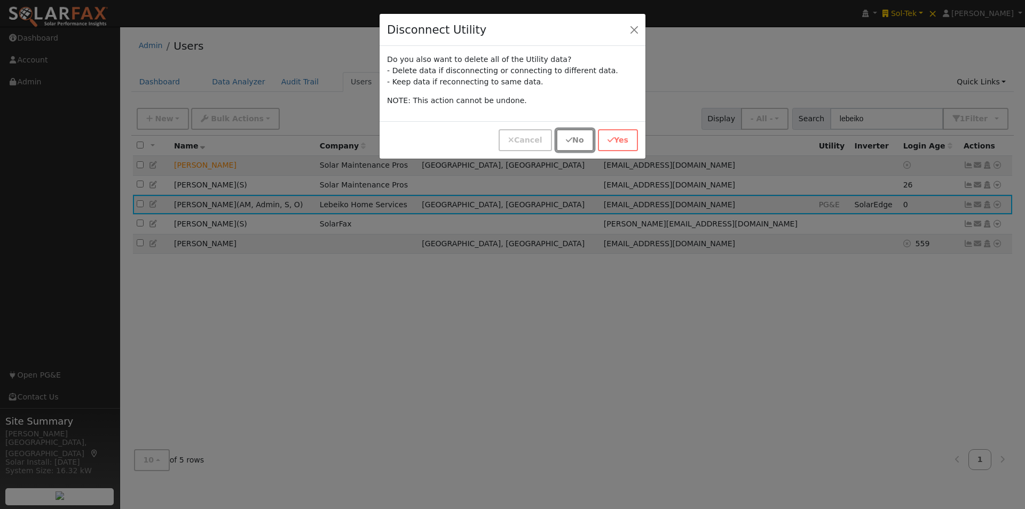
click at [577, 140] on button "No" at bounding box center [574, 140] width 37 height 22
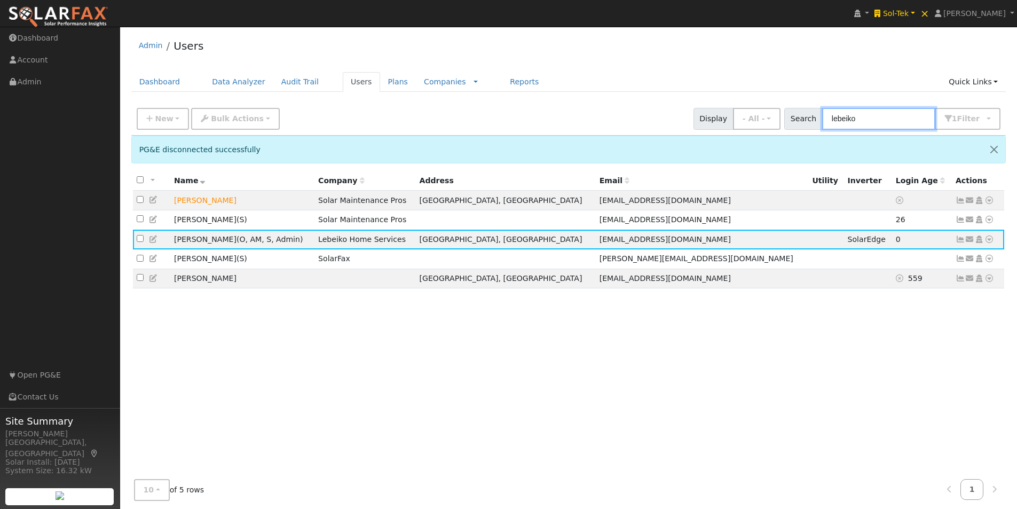
drag, startPoint x: 891, startPoint y: 119, endPoint x: 742, endPoint y: 97, distance: 150.5
click at [751, 105] on div "New Add User Quick Add Quick Connect Quick Convert Lead Bulk Actions Send Email…" at bounding box center [569, 117] width 868 height 26
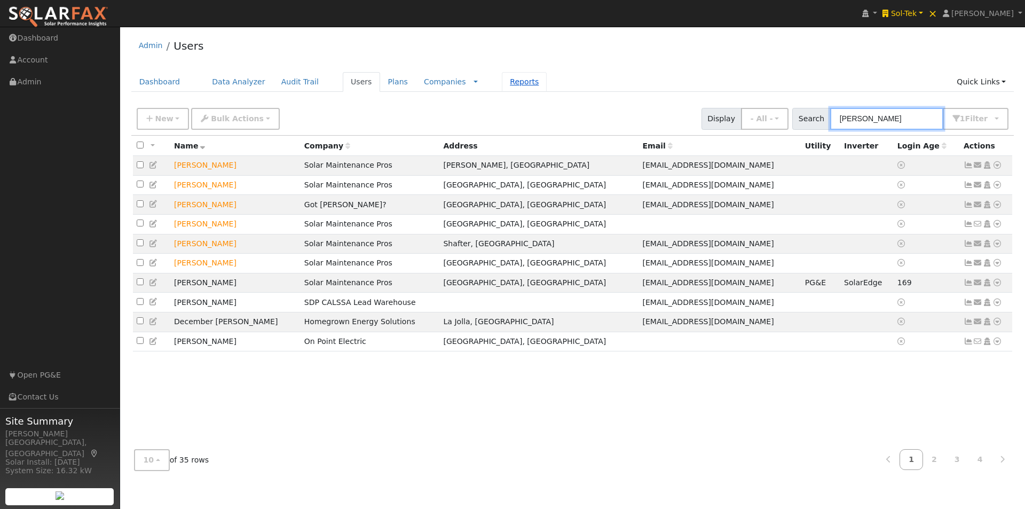
type input "enrique"
click at [502, 82] on link "Reports" at bounding box center [524, 82] width 45 height 20
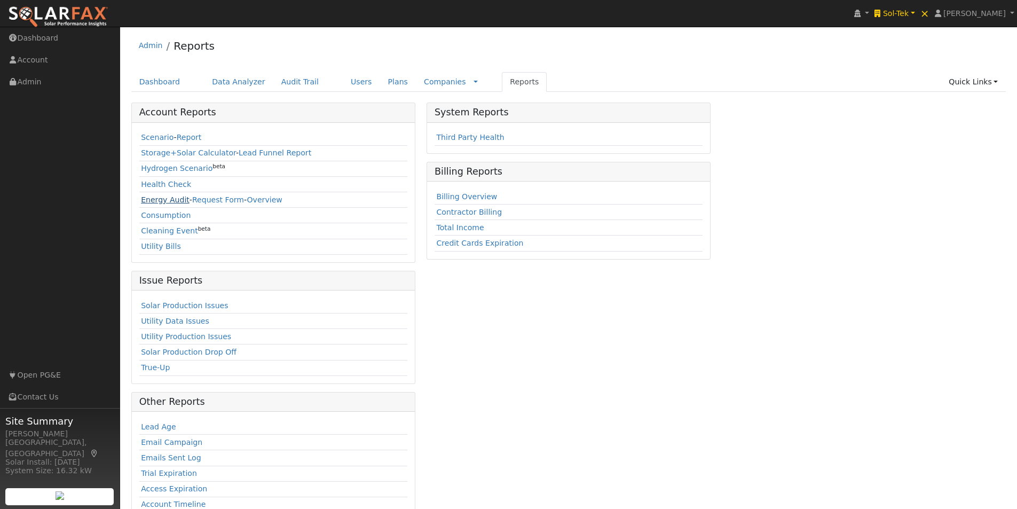
click at [147, 200] on link "Energy Audit" at bounding box center [165, 199] width 49 height 9
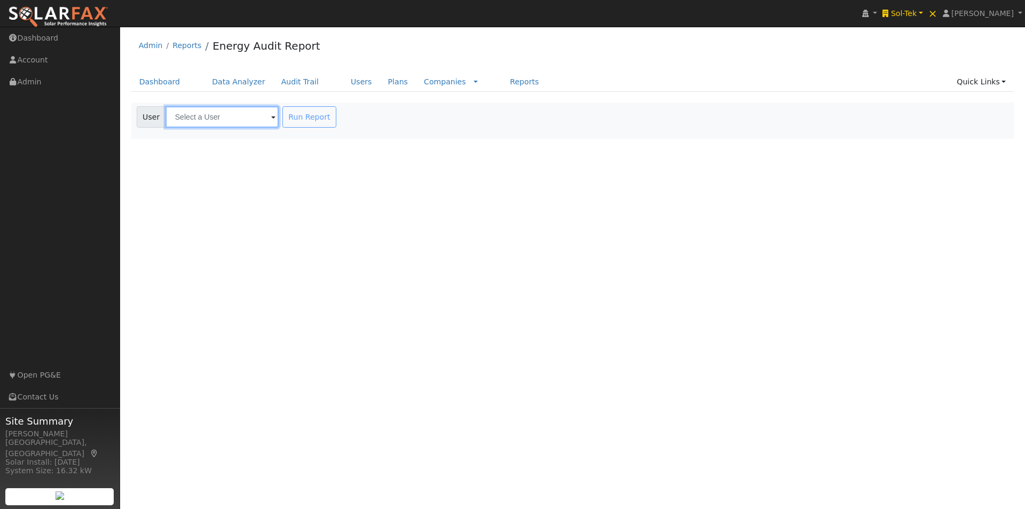
click at [233, 125] on input "text" at bounding box center [222, 116] width 113 height 21
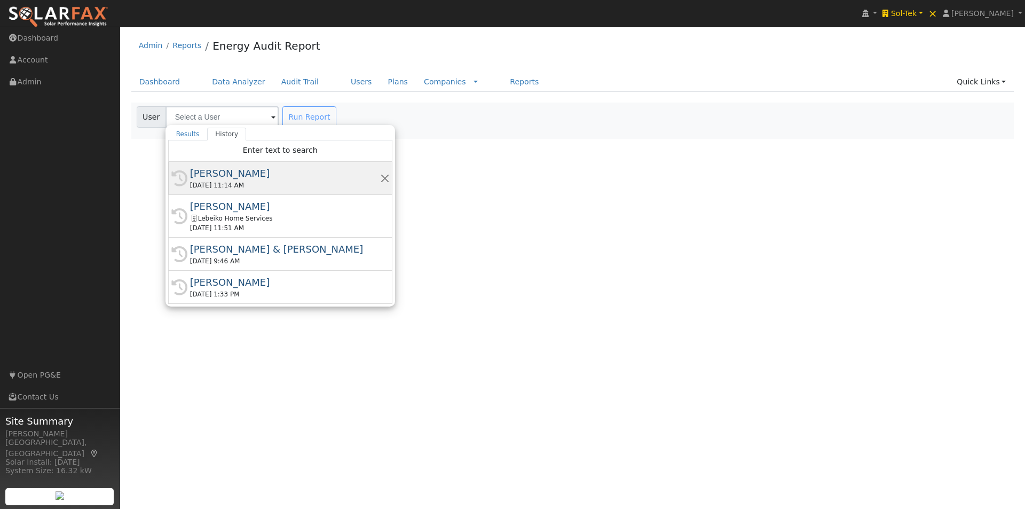
click at [214, 175] on div "[PERSON_NAME]" at bounding box center [285, 173] width 190 height 14
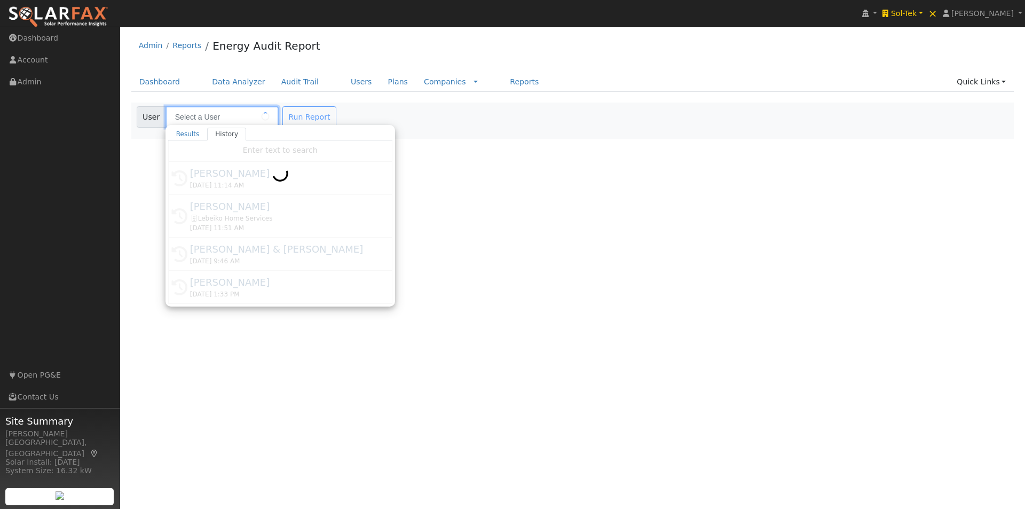
type input "[PERSON_NAME]"
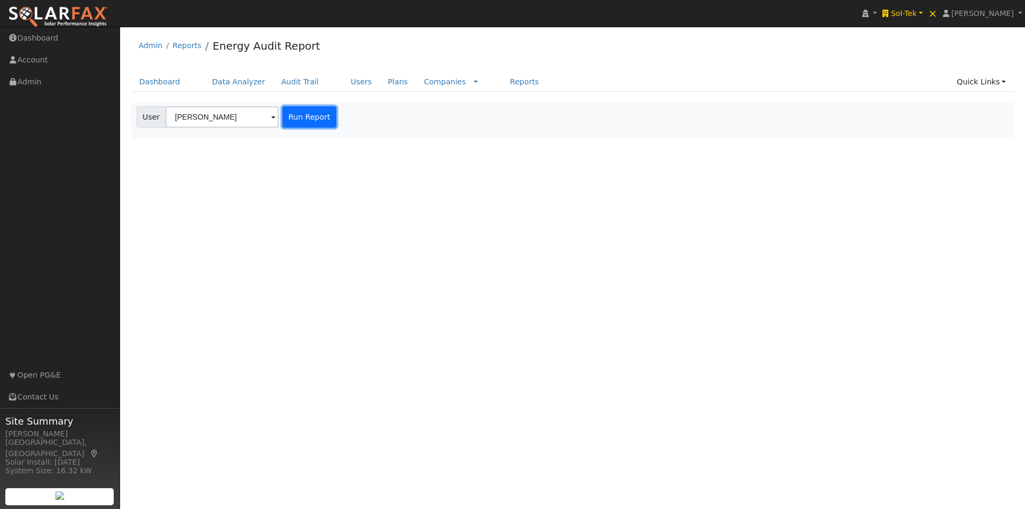
click at [297, 113] on button "Run Report" at bounding box center [309, 116] width 54 height 21
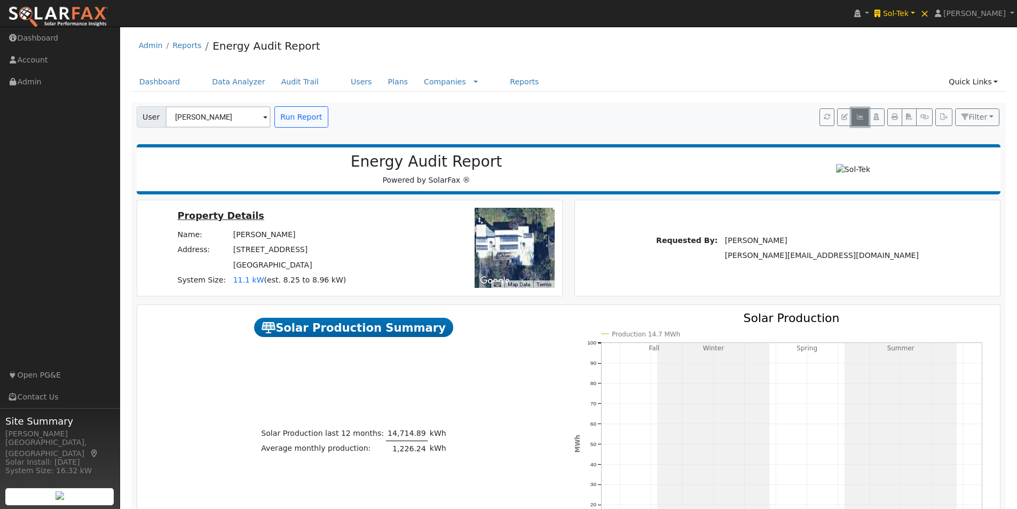
click at [863, 112] on button "button" at bounding box center [860, 117] width 17 height 18
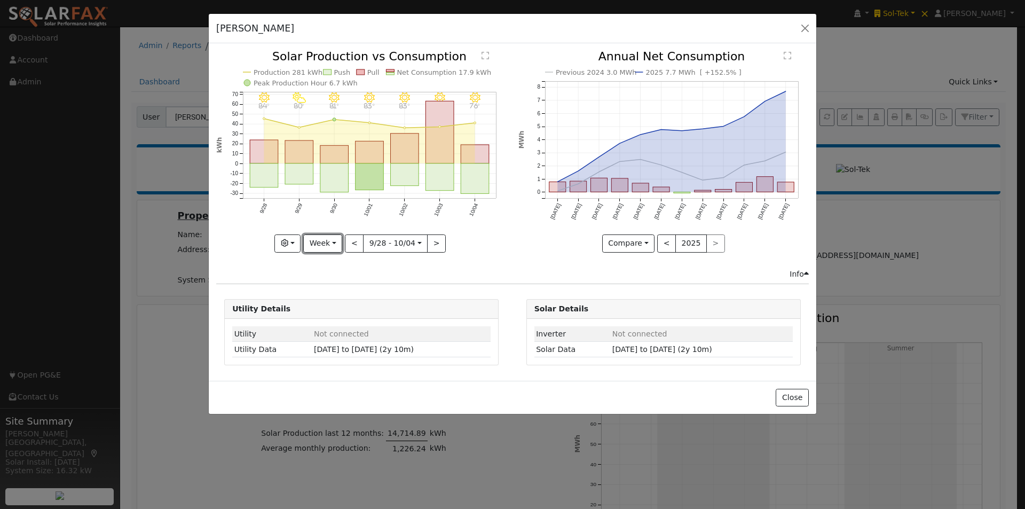
drag, startPoint x: 320, startPoint y: 246, endPoint x: 324, endPoint y: 264, distance: 19.1
click at [320, 247] on button "Week" at bounding box center [322, 243] width 39 height 18
click at [325, 311] on link "Year" at bounding box center [341, 310] width 74 height 15
type input "[DATE]"
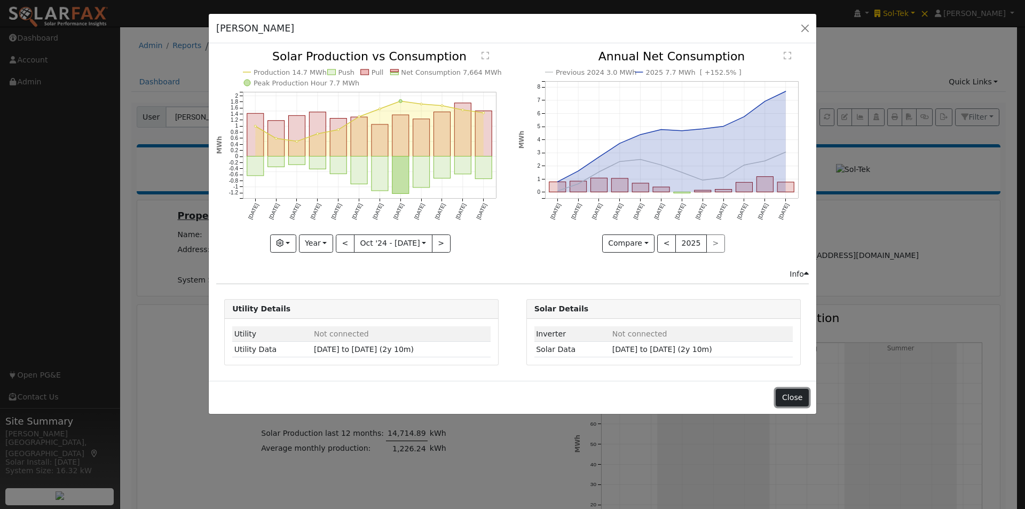
click at [797, 400] on button "Close" at bounding box center [792, 398] width 33 height 18
